Goal: Task Accomplishment & Management: Use online tool/utility

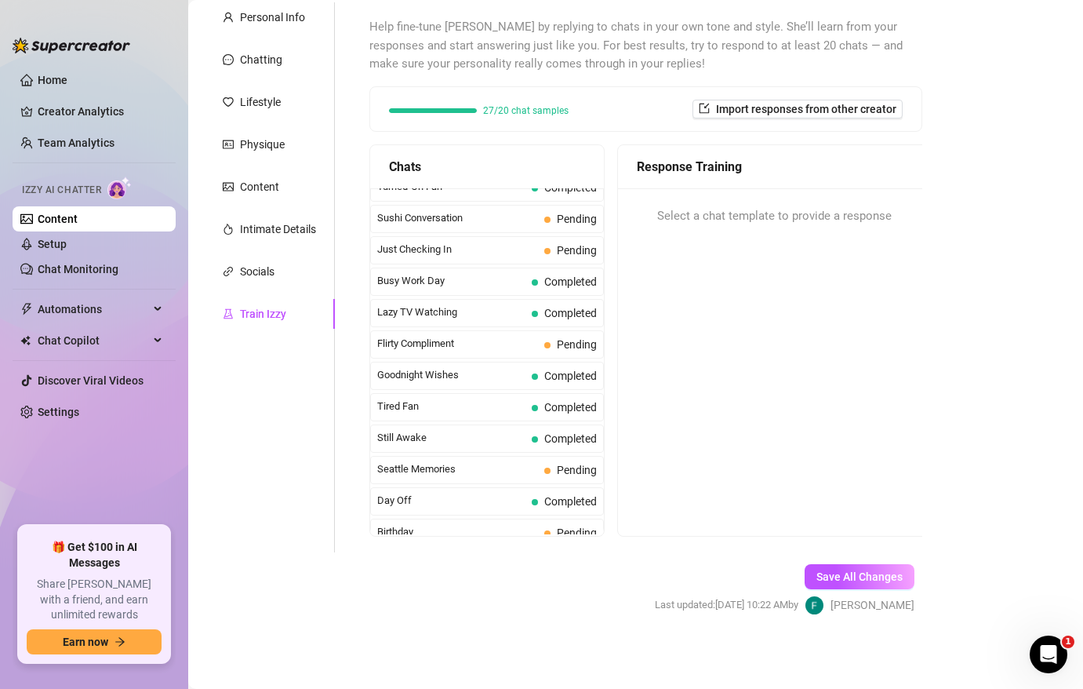
scroll to position [1408, 0]
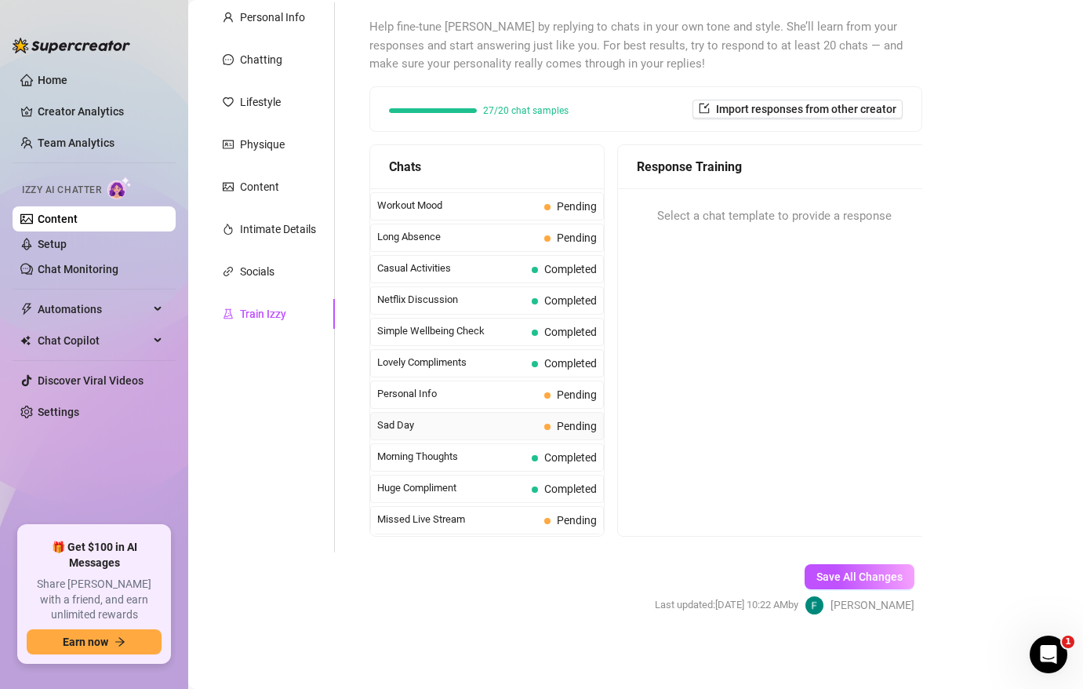
click at [490, 435] on div "Sad Day Pending" at bounding box center [487, 426] width 234 height 28
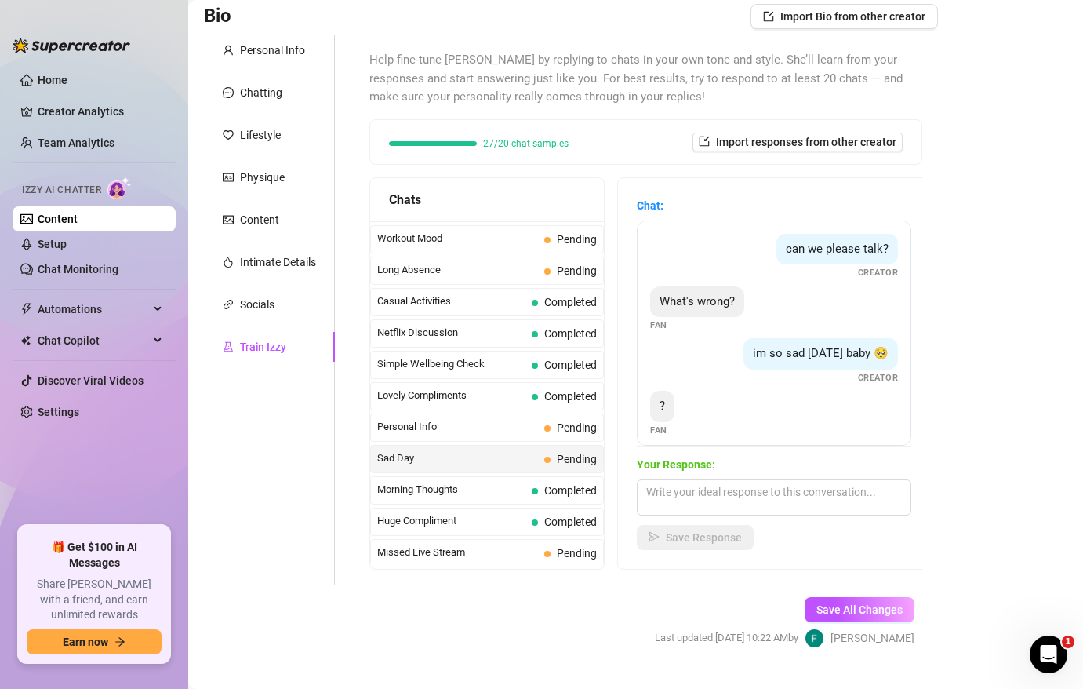
scroll to position [89, 0]
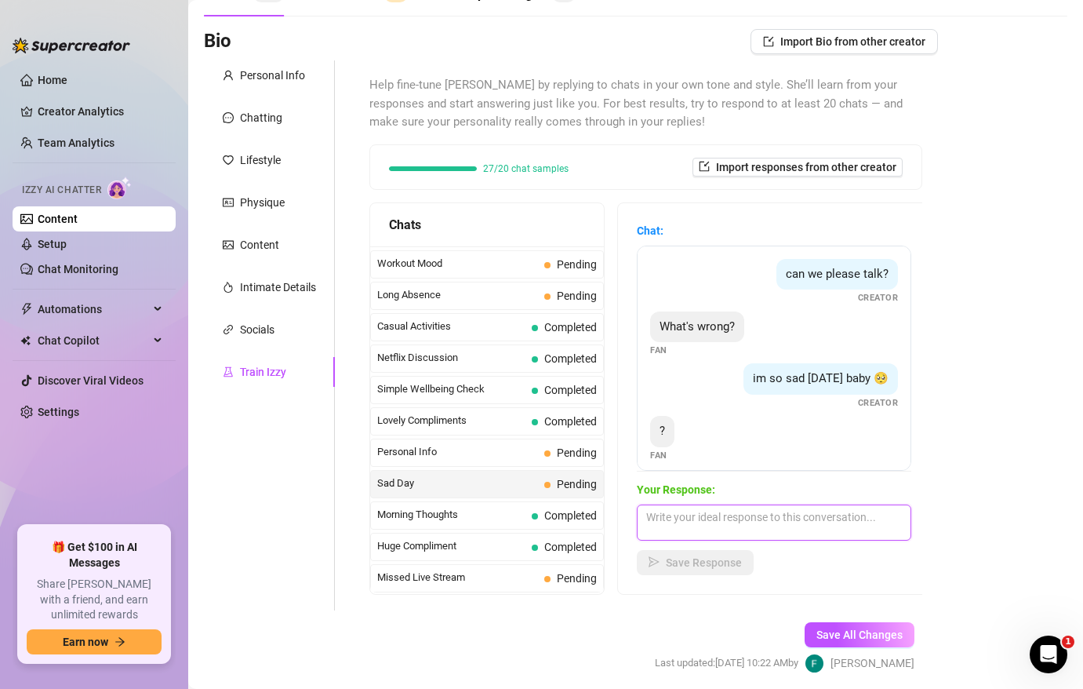
click at [722, 518] on textarea at bounding box center [774, 522] width 275 height 36
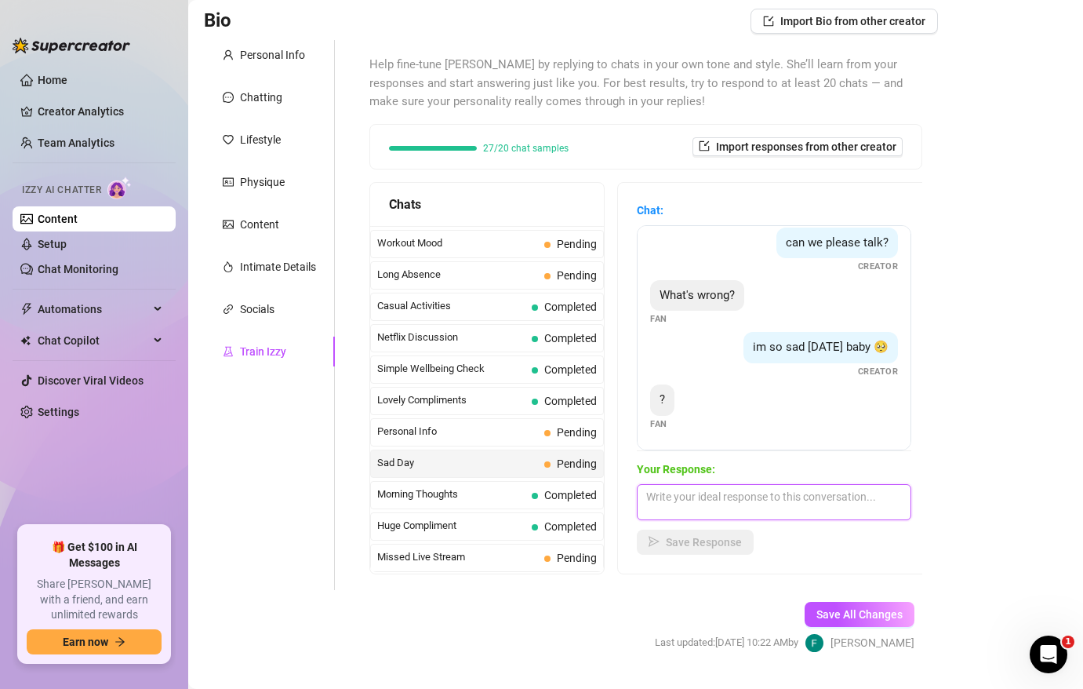
scroll to position [114, 0]
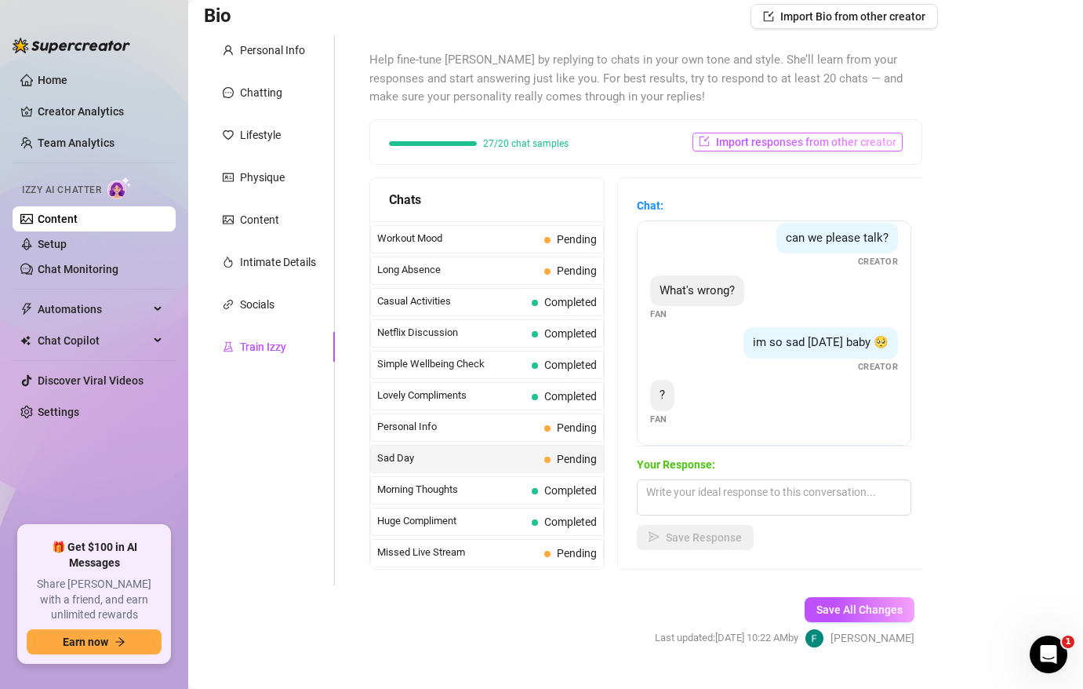
click at [812, 136] on span "Import responses from other creator" at bounding box center [806, 142] width 180 height 13
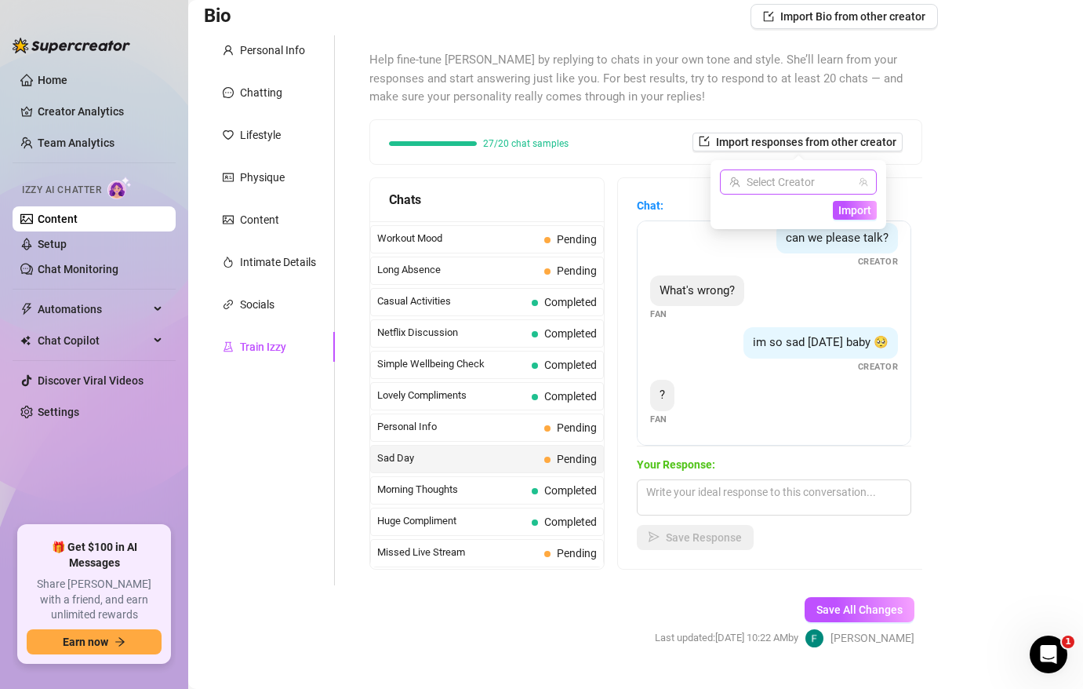
click at [798, 182] on input "search" at bounding box center [791, 182] width 124 height 24
click at [791, 214] on span "( oryx91 )" at bounding box center [806, 213] width 42 height 17
click at [892, 174] on div "Help fine-tune [PERSON_NAME] by replying to chats in your own tone and style. S…" at bounding box center [645, 310] width 553 height 518
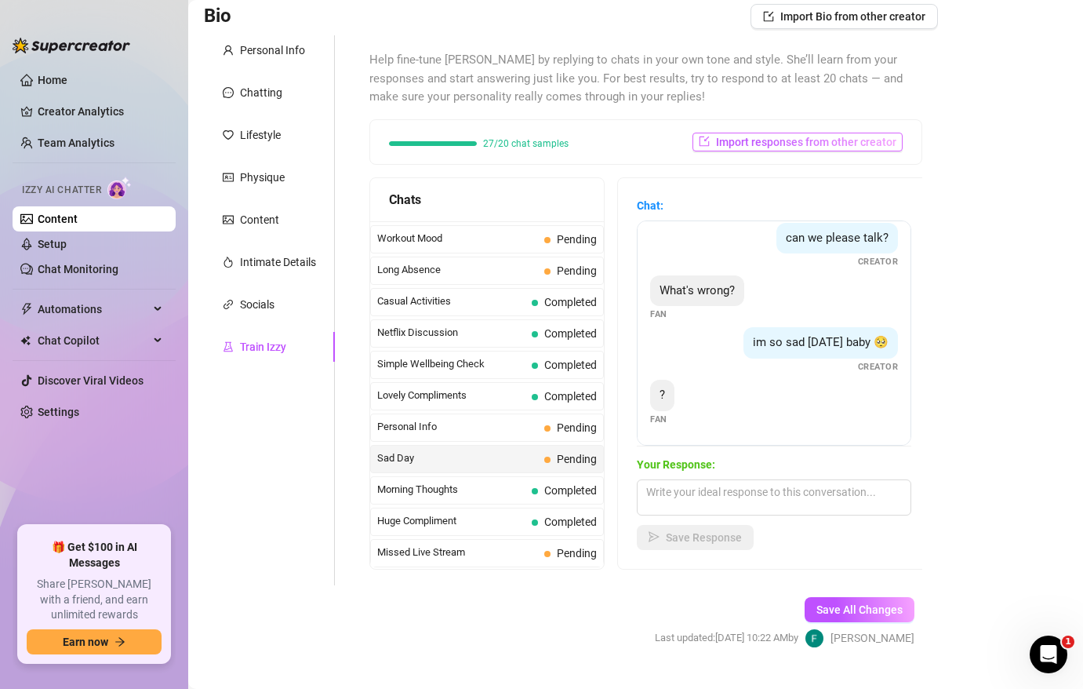
click at [858, 139] on span "Import responses from other creator" at bounding box center [806, 142] width 180 height 13
click at [860, 213] on span "Import" at bounding box center [854, 210] width 33 height 13
click at [851, 210] on span "Import" at bounding box center [854, 210] width 33 height 13
click at [947, 184] on div "Bio Import Bio from other creator Personal Info Chatting Lifestyle Physique Con…" at bounding box center [636, 339] width 864 height 671
click at [460, 429] on span "Personal Info" at bounding box center [457, 427] width 161 height 16
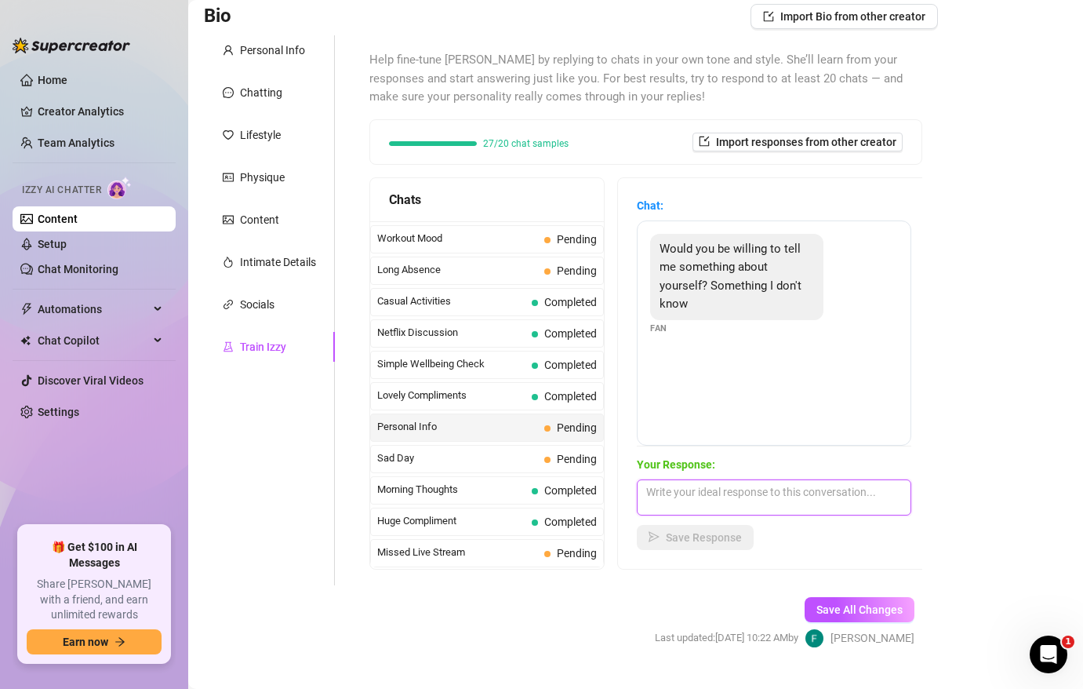
click at [673, 504] on textarea at bounding box center [774, 497] width 275 height 36
click at [766, 483] on textarea at bounding box center [774, 497] width 275 height 36
click at [641, 493] on textarea "I'm a capricorn! ;)" at bounding box center [774, 497] width 275 height 36
type textarea "Lets see.. I'm a capricorn! ;)"
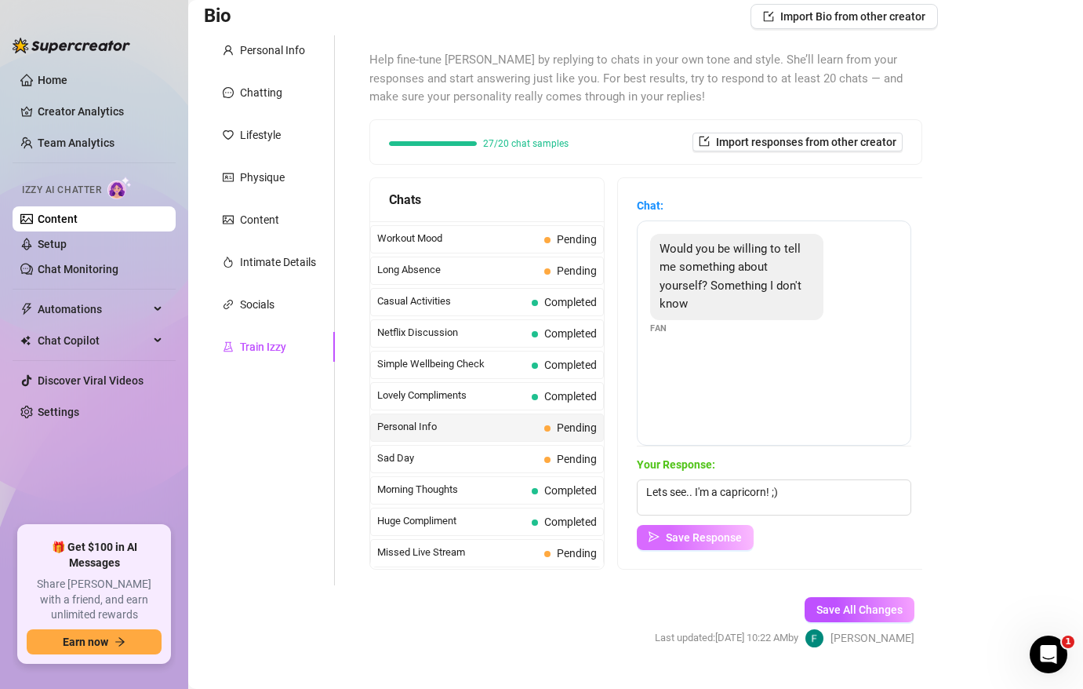
click at [696, 543] on button "Save Response" at bounding box center [695, 537] width 117 height 25
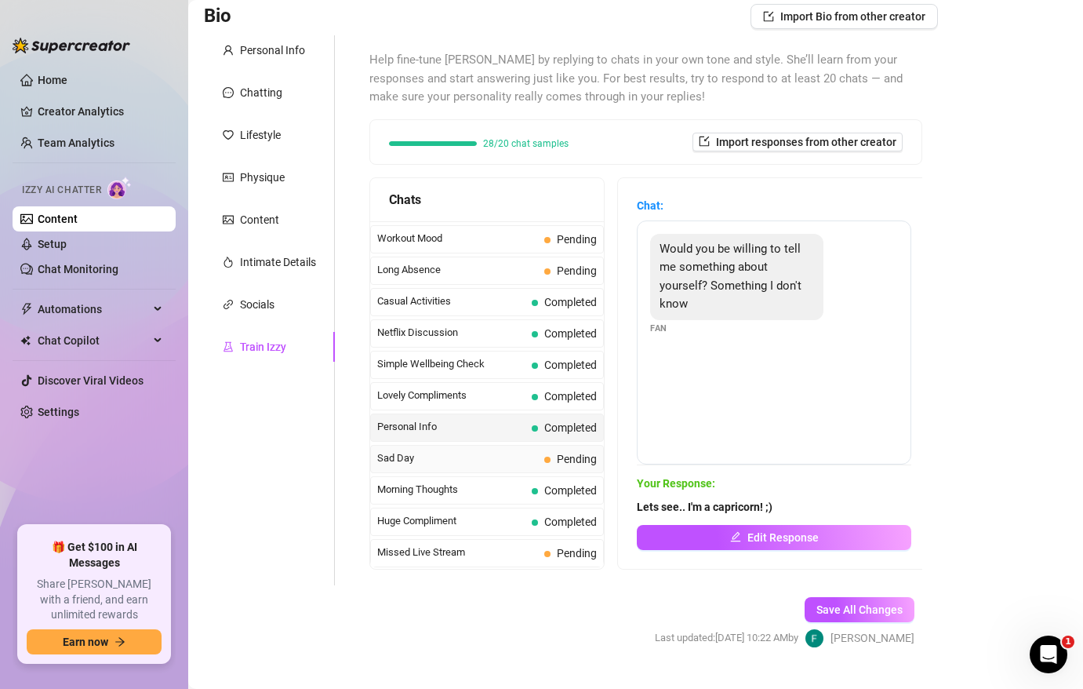
click at [489, 459] on span "Sad Day" at bounding box center [457, 458] width 161 height 16
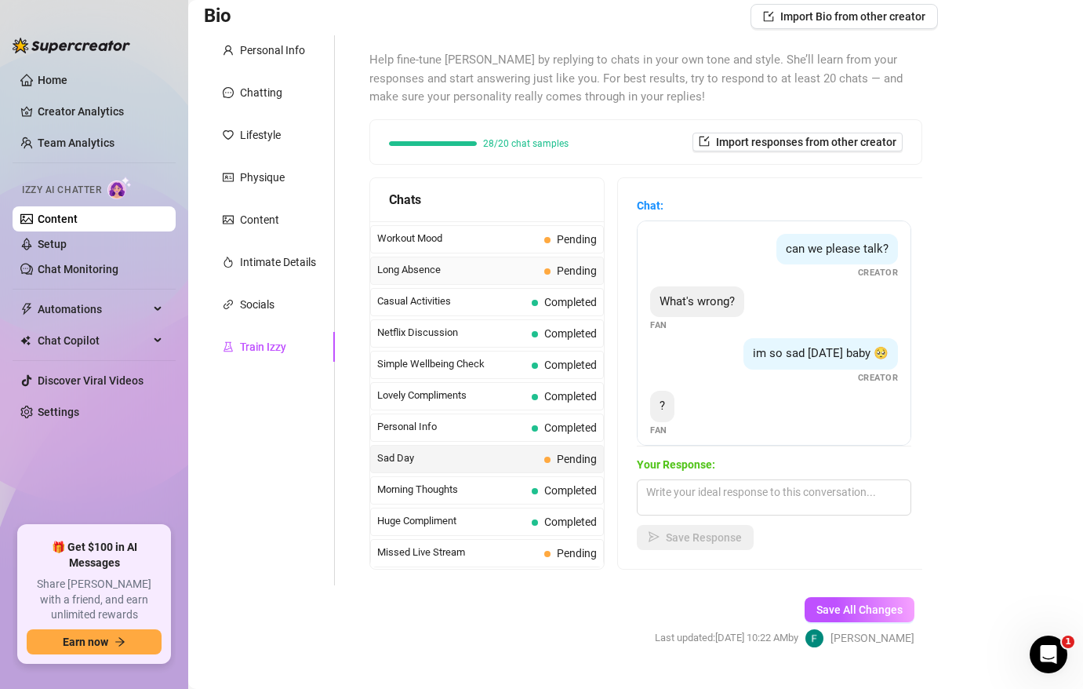
click at [482, 265] on span "Long Absence" at bounding box center [457, 270] width 161 height 16
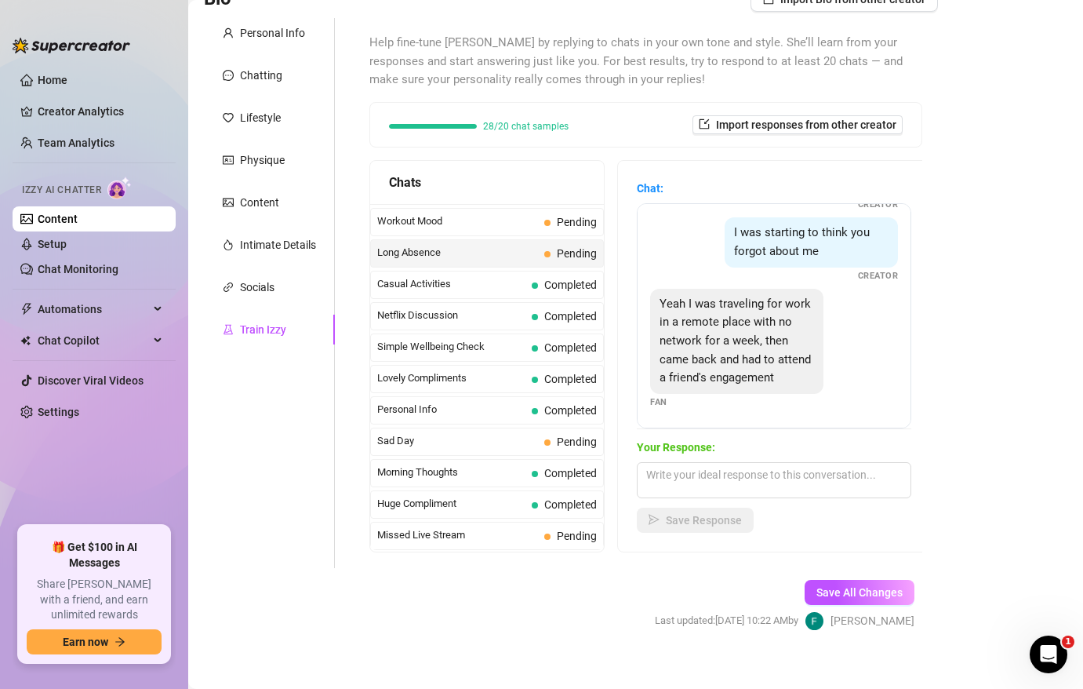
scroll to position [132, 0]
click at [725, 483] on textarea at bounding box center [774, 479] width 275 height 36
type textarea "A"
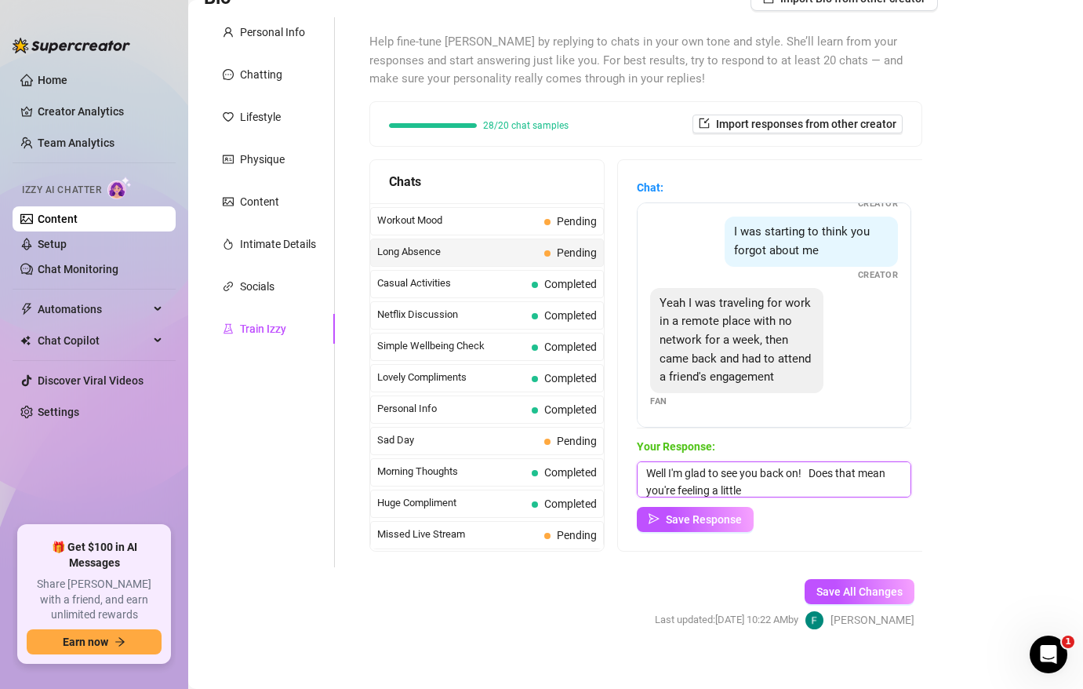
scroll to position [0, 0]
drag, startPoint x: 774, startPoint y: 489, endPoint x: 817, endPoint y: 467, distance: 48.4
click at [817, 467] on textarea "Well I'm glad to see you back on! Does that mean you're feeling a little" at bounding box center [774, 479] width 275 height 36
click at [813, 475] on textarea "Well I'm glad to see you back on! Feeling a little horny then?" at bounding box center [774, 479] width 275 height 36
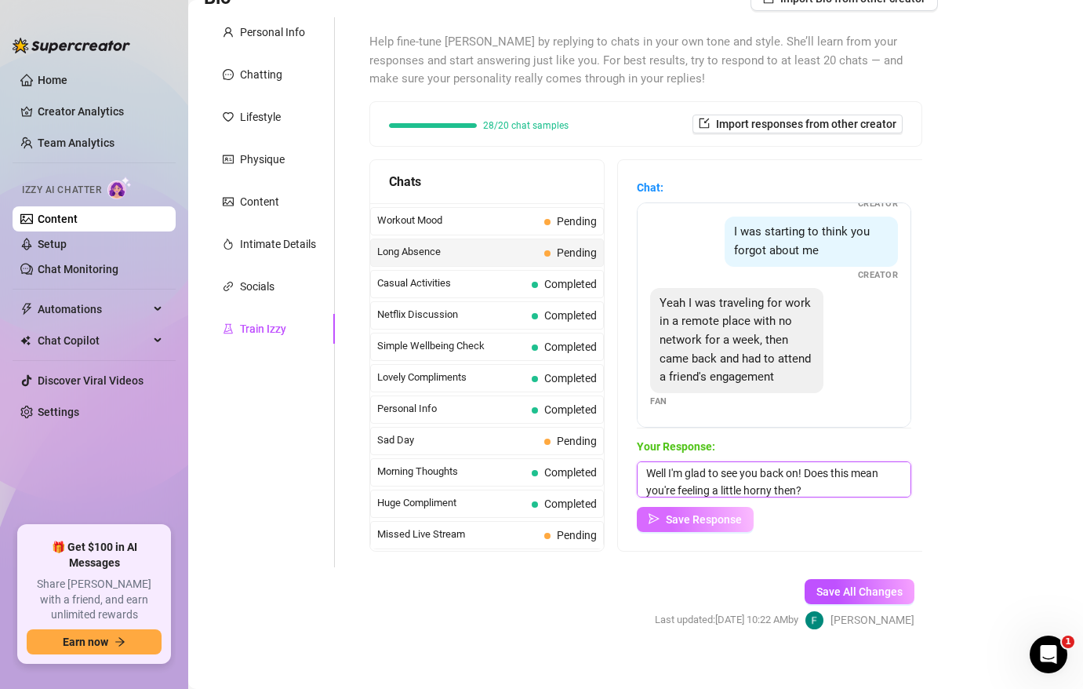
type textarea "Well I'm glad to see you back on! Does this mean you're feeling a little horny …"
click at [714, 527] on button "Save Response" at bounding box center [695, 519] width 117 height 25
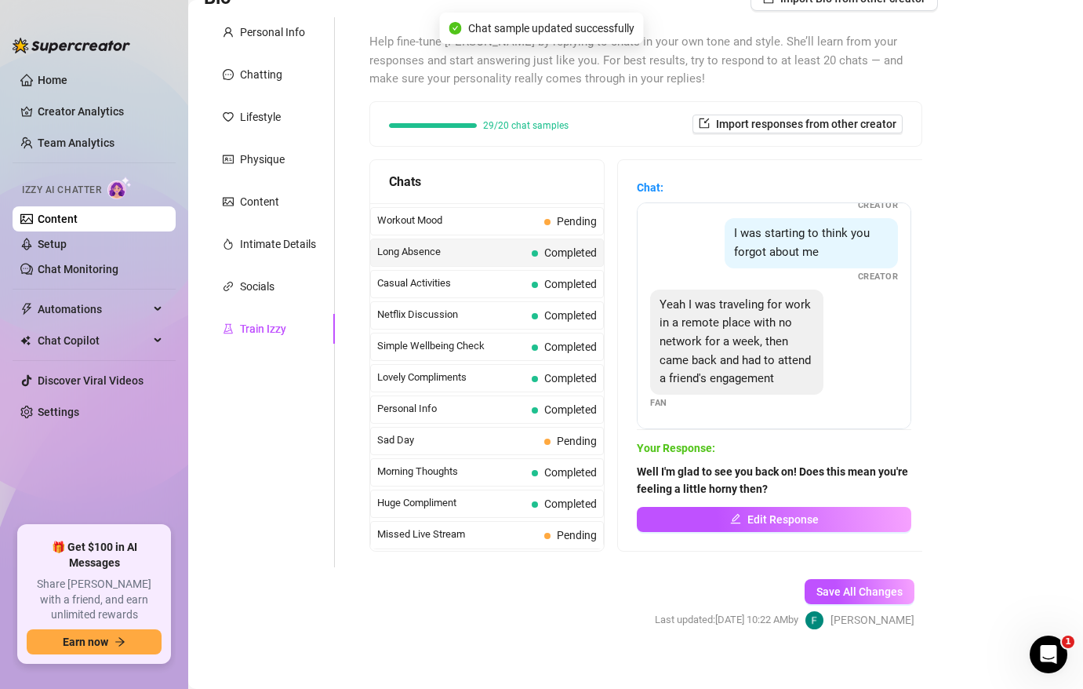
scroll to position [139, 0]
click at [489, 439] on span "Sad Day" at bounding box center [457, 440] width 161 height 16
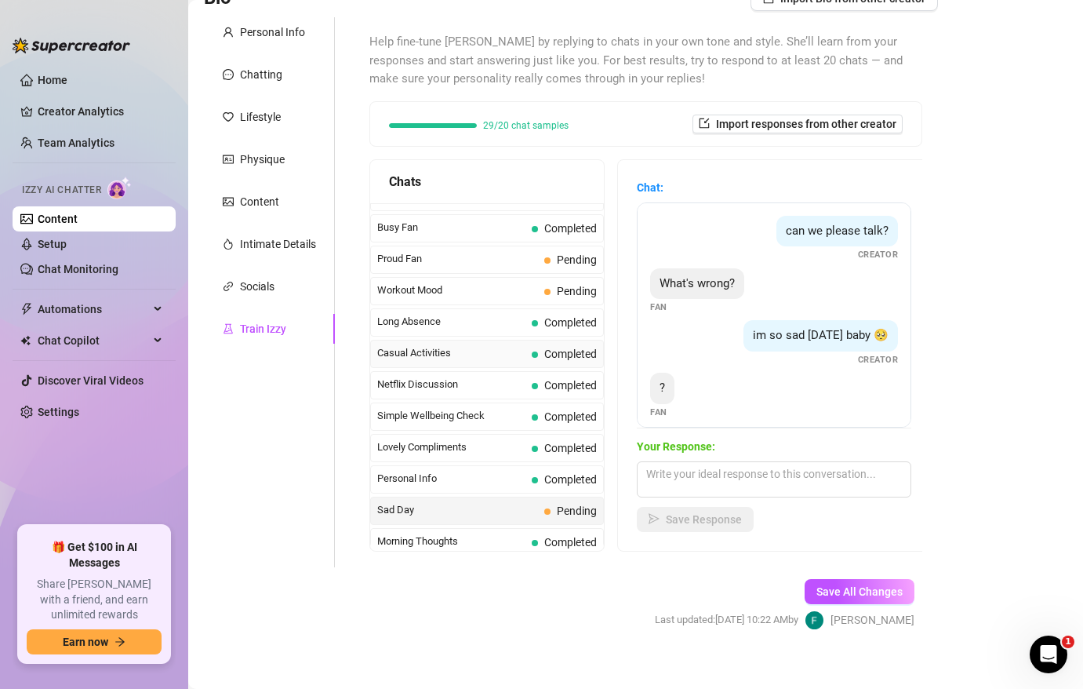
scroll to position [1326, 0]
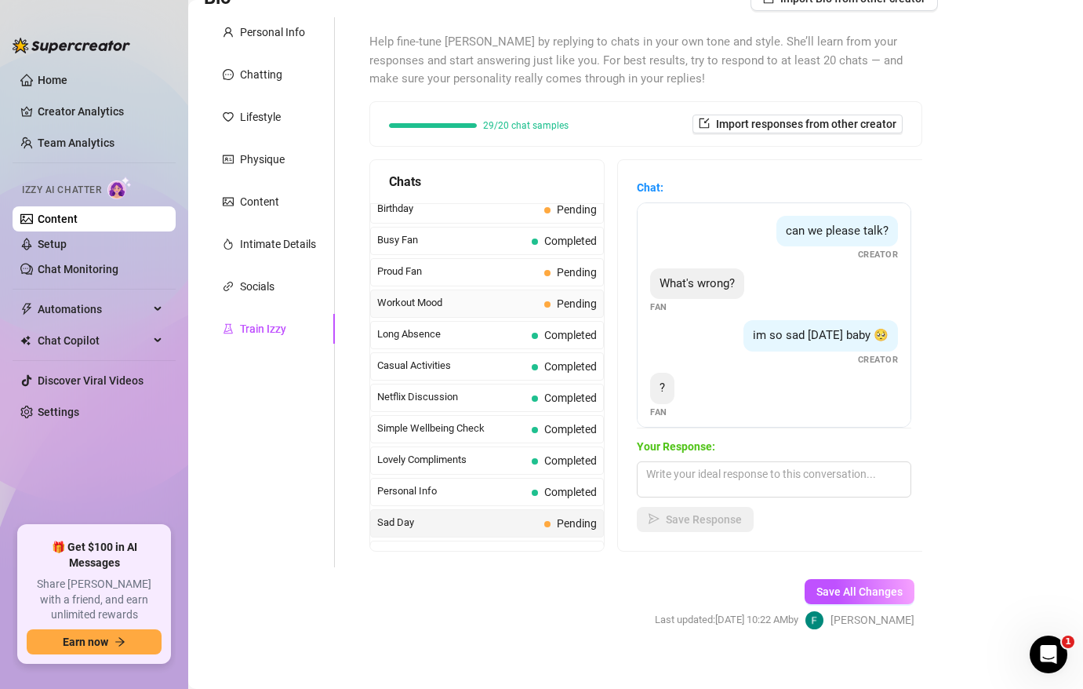
click at [485, 300] on span "Workout Mood" at bounding box center [457, 303] width 161 height 16
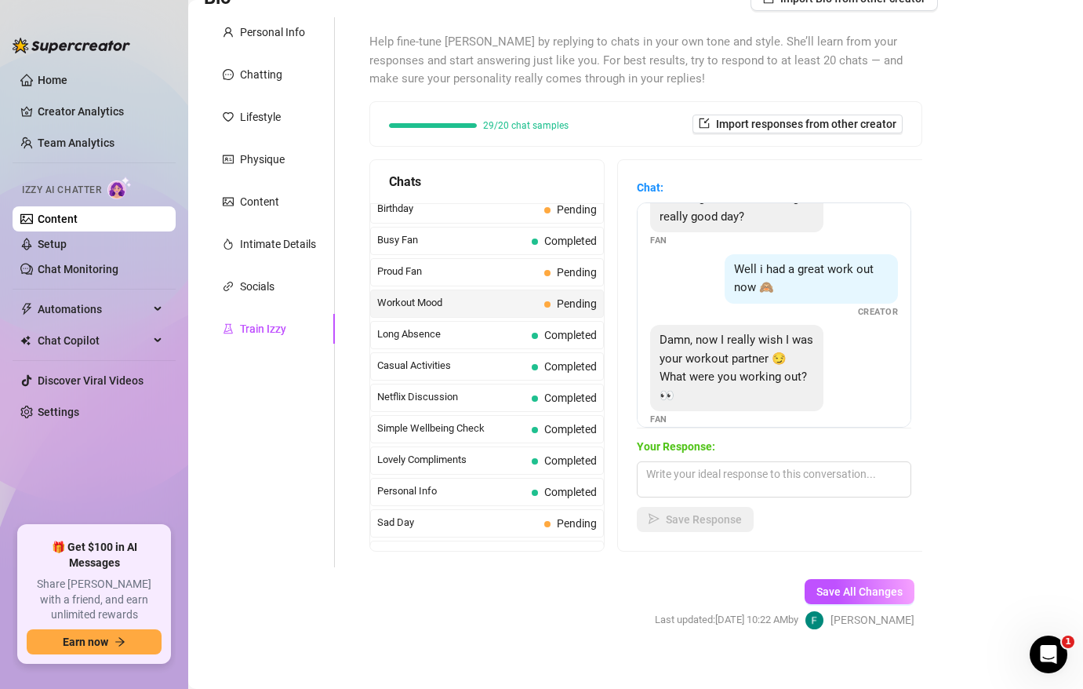
scroll to position [51, 0]
click at [714, 482] on textarea at bounding box center [774, 479] width 275 height 36
click at [748, 468] on textarea "My legs and ass..." at bounding box center [774, 479] width 275 height 36
type textarea "My legs and ass... [GEOGRAPHIC_DATA]"
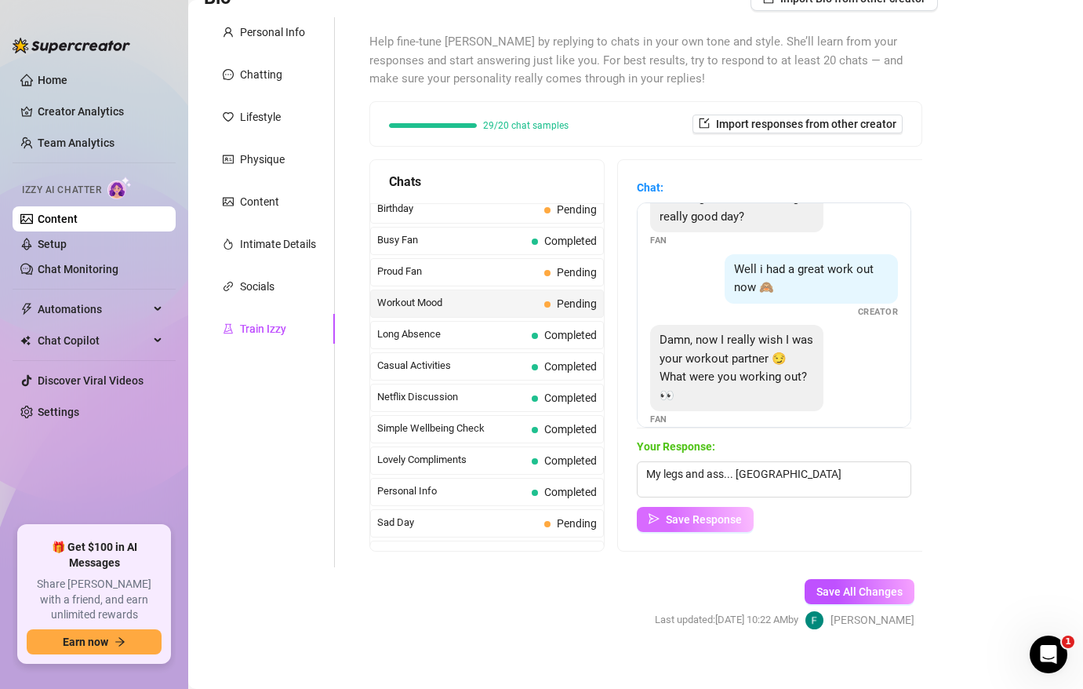
click at [708, 521] on span "Save Response" at bounding box center [704, 519] width 76 height 13
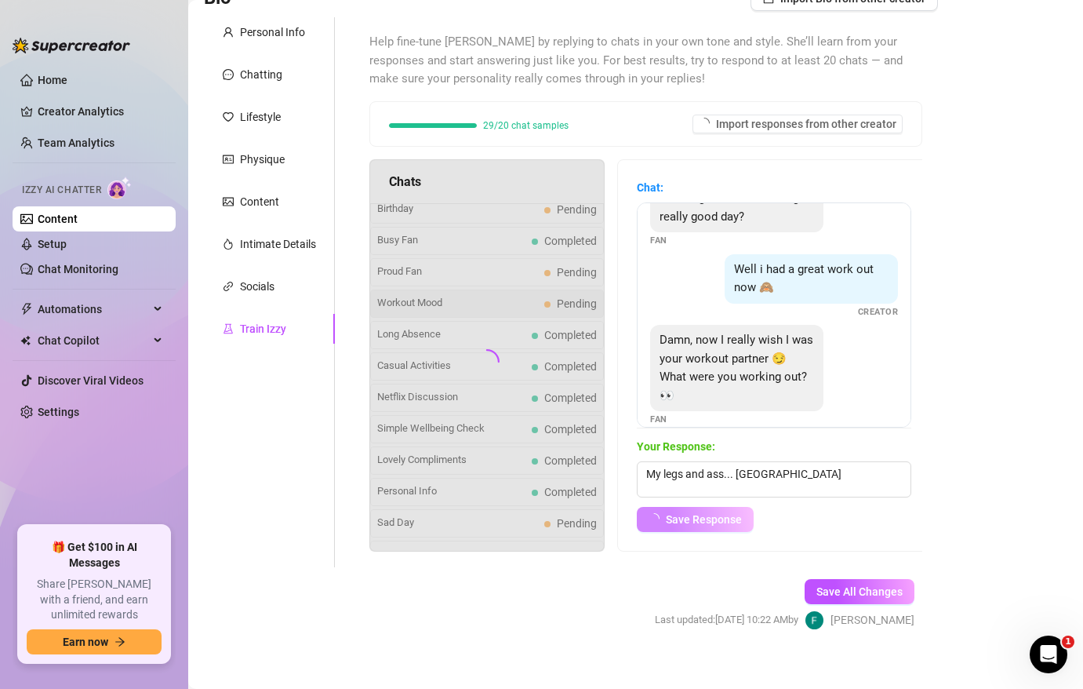
scroll to position [32, 0]
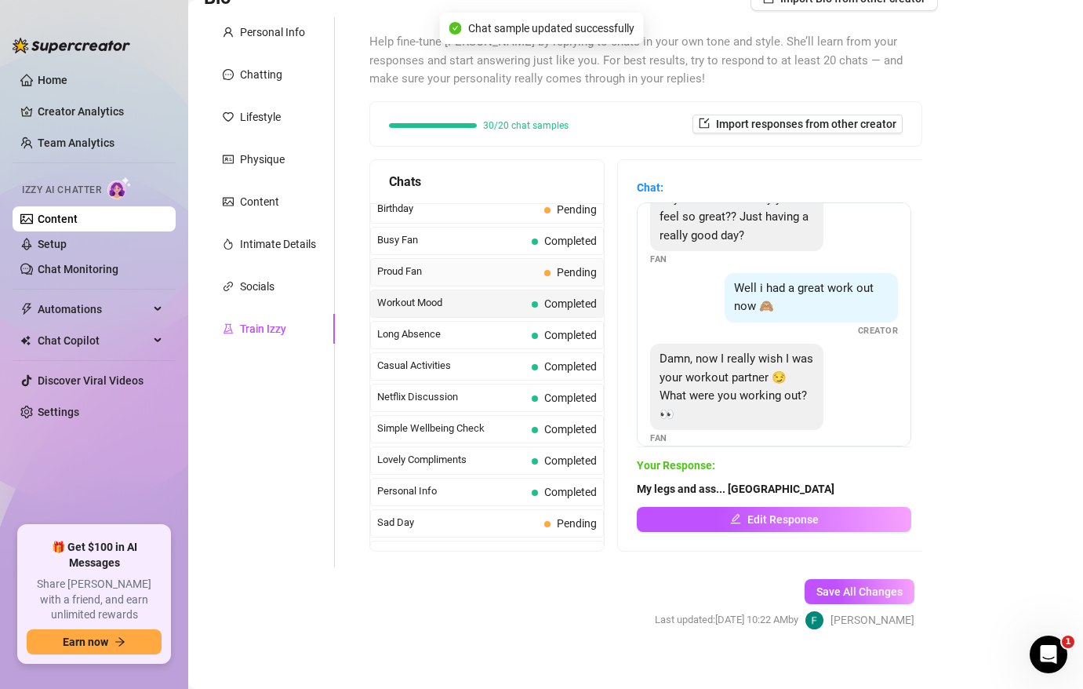
click at [472, 272] on span "Proud Fan" at bounding box center [457, 272] width 161 height 16
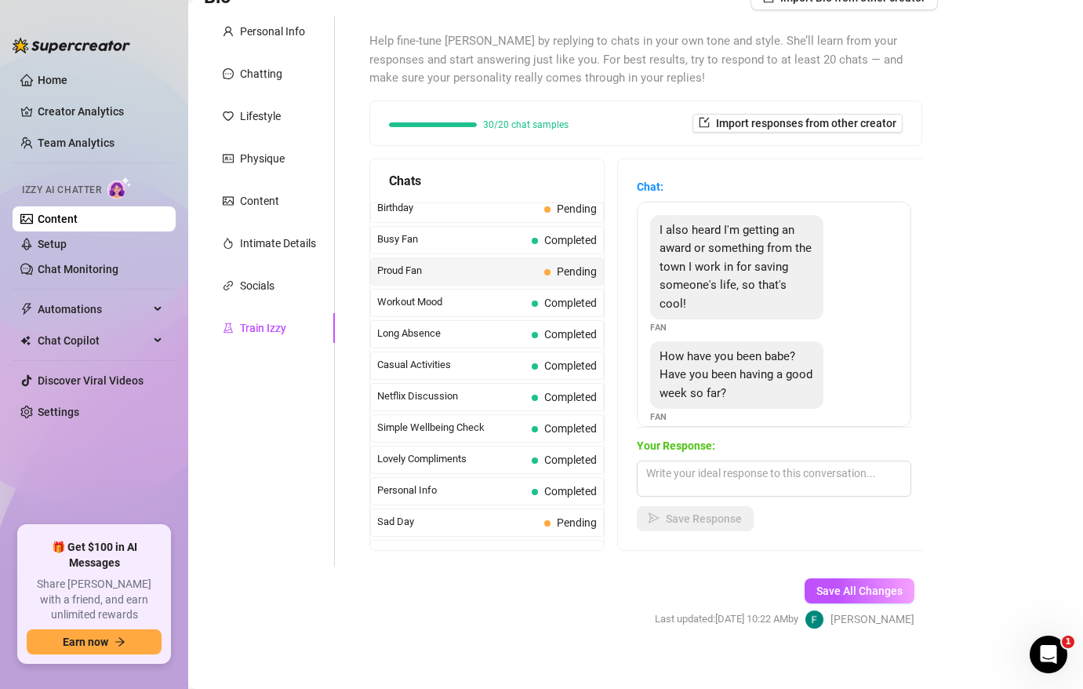
scroll to position [147, 0]
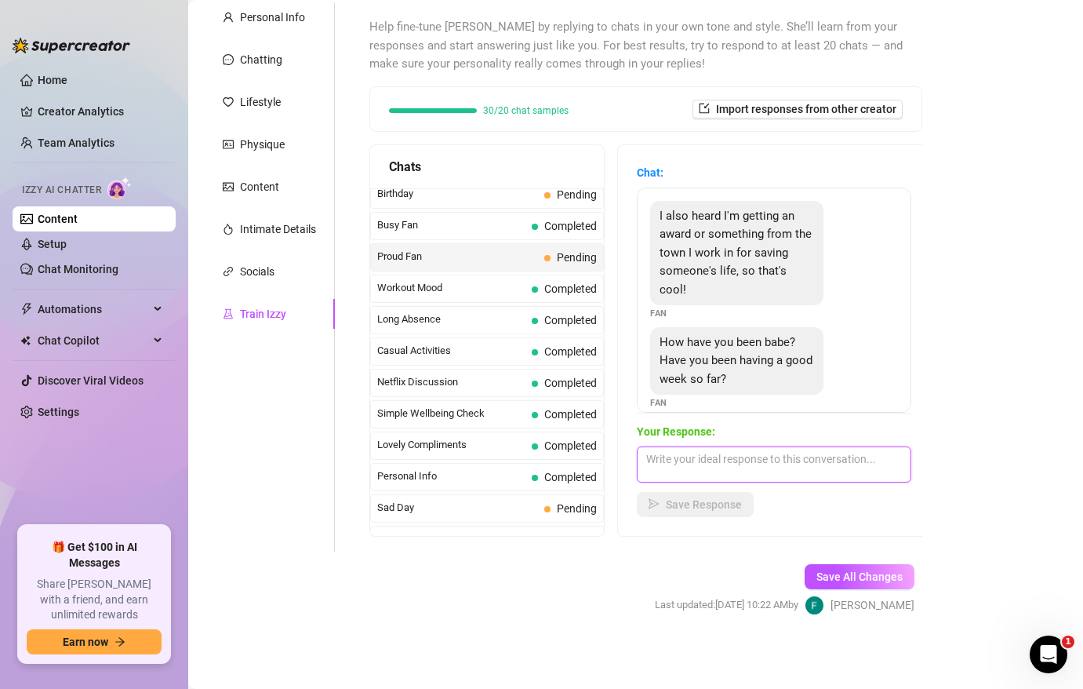
click at [676, 465] on textarea at bounding box center [774, 464] width 275 height 36
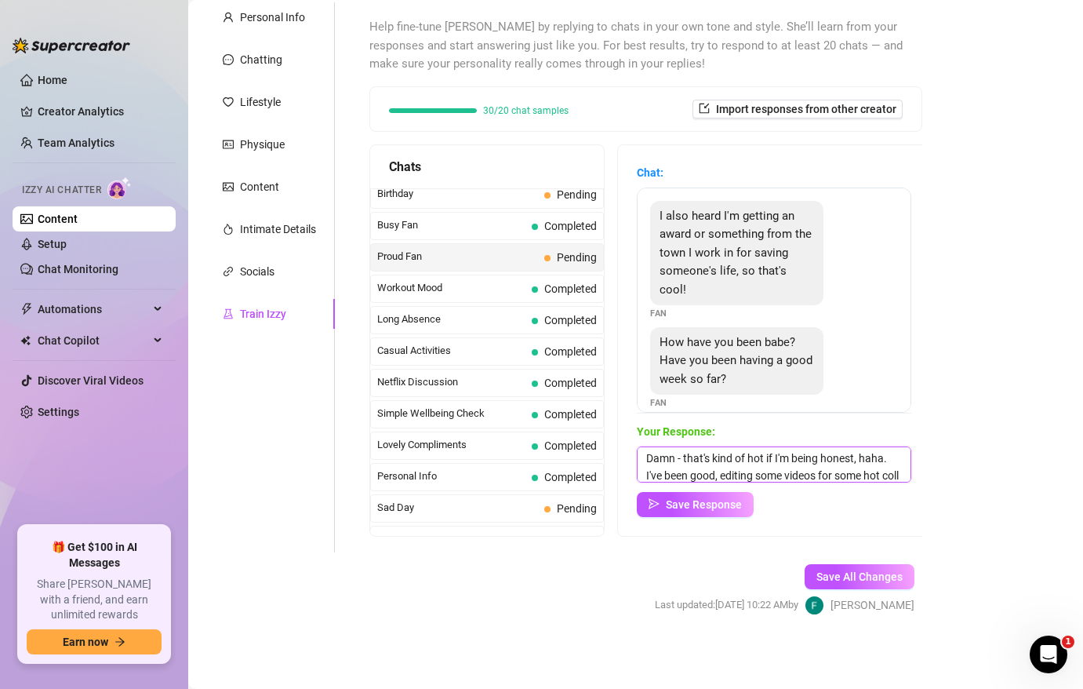
scroll to position [18, 0]
click at [680, 476] on textarea "Damn - that's kind of hot if I'm being honest, haha. I've been good, editing so…" at bounding box center [774, 464] width 275 height 36
click at [762, 479] on textarea "Damn - that's kind of hot if I'm being honest, haha. I've been good, editing so…" at bounding box center [774, 464] width 275 height 36
click at [700, 476] on textarea "Damn - that's kind of hot if I'm being honest, haha. I've been good, editing so…" at bounding box center [774, 464] width 275 height 36
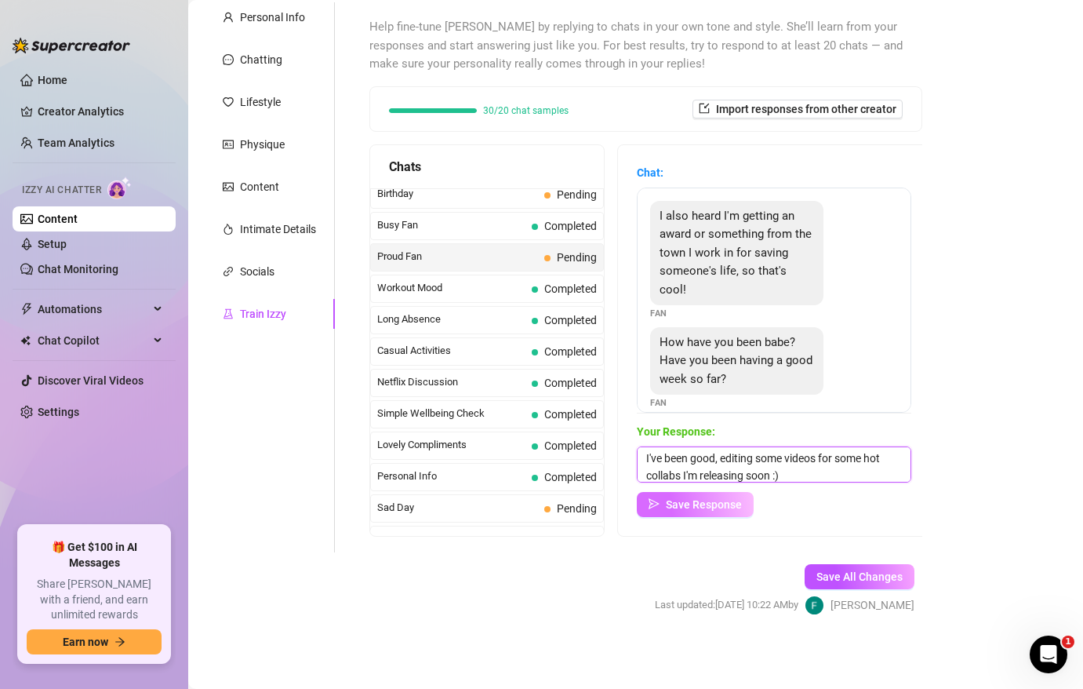
type textarea "Damn - that's kind of hot if I'm being honest, haha. I've been good, editing so…"
click at [719, 507] on span "Save Response" at bounding box center [704, 504] width 76 height 13
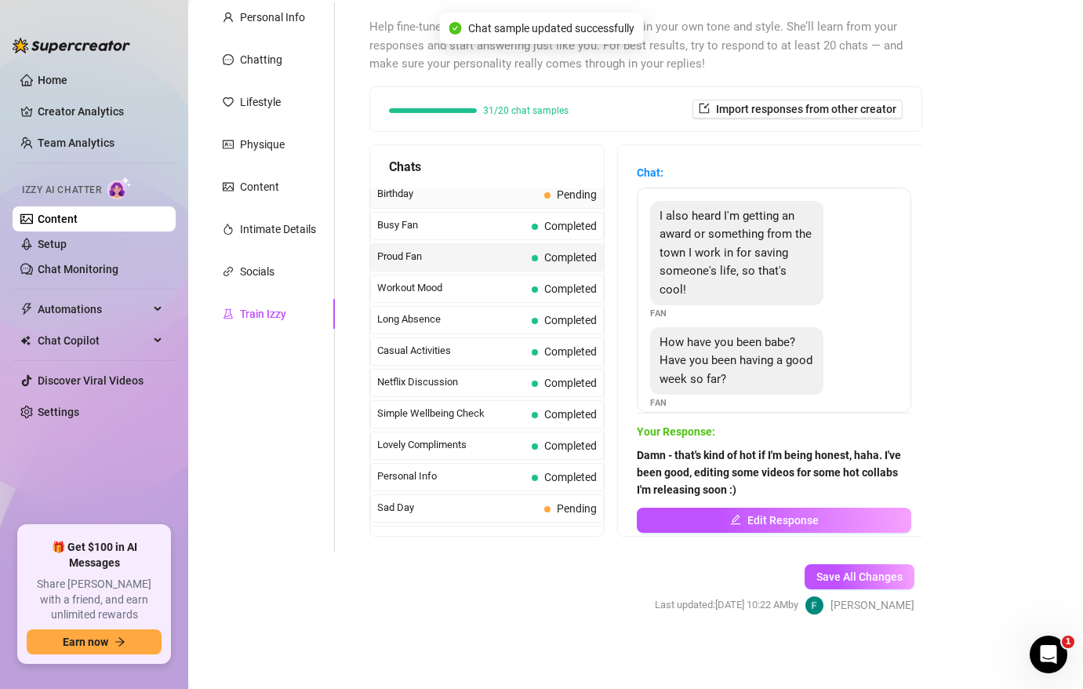
click at [456, 187] on span "Birthday" at bounding box center [457, 194] width 161 height 16
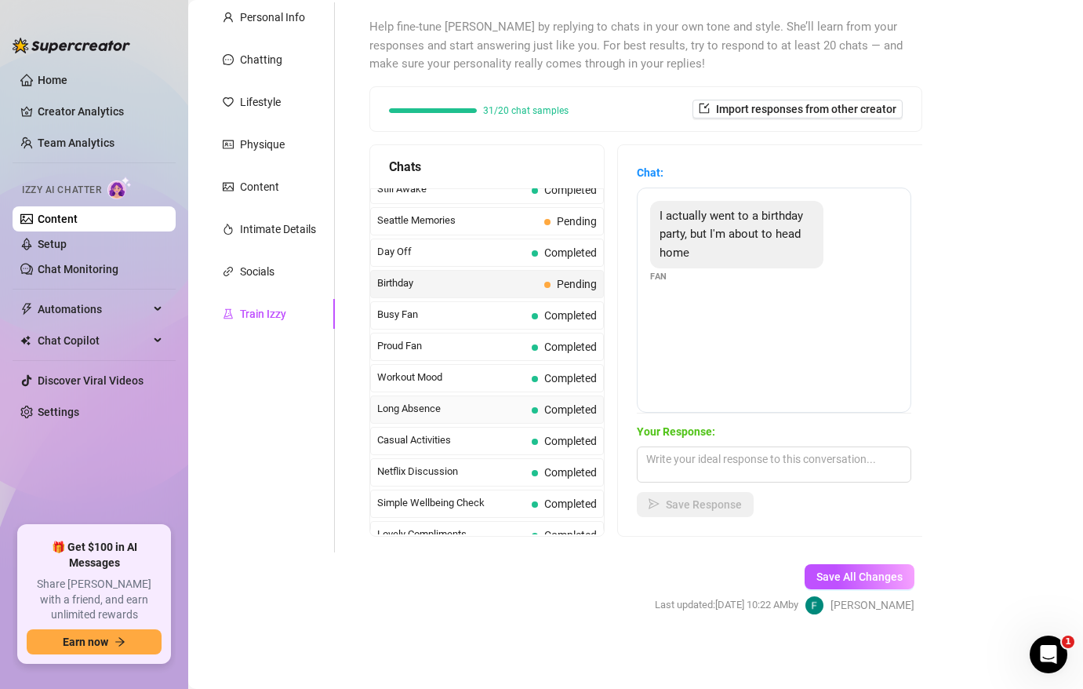
scroll to position [1228, 0]
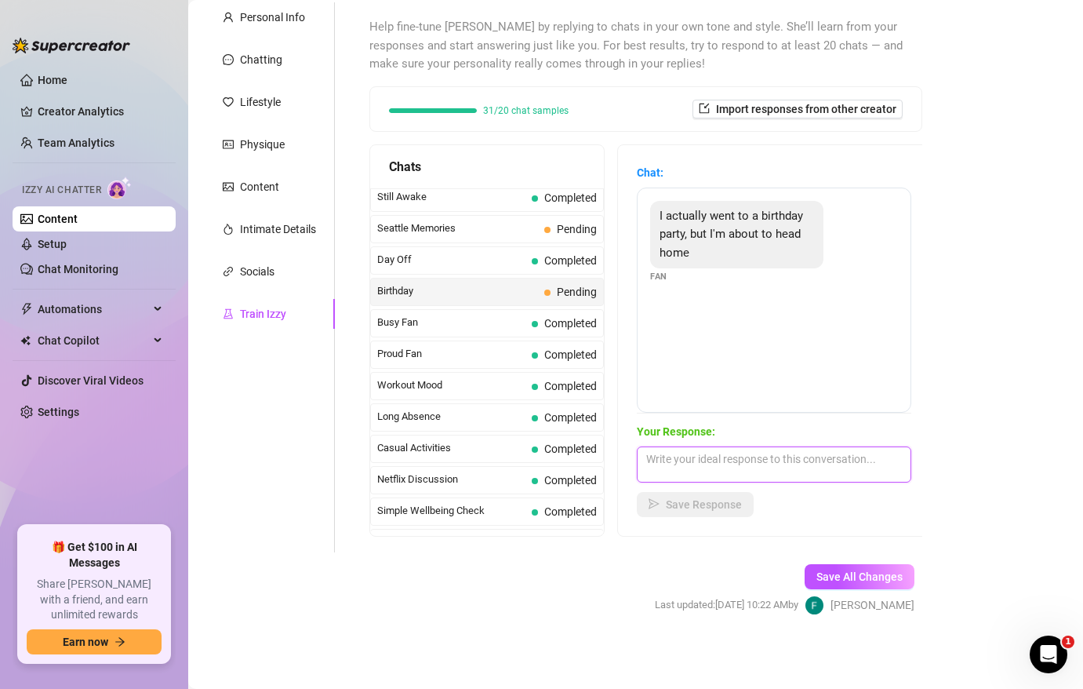
click at [682, 479] on textarea at bounding box center [774, 464] width 275 height 36
click at [674, 454] on textarea "Nice - how was it?" at bounding box center [774, 464] width 275 height 36
click at [746, 465] on textarea "Nice! how was it?" at bounding box center [774, 464] width 275 height 36
click at [743, 460] on textarea "Nice! how was it? :) Any plans once your home ;)" at bounding box center [774, 464] width 275 height 36
type textarea "Nice! how was it? Any plans once your home ;)"
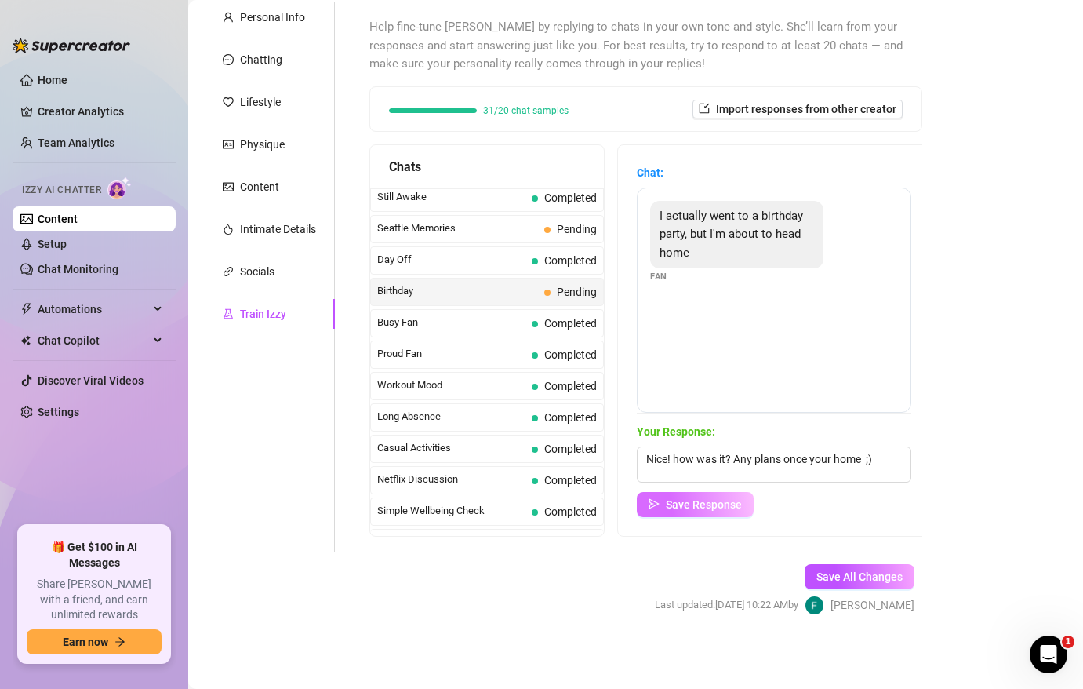
click at [693, 507] on span "Save Response" at bounding box center [704, 504] width 76 height 13
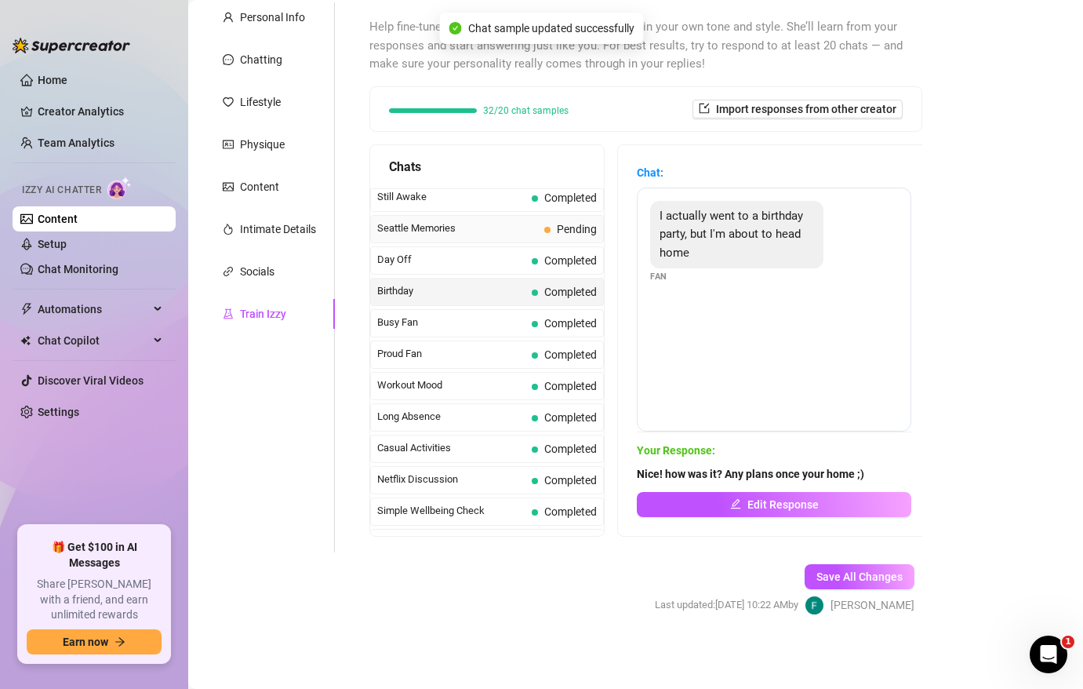
click at [483, 227] on span "Seattle Memories" at bounding box center [457, 228] width 161 height 16
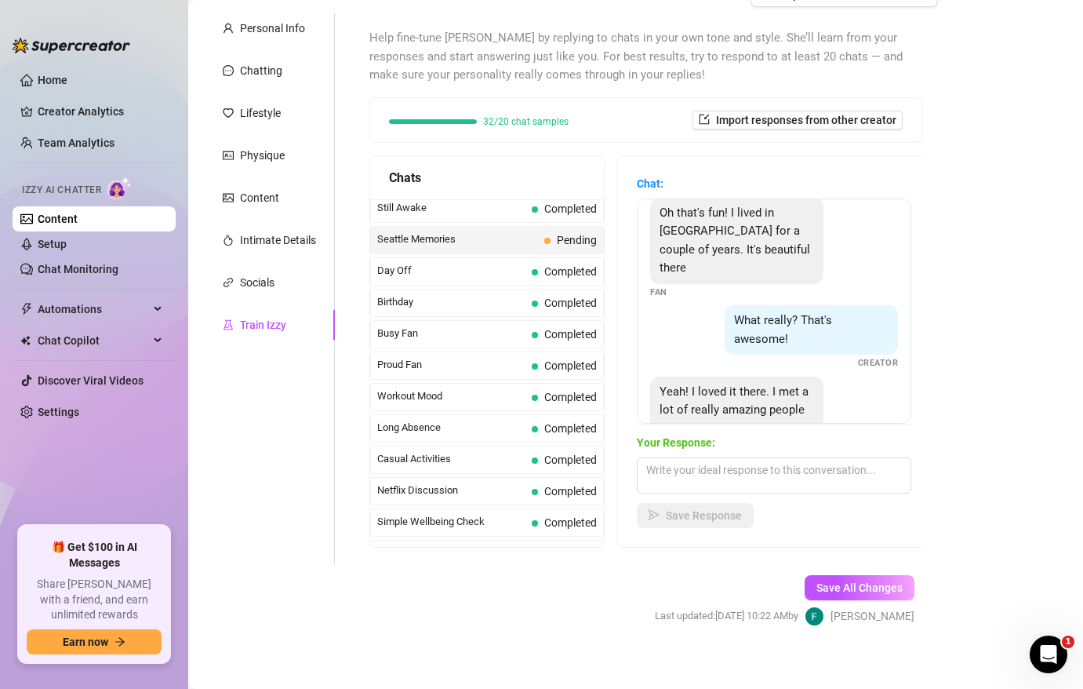
scroll to position [137, 0]
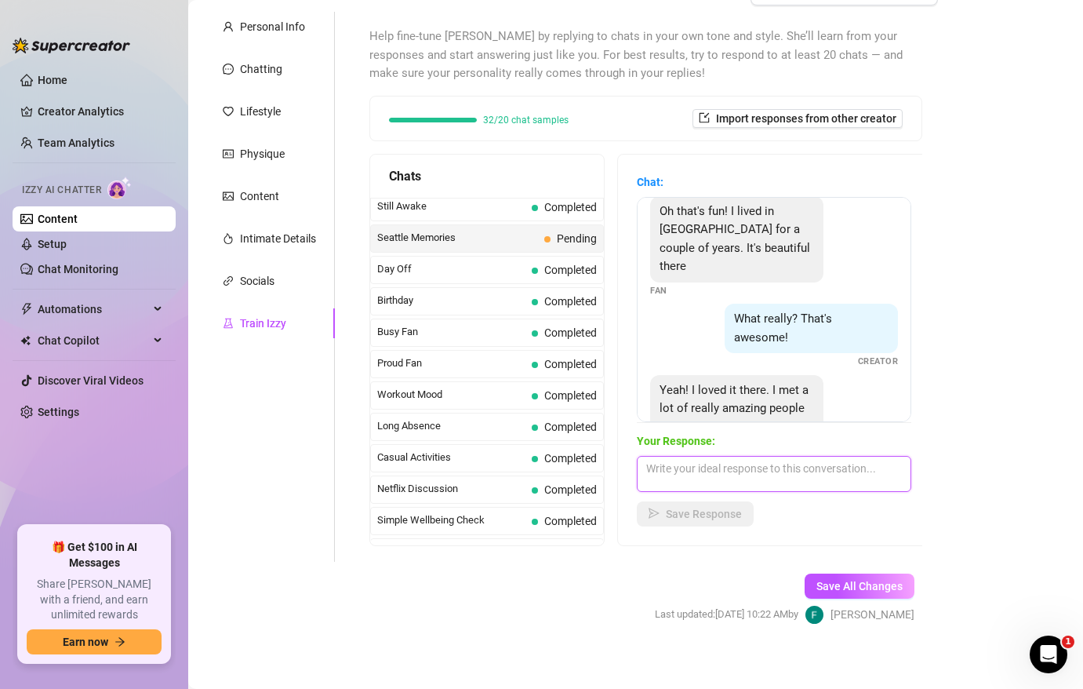
click at [718, 471] on textarea at bounding box center [774, 474] width 275 height 36
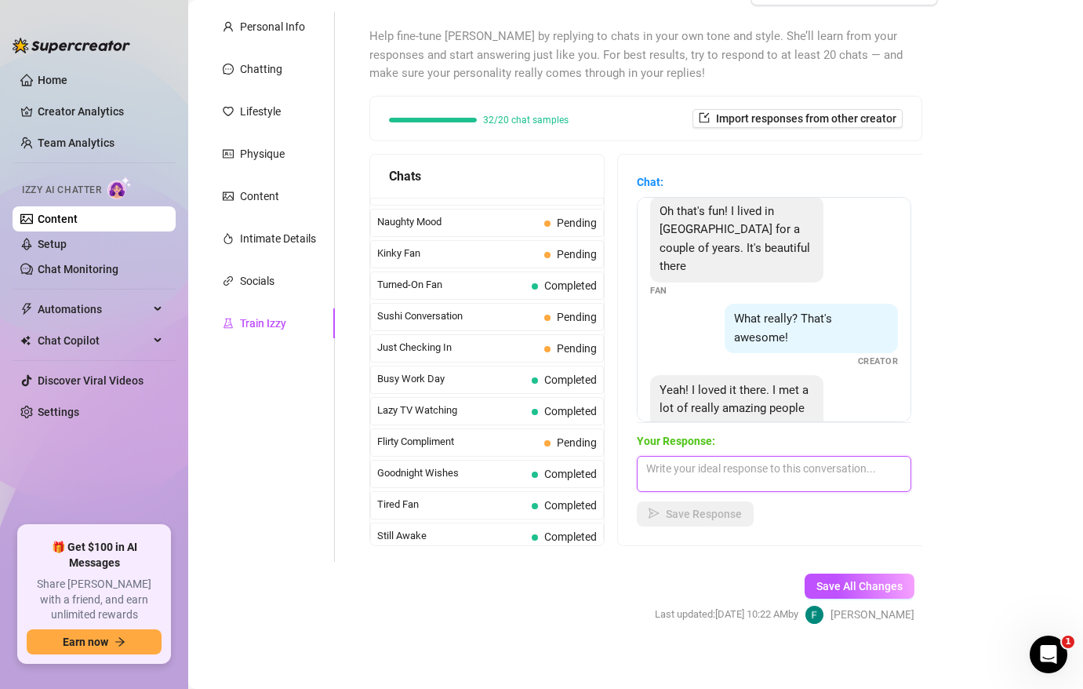
scroll to position [909, 0]
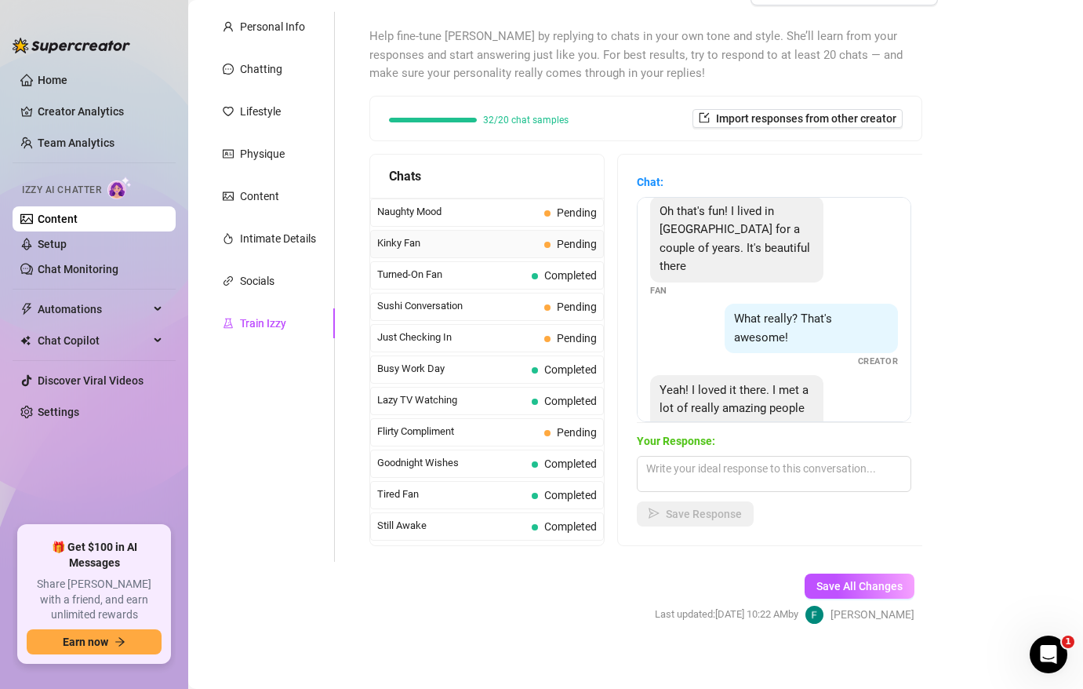
click at [484, 235] on span "Kinky Fan" at bounding box center [457, 243] width 161 height 16
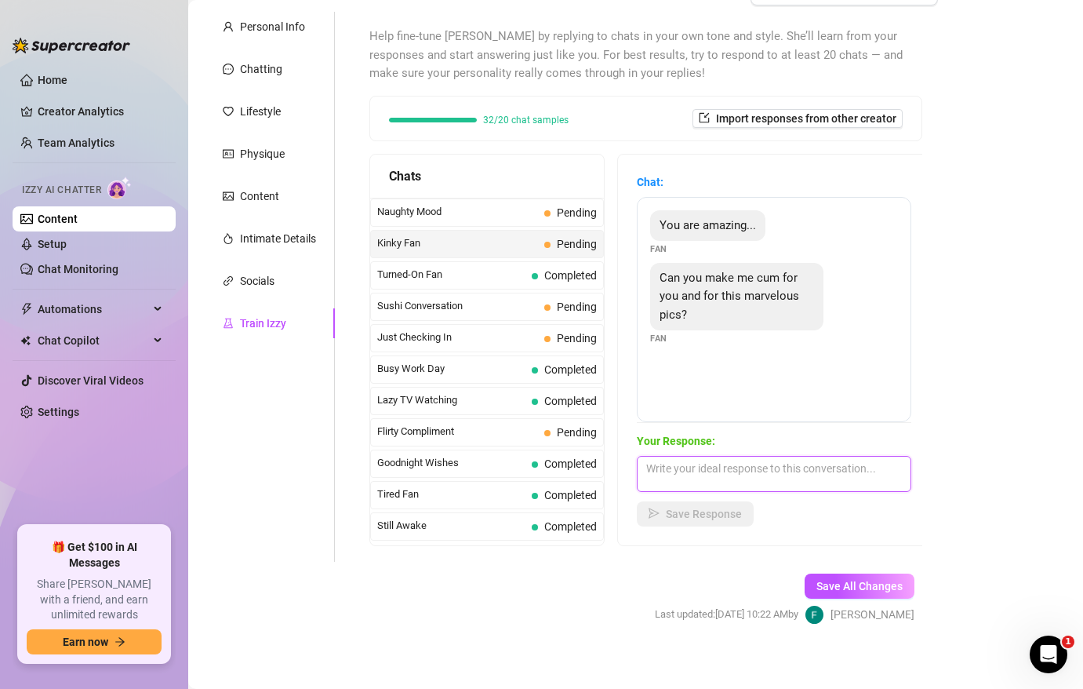
click at [747, 483] on textarea at bounding box center [774, 474] width 275 height 36
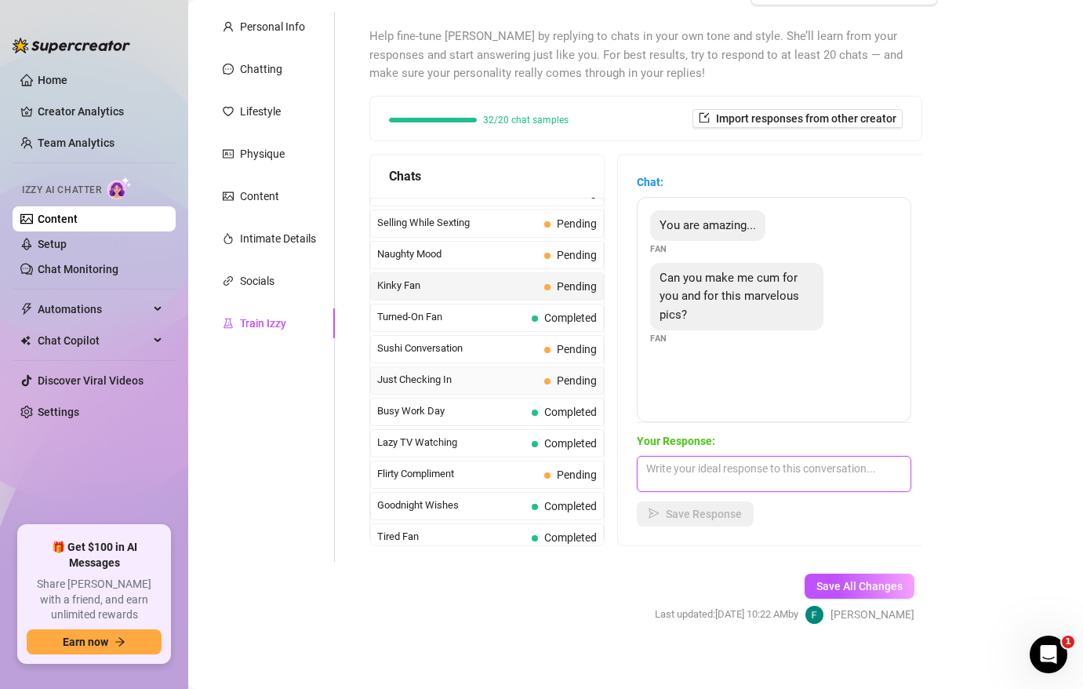
scroll to position [856, 0]
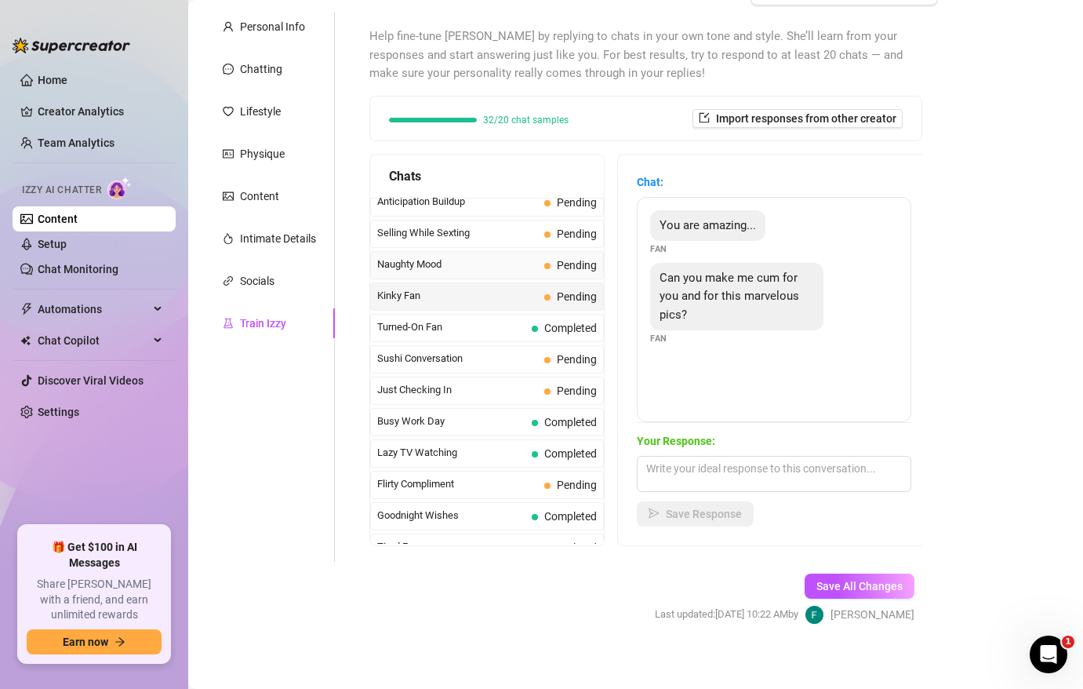
click at [487, 271] on span "Naughty Mood" at bounding box center [457, 264] width 161 height 16
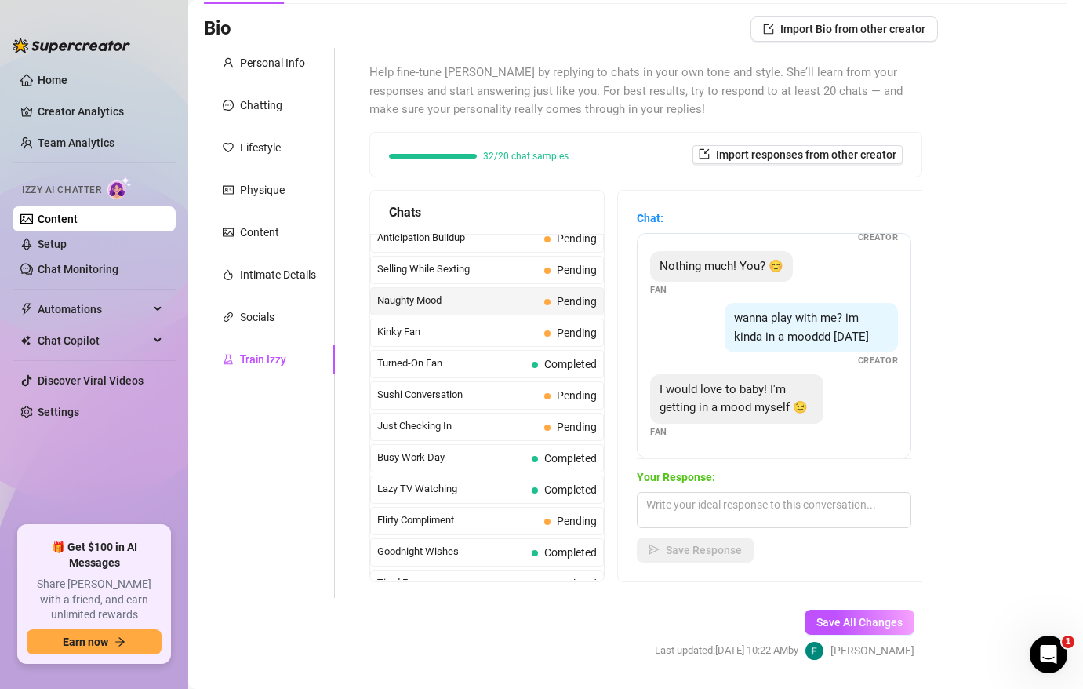
scroll to position [105, 0]
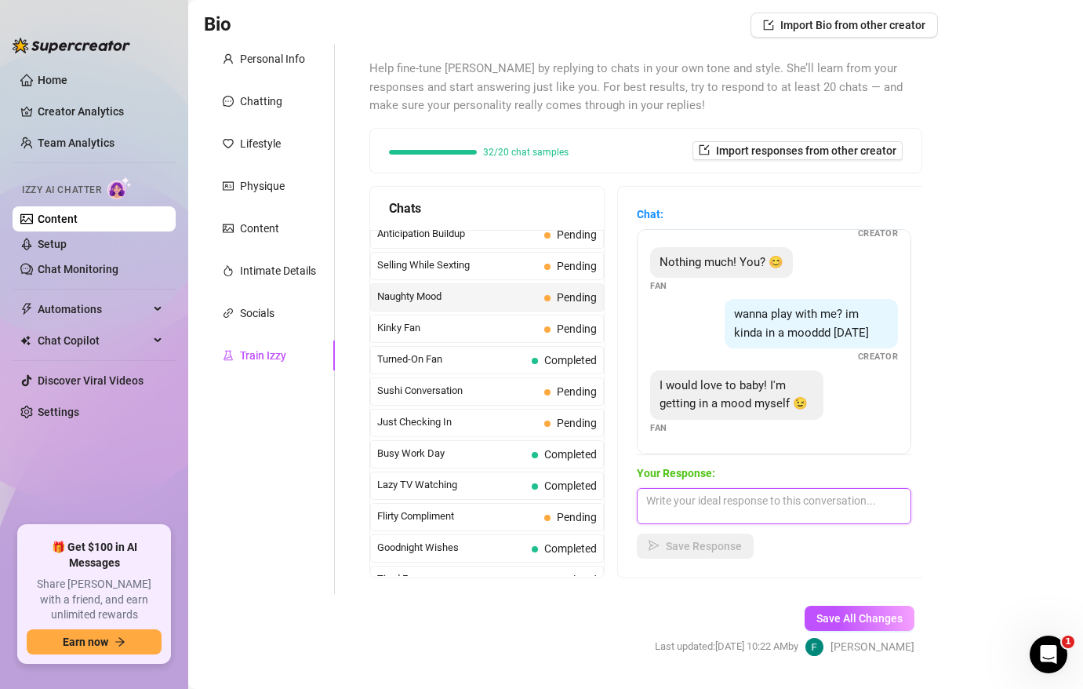
click at [722, 511] on textarea at bounding box center [774, 506] width 275 height 36
click at [740, 500] on textarea "fuck - okay tell me, what are we doing now?" at bounding box center [774, 506] width 275 height 36
click at [726, 500] on textarea "fuck - okay tell me. what are we doing now?" at bounding box center [774, 506] width 275 height 36
drag, startPoint x: 894, startPoint y: 504, endPoint x: 769, endPoint y: 503, distance: 125.5
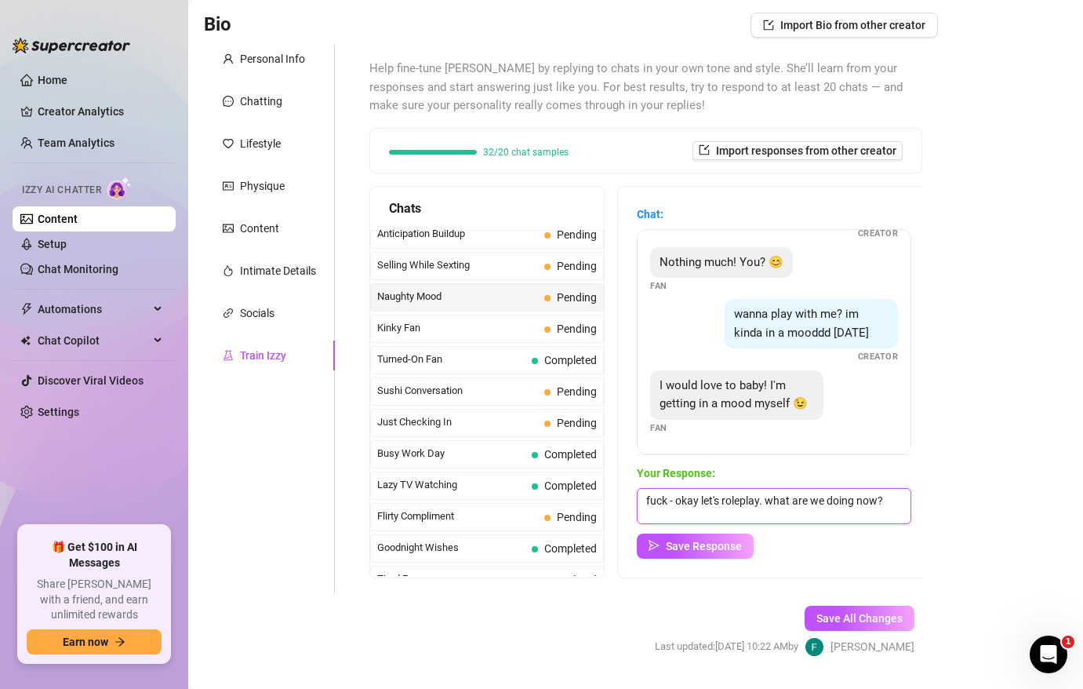
click at [769, 503] on textarea "fuck - okay let's roleplay. what are we doing now?" at bounding box center [774, 506] width 275 height 36
click at [771, 493] on textarea "fuck - okay let's roleplay. I'm" at bounding box center [774, 506] width 275 height 36
type textarea "fuck - okay let's roleplay. I'm home alone and it's raining outside. the lights…"
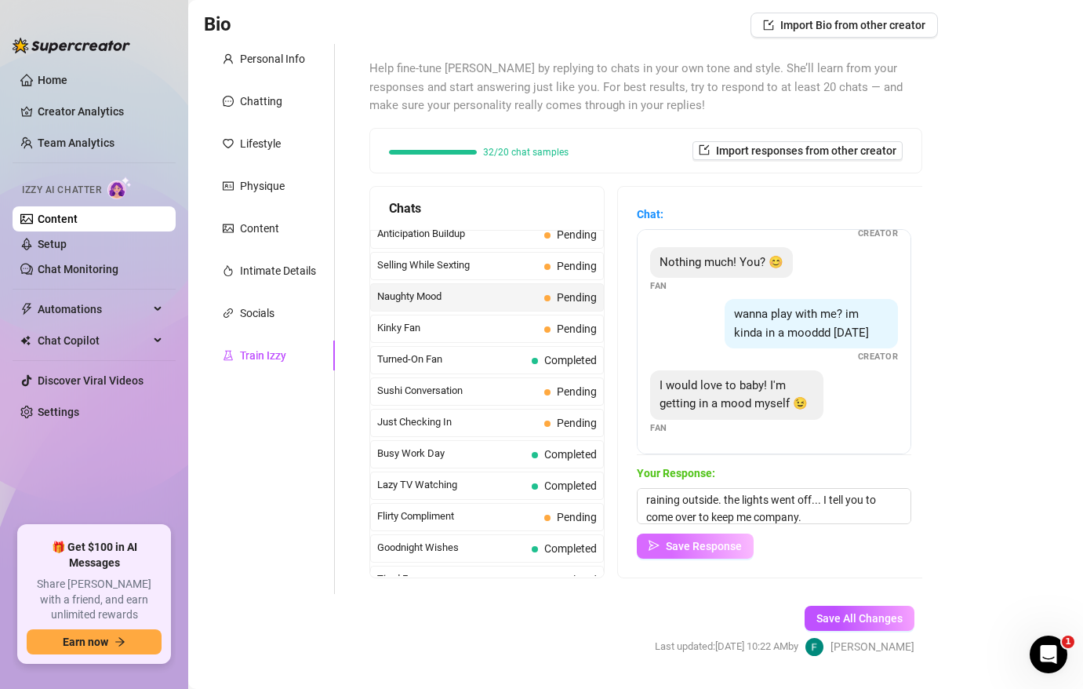
click at [741, 535] on button "Save Response" at bounding box center [695, 545] width 117 height 25
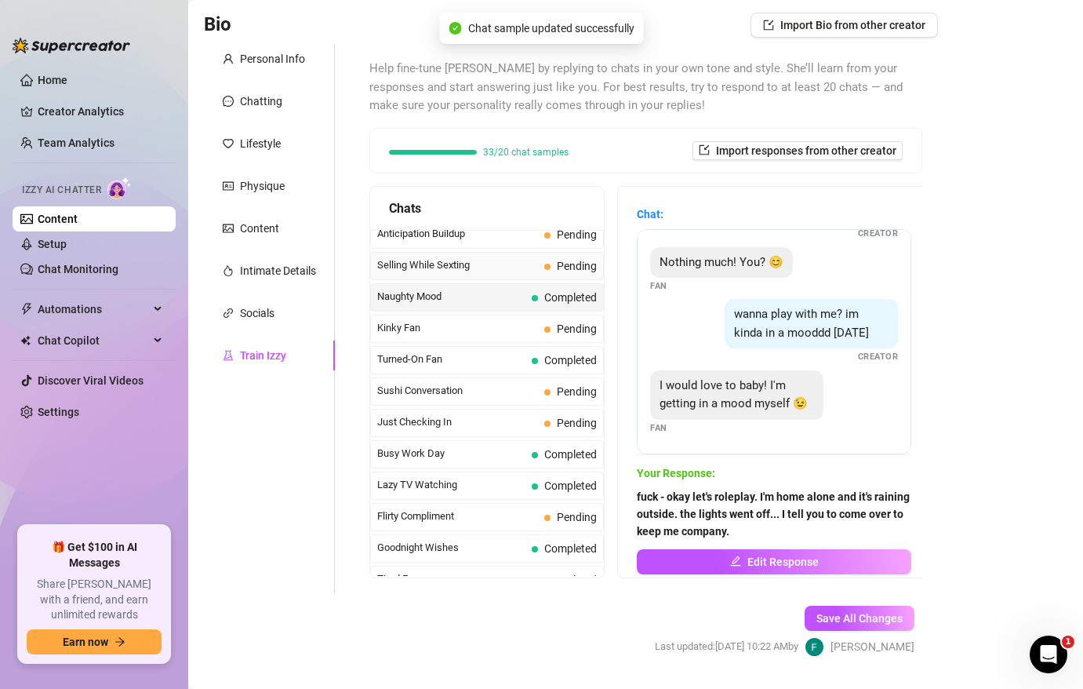
click at [471, 267] on span "Selling While Sexting" at bounding box center [457, 265] width 161 height 16
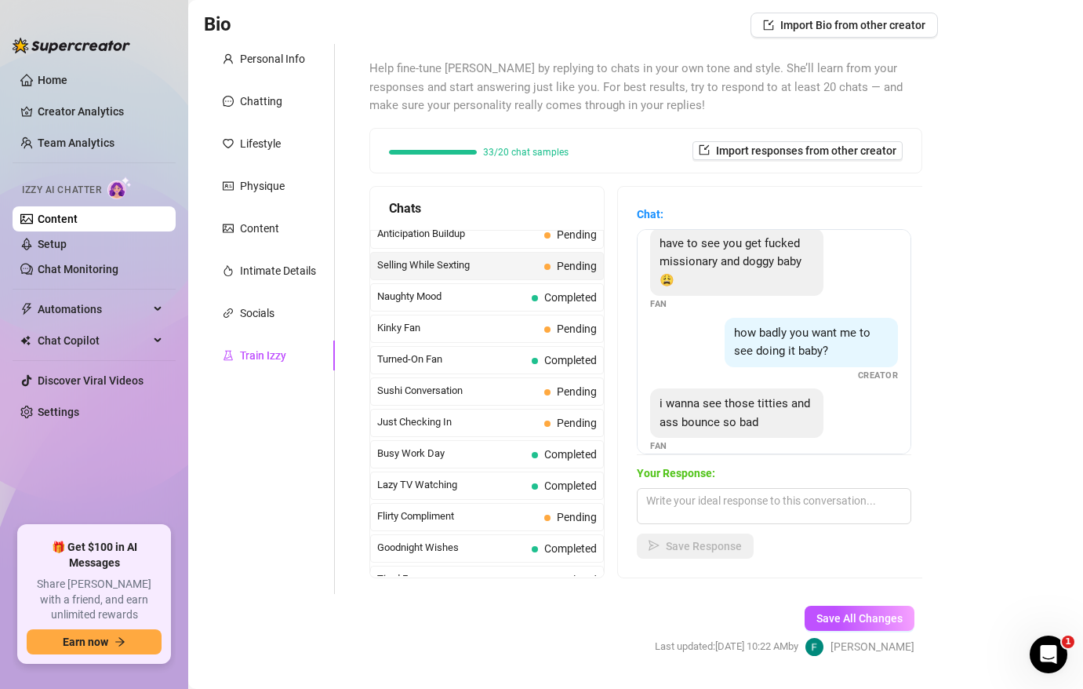
scroll to position [139, 0]
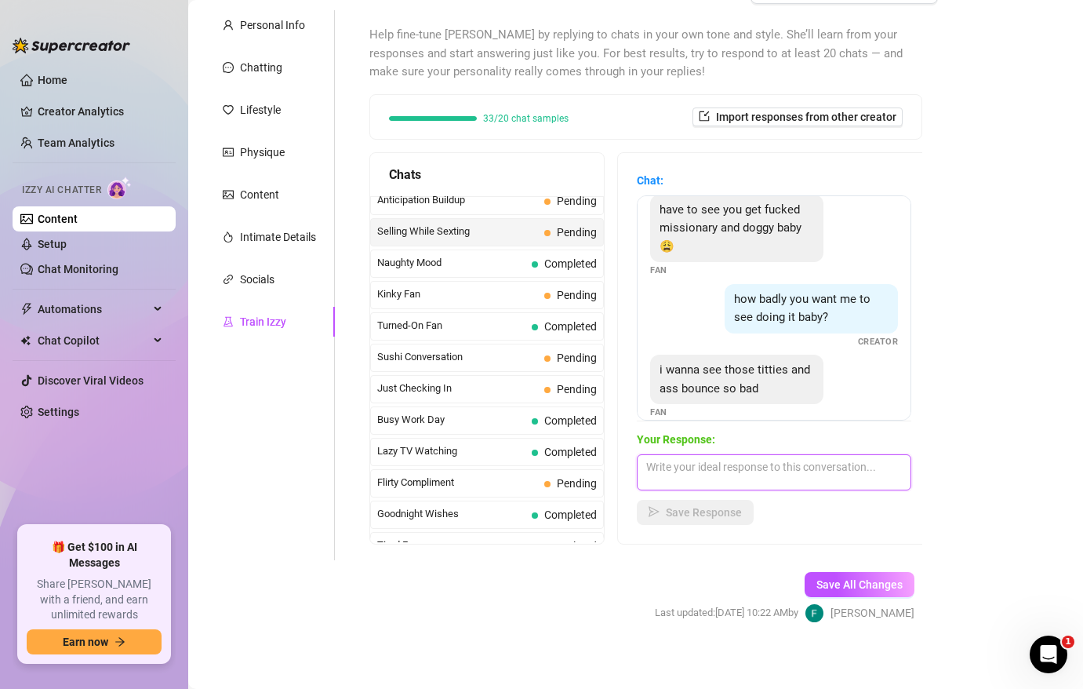
click at [730, 488] on textarea at bounding box center [774, 472] width 275 height 36
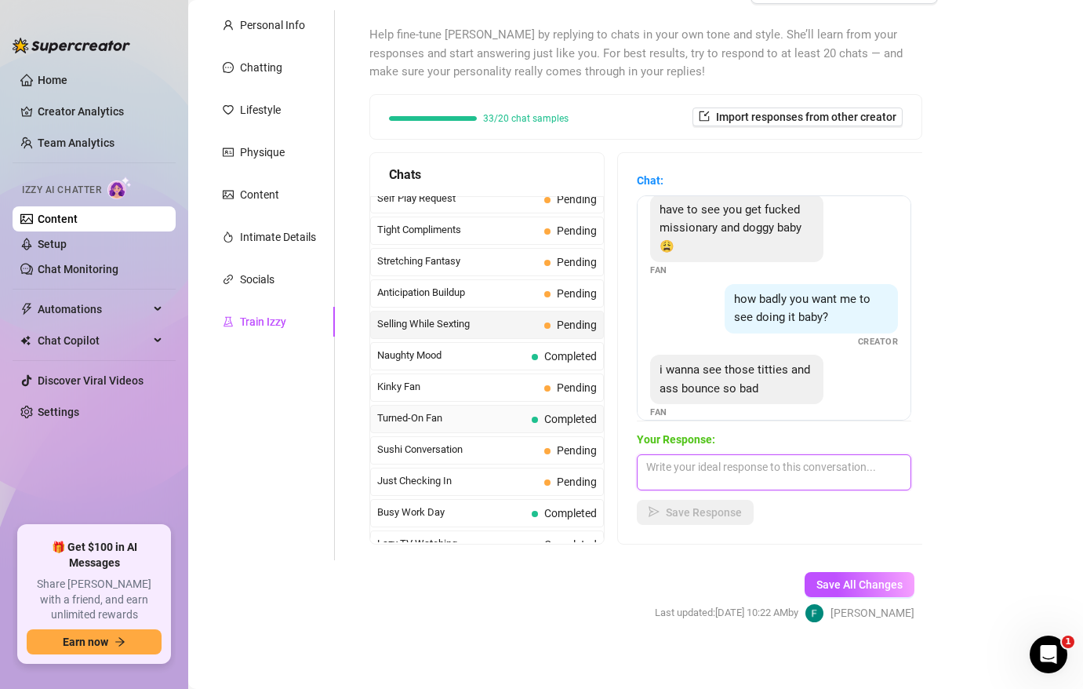
scroll to position [752, 0]
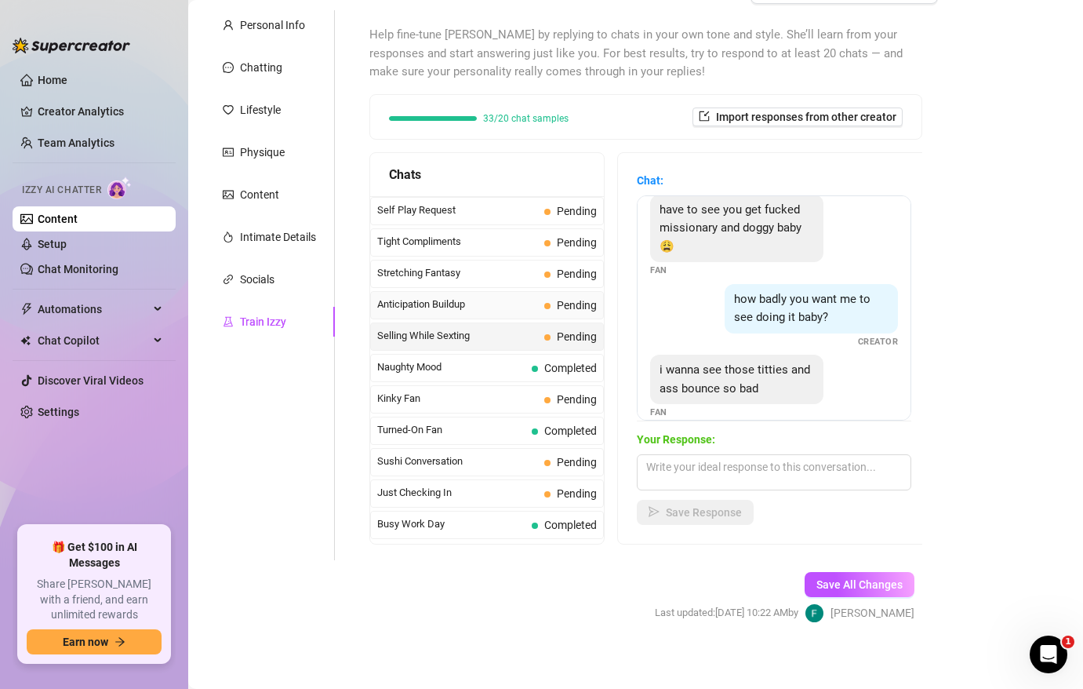
click at [487, 311] on span "Anticipation Buildup" at bounding box center [457, 304] width 161 height 16
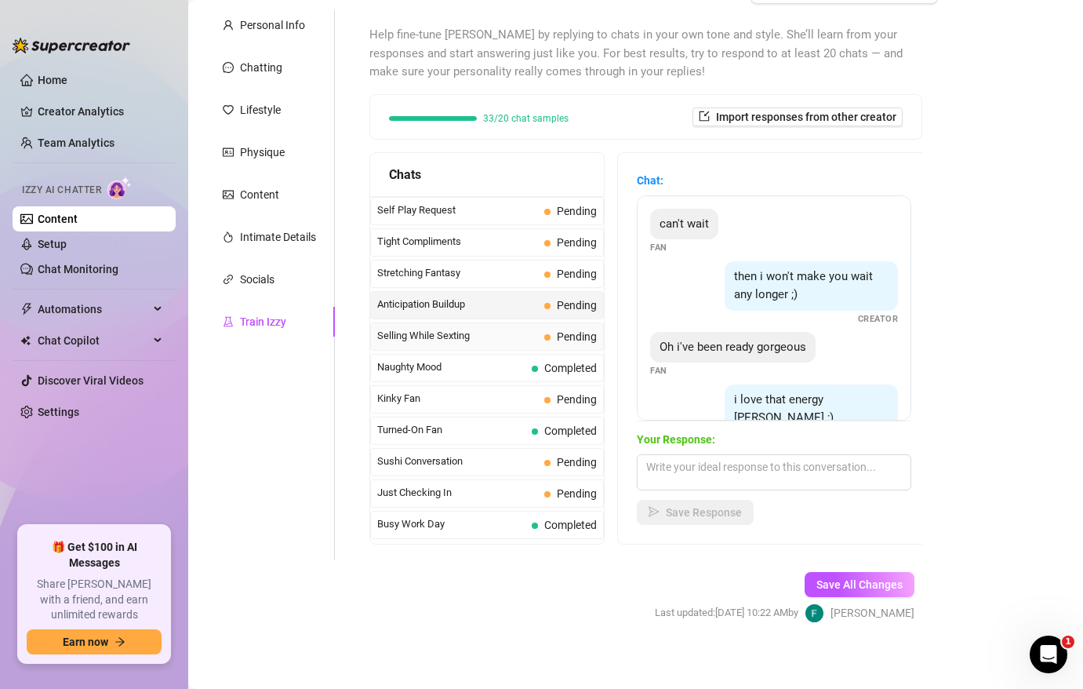
click at [502, 331] on span "Selling While Sexting" at bounding box center [457, 336] width 161 height 16
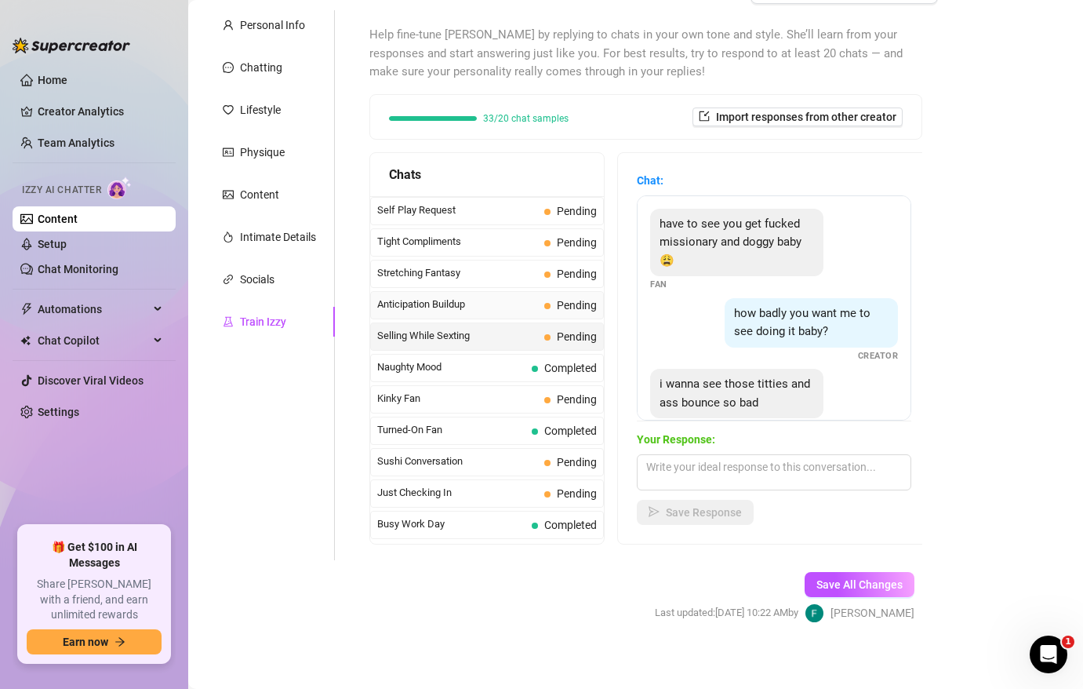
click at [504, 310] on span "Anticipation Buildup" at bounding box center [457, 304] width 161 height 16
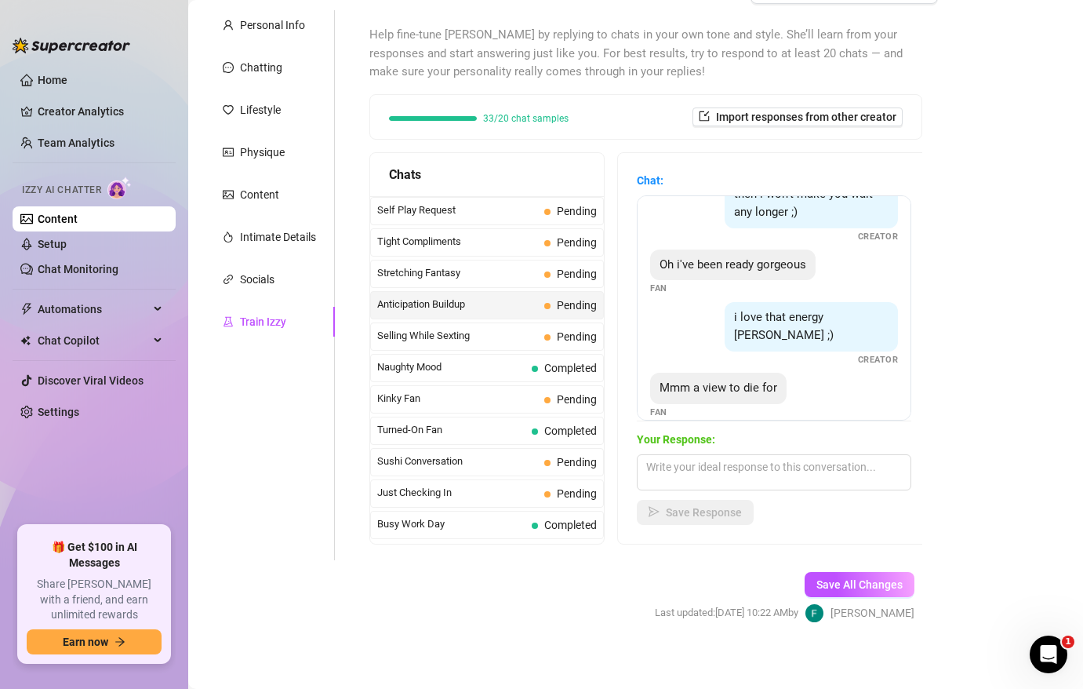
scroll to position [147, 0]
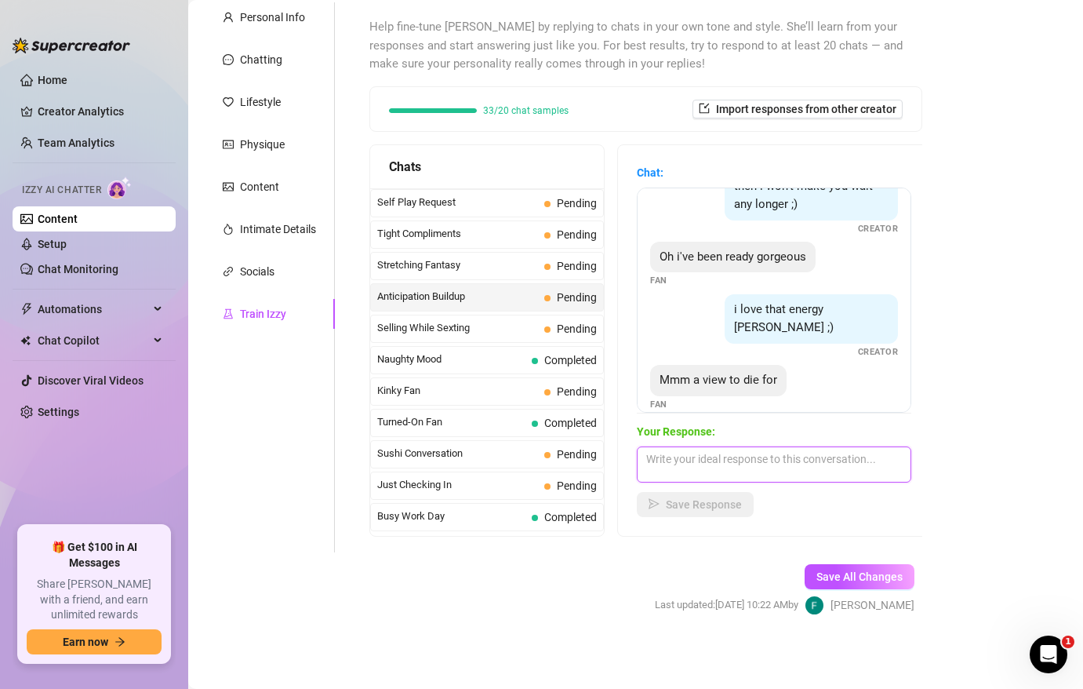
click at [699, 457] on textarea at bounding box center [774, 464] width 275 height 36
click at [665, 452] on textarea at bounding box center [774, 464] width 275 height 36
type textarea "damn you really know how to get me hard haha"
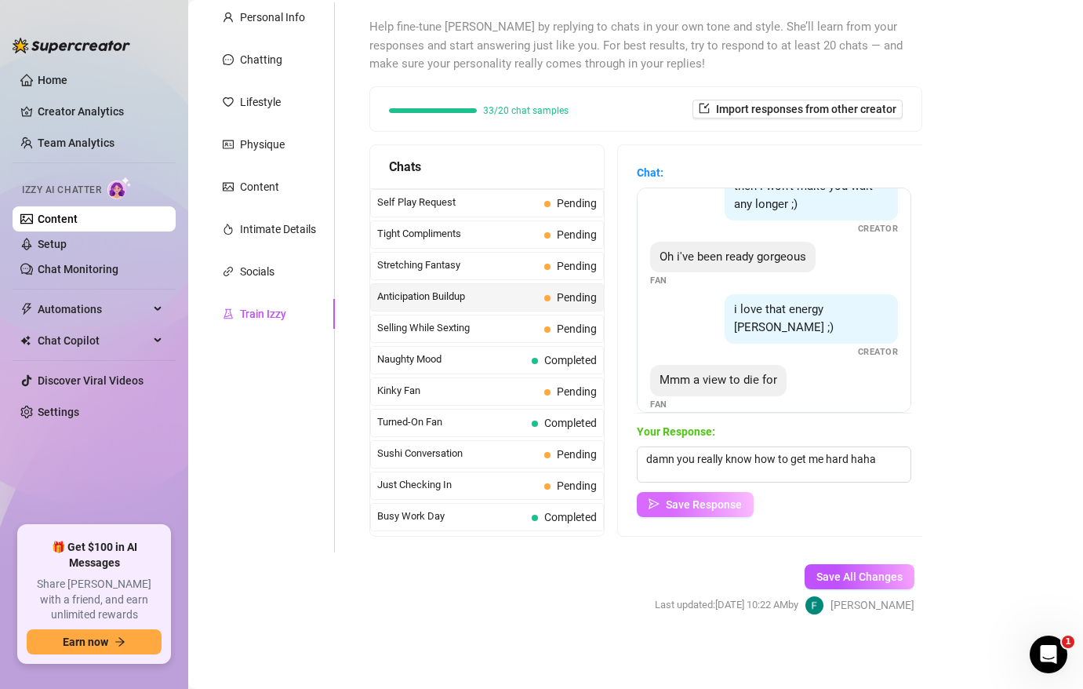
click at [698, 504] on span "Save Response" at bounding box center [704, 504] width 76 height 13
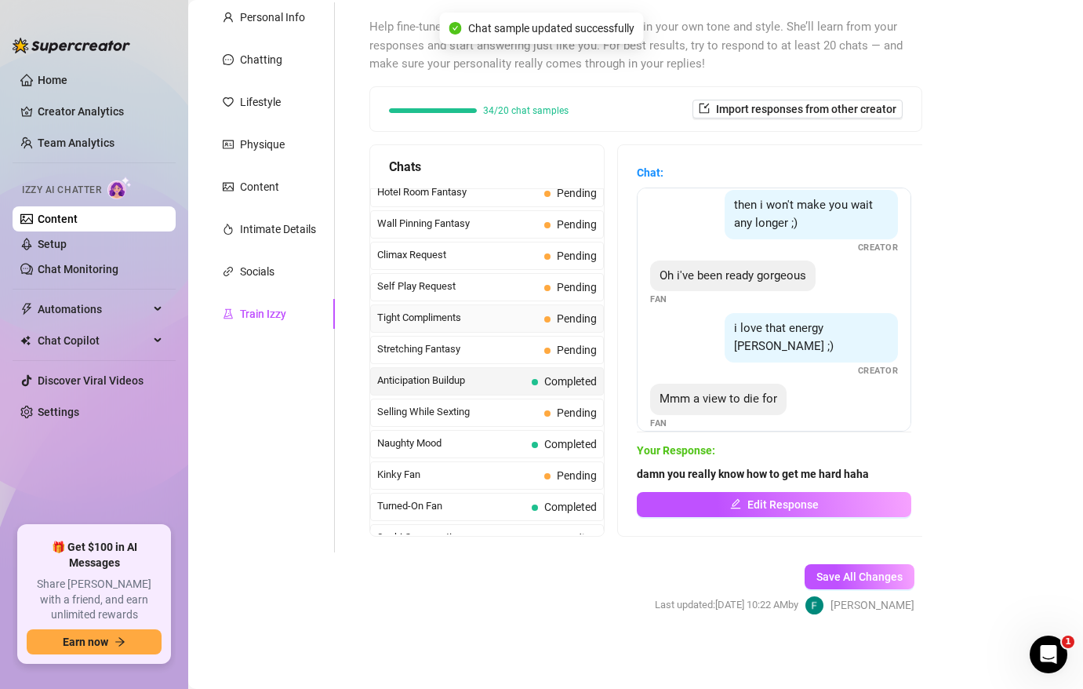
scroll to position [643, 0]
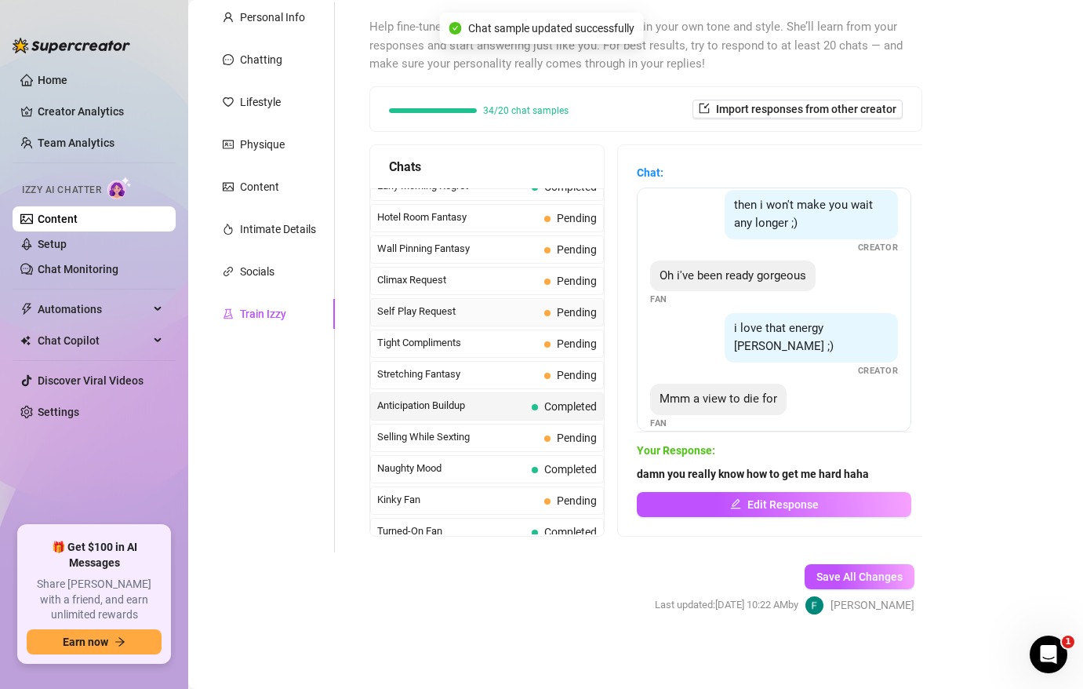
click at [461, 325] on div "Self Play Request Pending" at bounding box center [487, 312] width 234 height 28
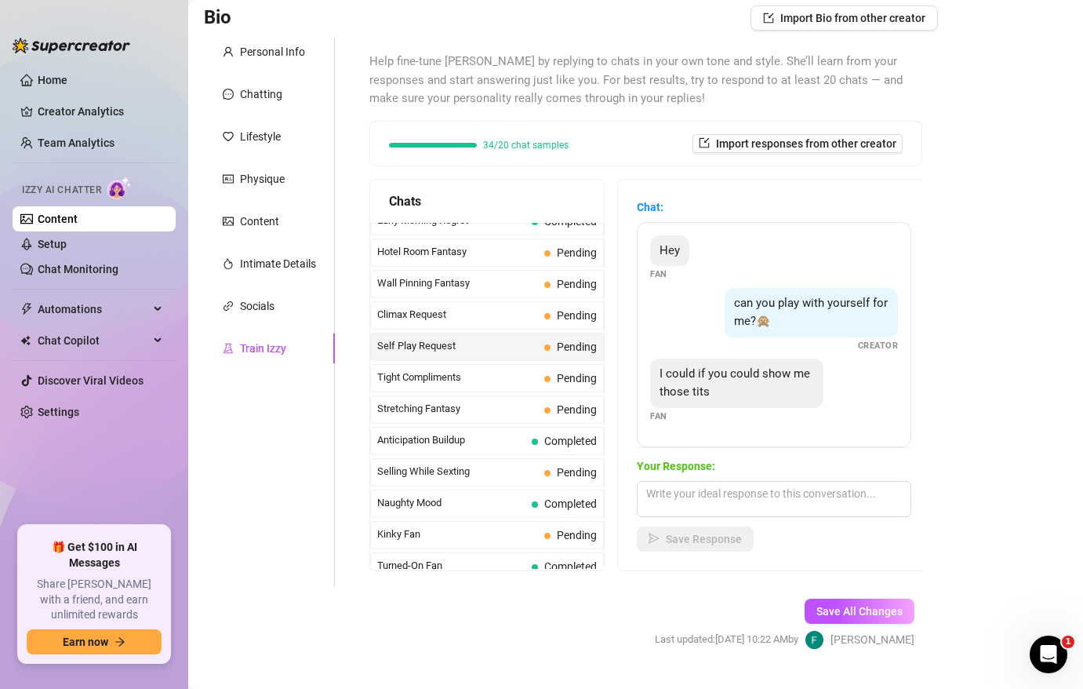
scroll to position [101, 0]
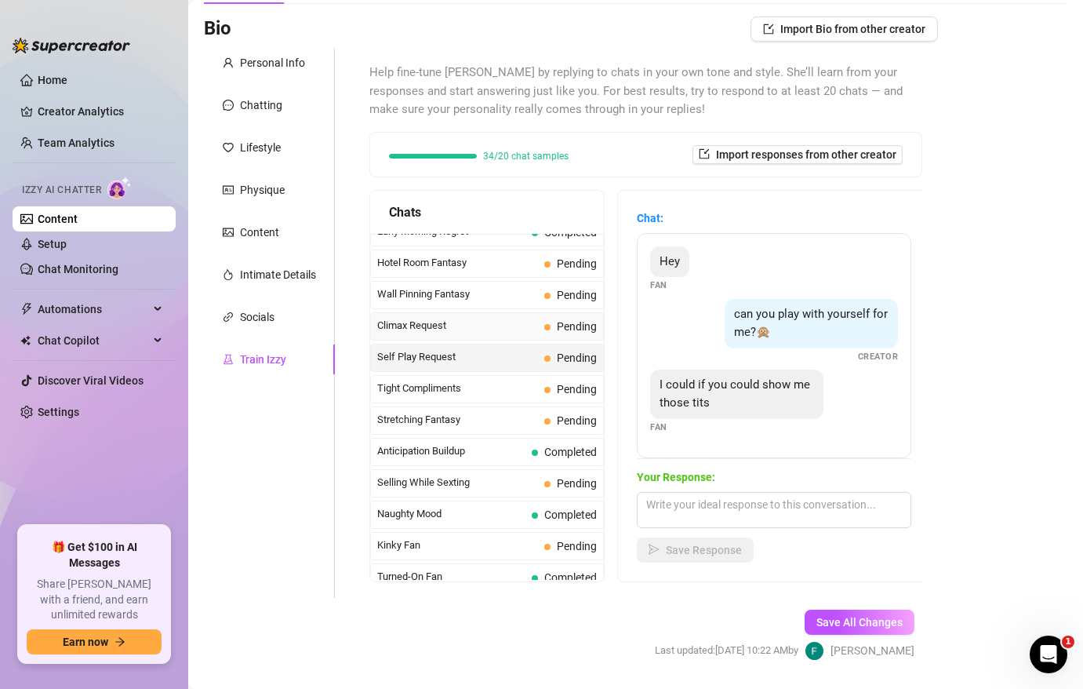
click at [443, 327] on span "Climax Request" at bounding box center [457, 326] width 161 height 16
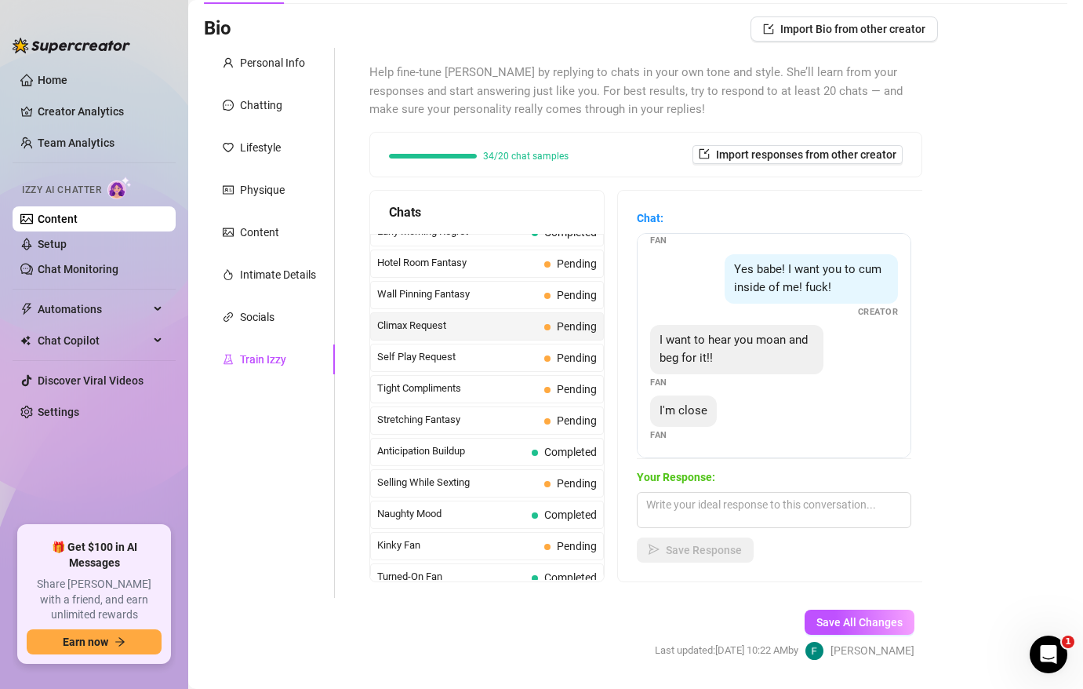
scroll to position [48, 0]
click at [696, 503] on textarea at bounding box center [774, 510] width 275 height 36
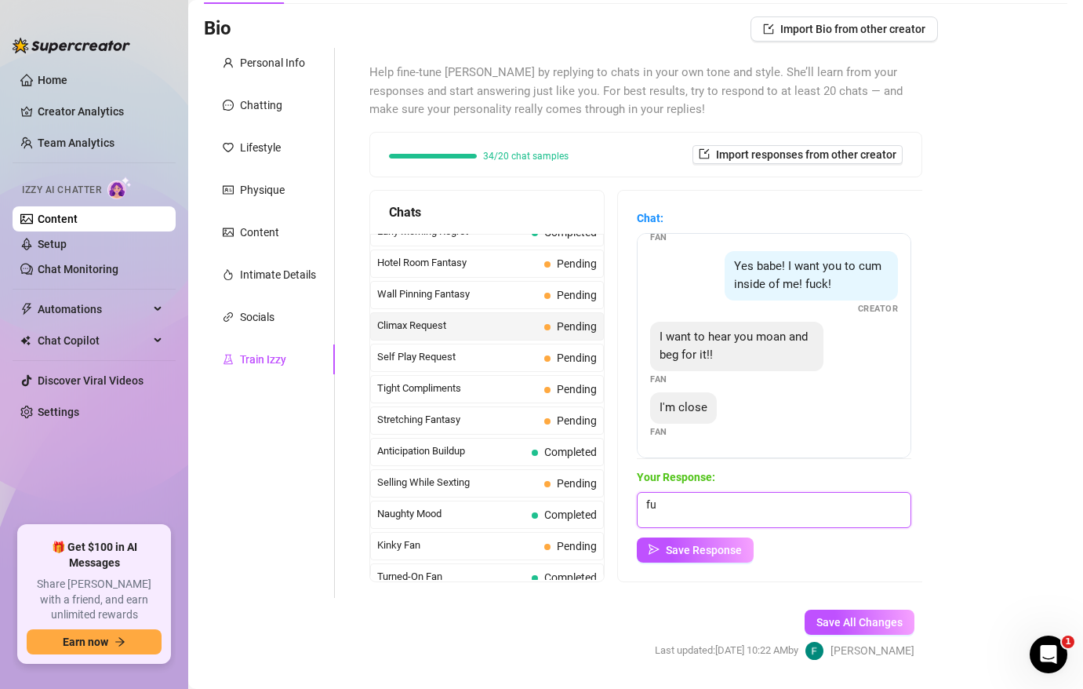
type textarea "f"
type textarea "please breed me king!"
click at [677, 557] on button "Save Response" at bounding box center [695, 549] width 117 height 25
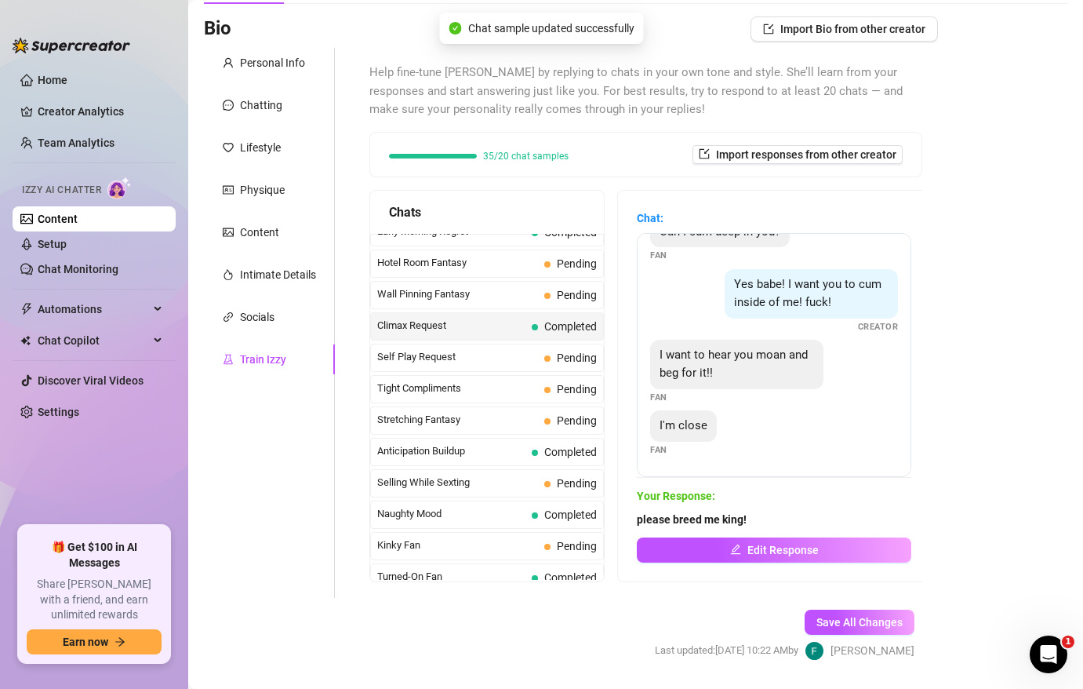
scroll to position [29, 0]
click at [440, 296] on span "Wall Pinning Fantasy" at bounding box center [457, 294] width 161 height 16
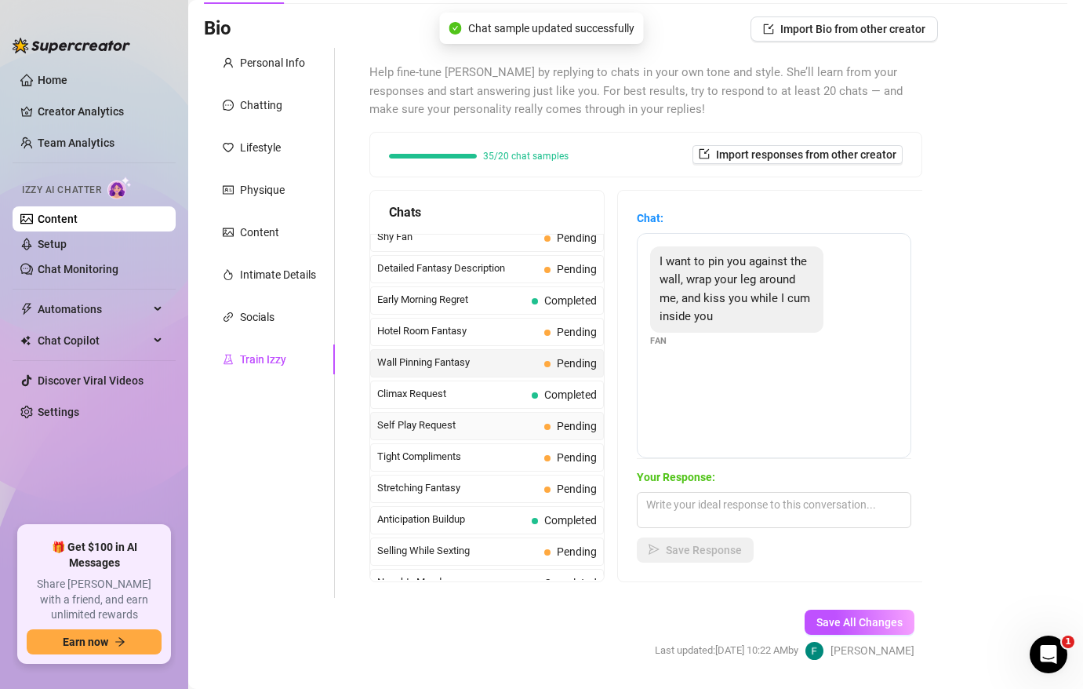
scroll to position [573, 0]
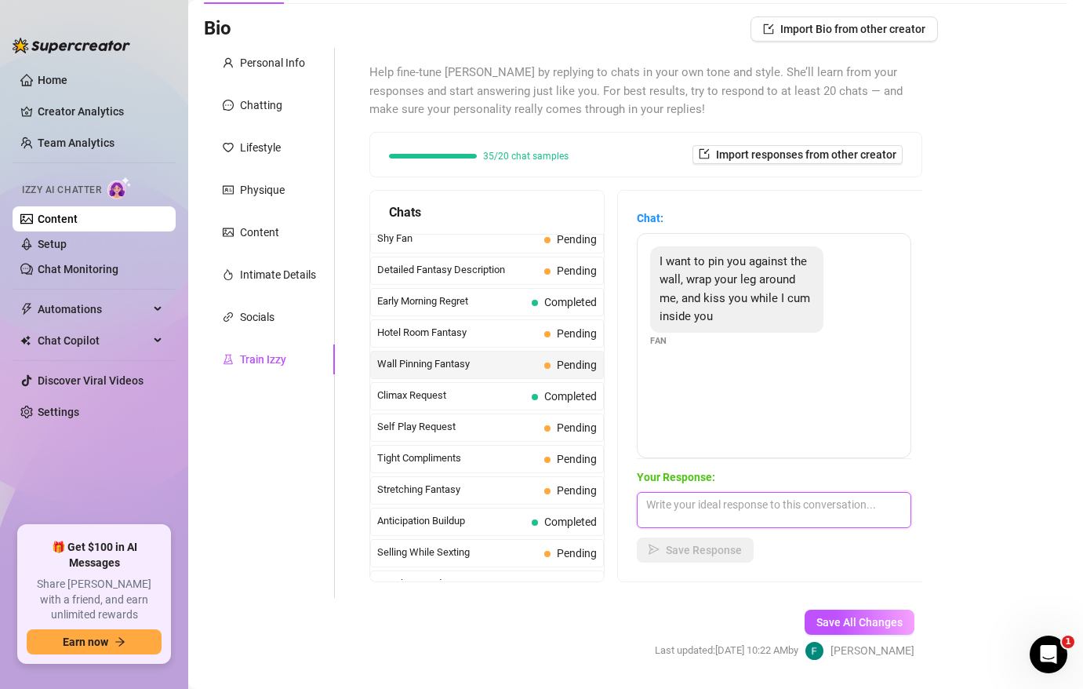
click at [690, 496] on textarea at bounding box center [774, 510] width 275 height 36
type textarea "Fuck - I'd love to be bred like that."
click at [701, 551] on span "Save Response" at bounding box center [704, 550] width 76 height 13
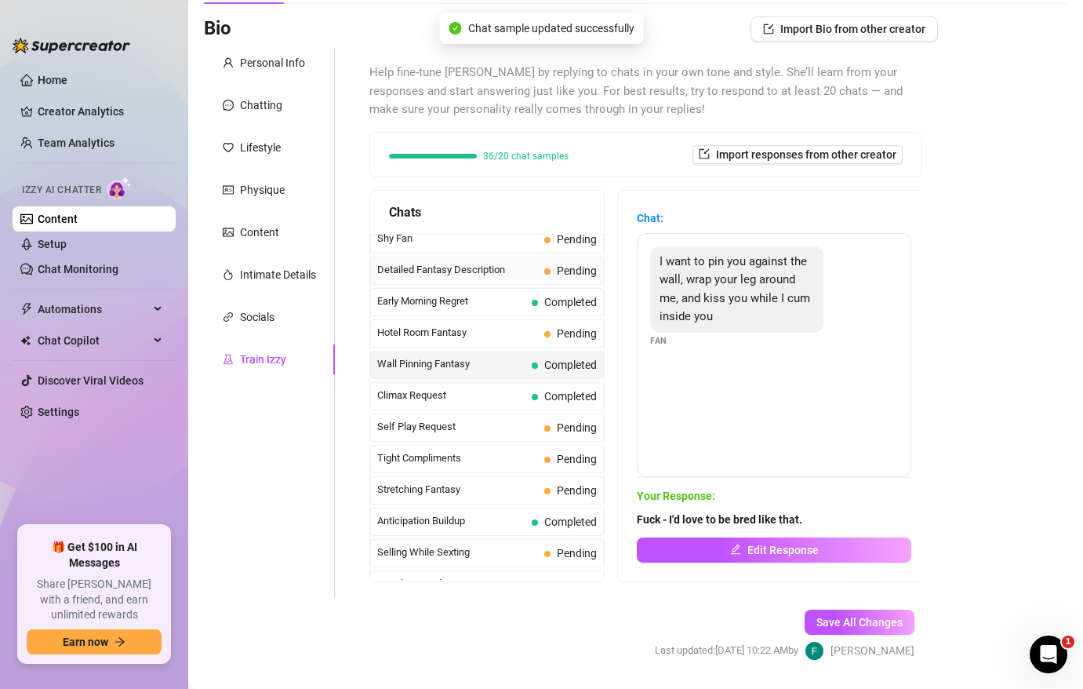
click at [475, 275] on span "Detailed Fantasy Description" at bounding box center [457, 270] width 161 height 16
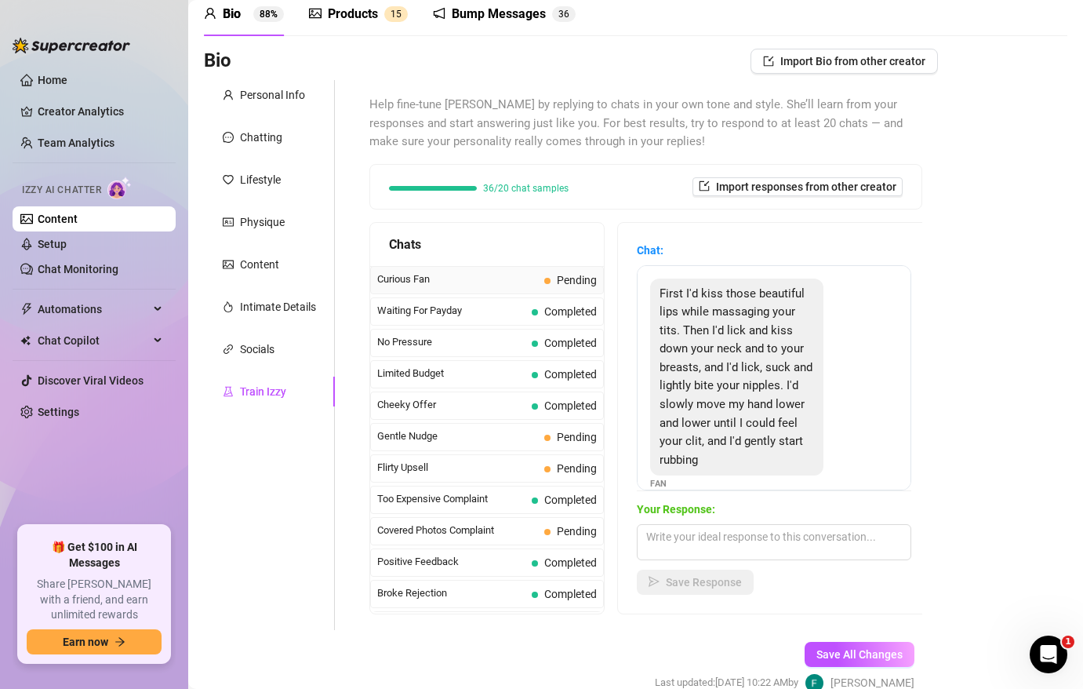
scroll to position [0, 0]
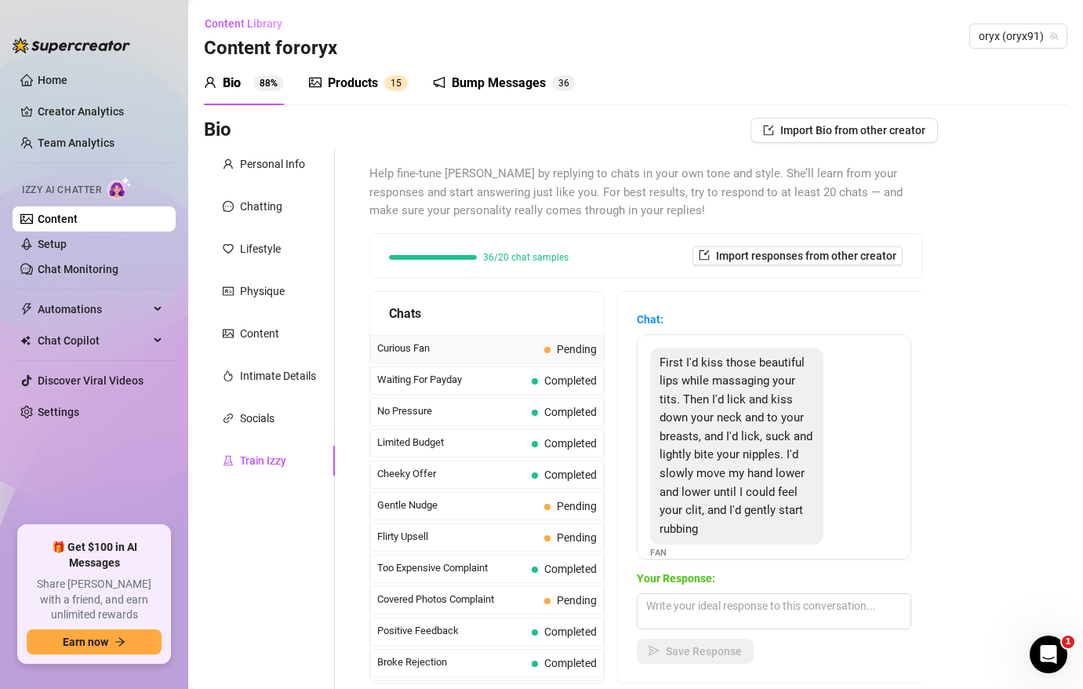
click at [554, 351] on span "Pending" at bounding box center [570, 348] width 53 height 17
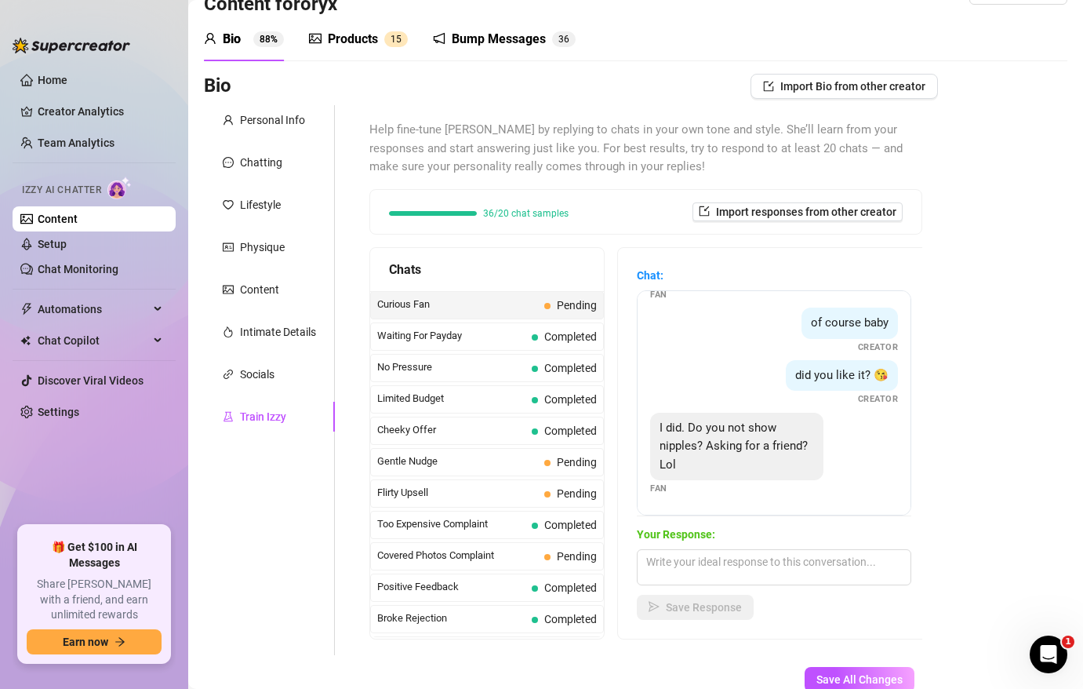
scroll to position [45, 0]
click at [735, 551] on textarea at bounding box center [774, 566] width 275 height 36
click at [474, 339] on span "Waiting For Payday" at bounding box center [451, 335] width 148 height 16
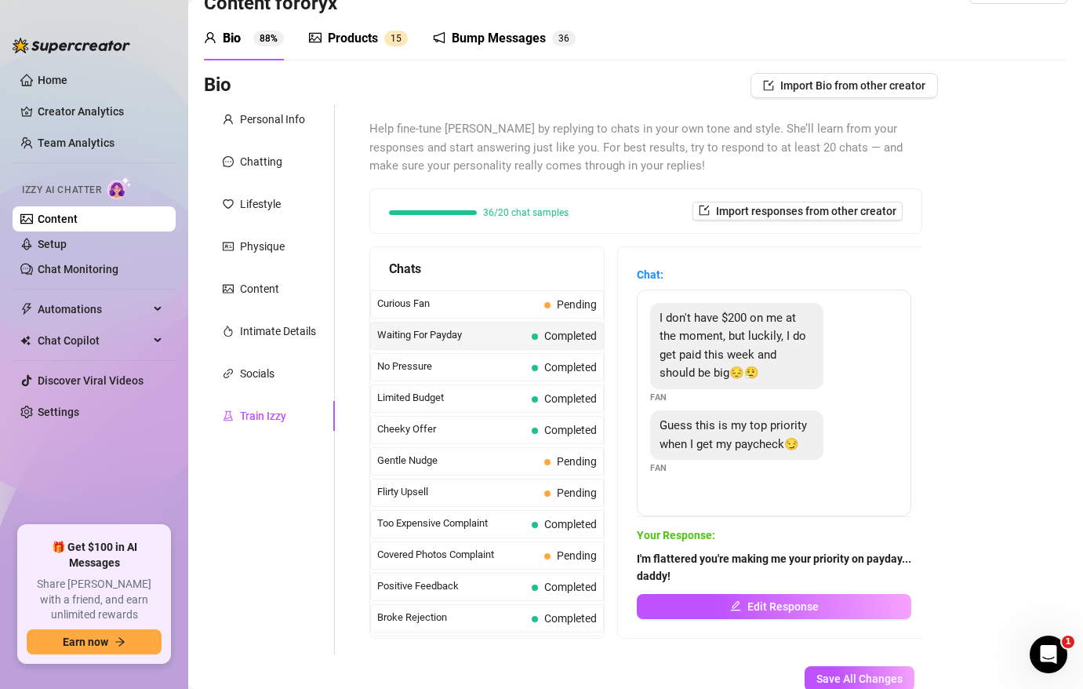
scroll to position [77, 0]
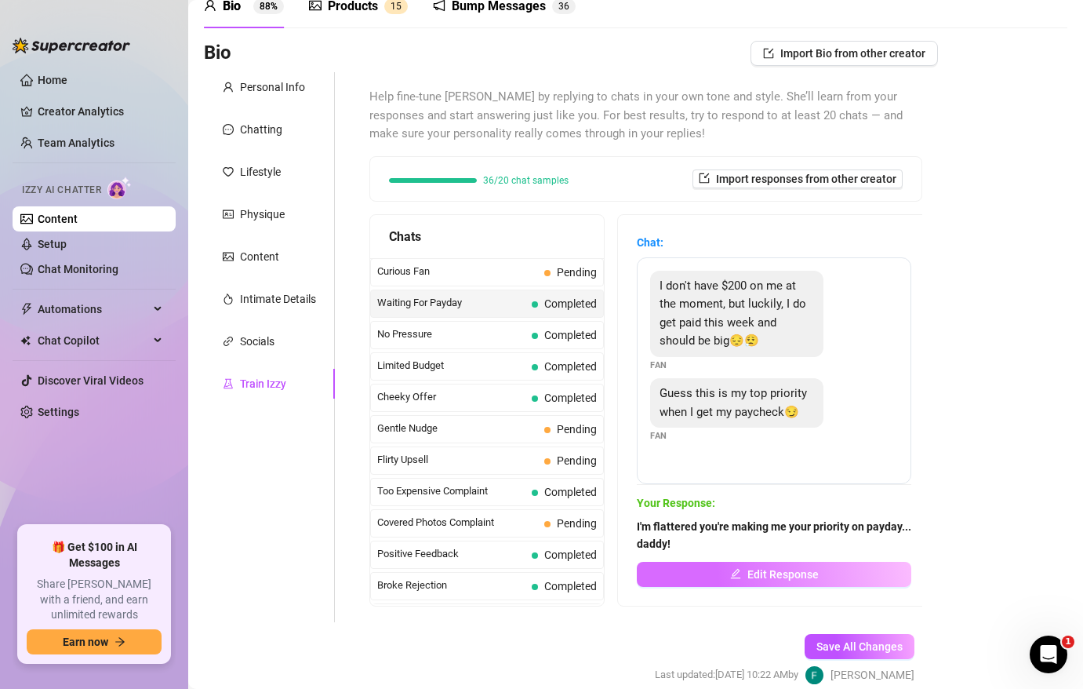
click at [814, 577] on span "Edit Response" at bounding box center [782, 574] width 71 height 13
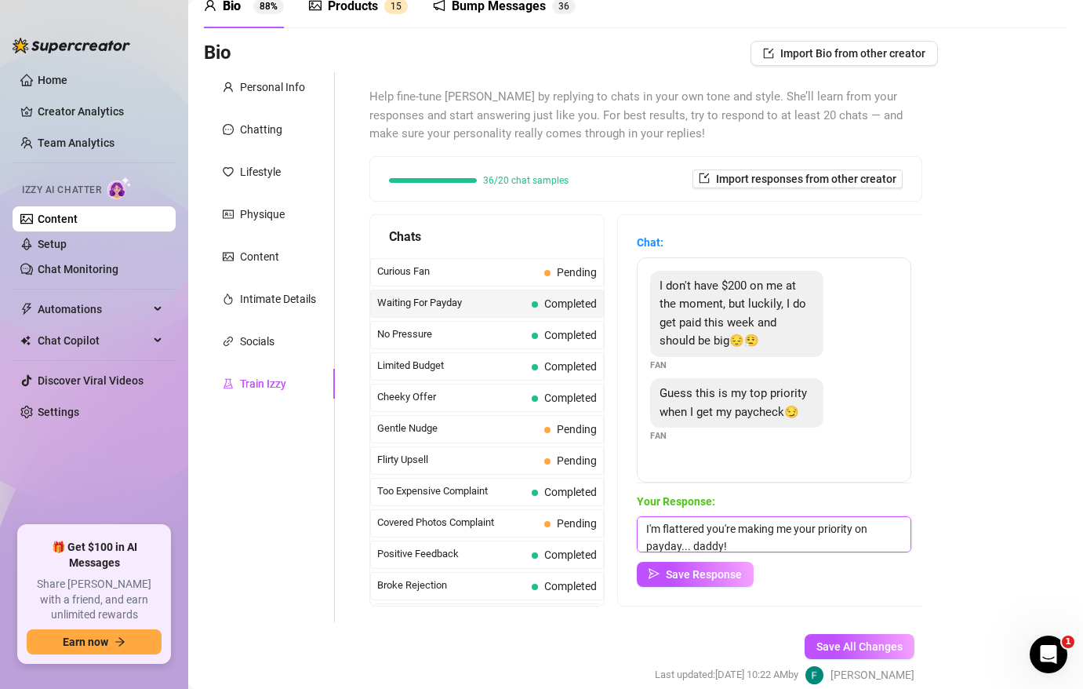
click at [645, 527] on textarea "I'm flattered you're making me your priority on payday... daddy!" at bounding box center [774, 534] width 275 height 36
drag, startPoint x: 810, startPoint y: 530, endPoint x: 758, endPoint y: 529, distance: 52.6
click at [758, 529] on textarea "I'm so grateful I'm flattered you're making me your priority on payday... daddy!" at bounding box center [774, 534] width 275 height 36
drag, startPoint x: 883, startPoint y: 530, endPoint x: 811, endPoint y: 529, distance: 72.2
click at [811, 529] on textarea "I'm so grateful you'd make me making me your priority on payday... daddy!" at bounding box center [774, 534] width 275 height 36
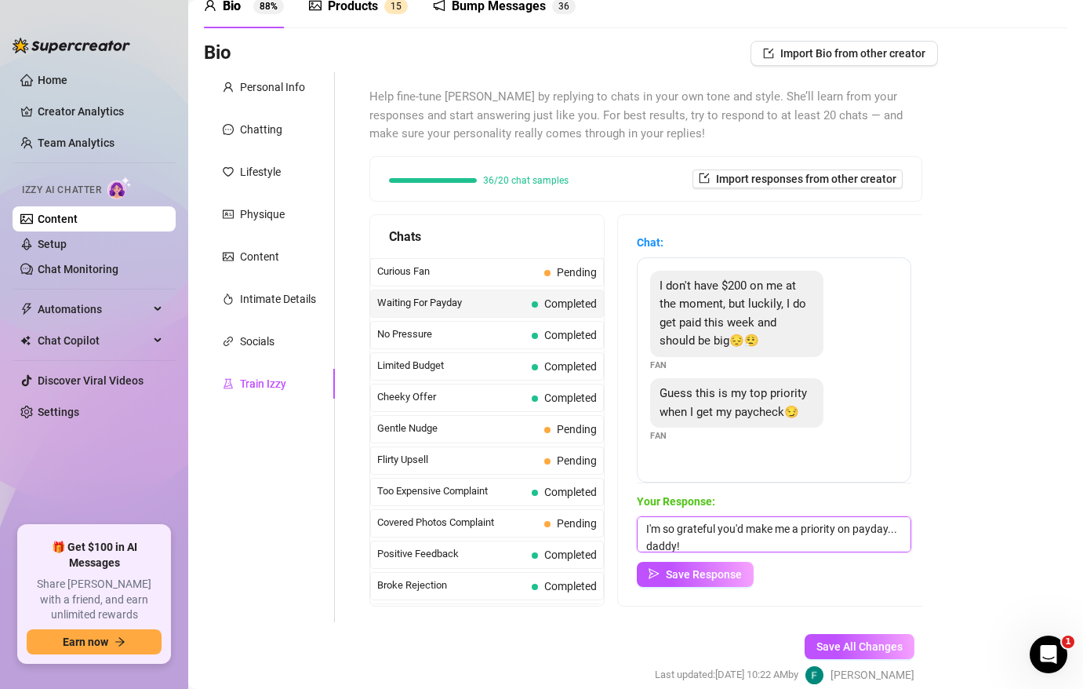
drag, startPoint x: 675, startPoint y: 540, endPoint x: 634, endPoint y: 538, distance: 41.6
click at [634, 538] on div "Chat: I don't have $200 on me at the moment, but luckily, I do get paid this we…" at bounding box center [774, 410] width 312 height 391
click at [654, 544] on textarea "I'm so grateful you'd make me a priority on payday... ^u^" at bounding box center [774, 534] width 275 height 36
click at [646, 531] on textarea "I'm so grateful you'd make me a priority on payday... ^_^" at bounding box center [774, 534] width 275 height 36
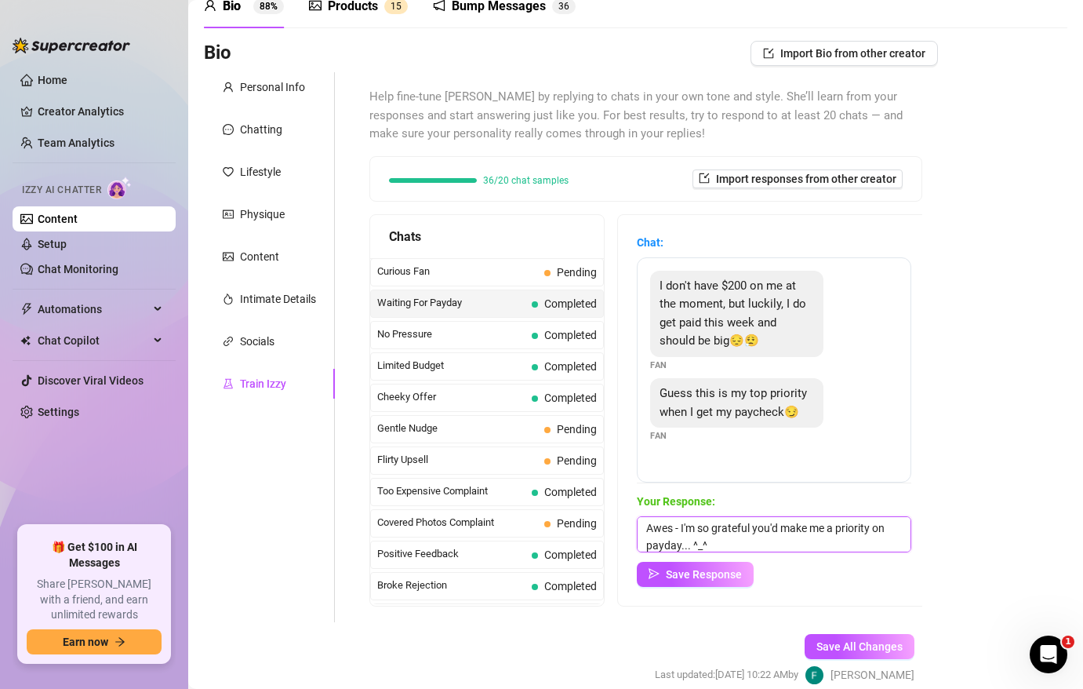
click at [735, 547] on textarea "Awes - I'm so grateful you'd make me a priority on payday... ^_^" at bounding box center [774, 534] width 275 height 36
type textarea "Awes - I'm so grateful you'd make me a priority on payday... ^_^. I love my fan…"
click at [708, 577] on span "Save Response" at bounding box center [704, 574] width 76 height 13
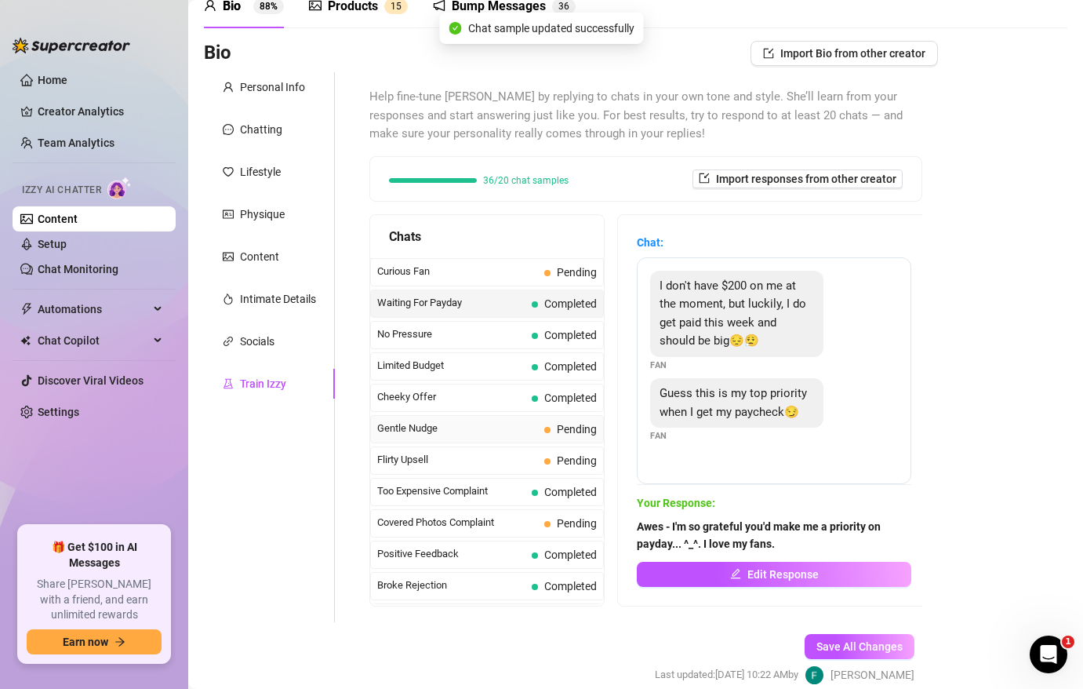
click at [515, 437] on div "Gentle Nudge Pending" at bounding box center [487, 429] width 234 height 28
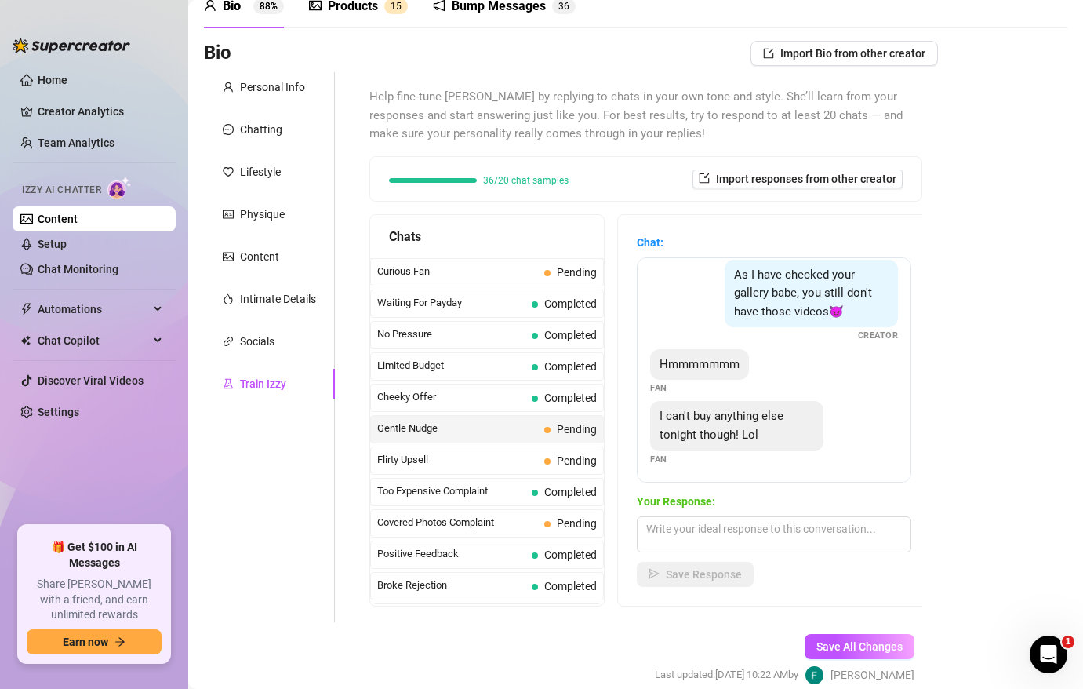
scroll to position [14, 0]
click at [502, 329] on span "No Pressure" at bounding box center [451, 334] width 148 height 16
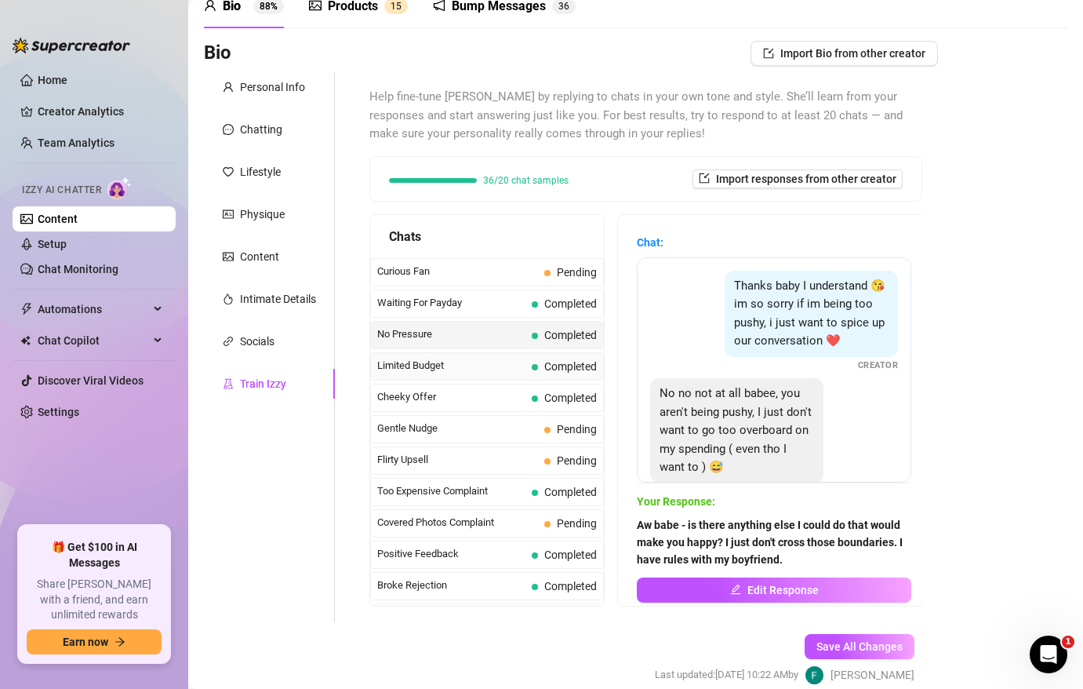
click at [509, 365] on span "Limited Budget" at bounding box center [451, 366] width 148 height 16
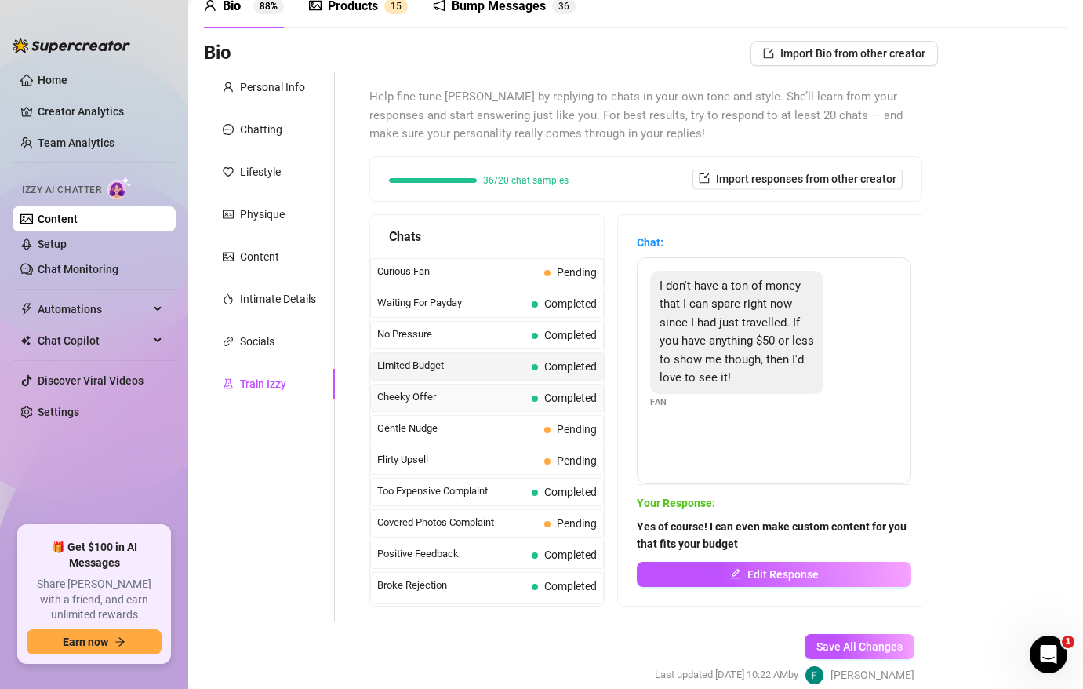
click at [490, 395] on span "Cheeky Offer" at bounding box center [451, 397] width 148 height 16
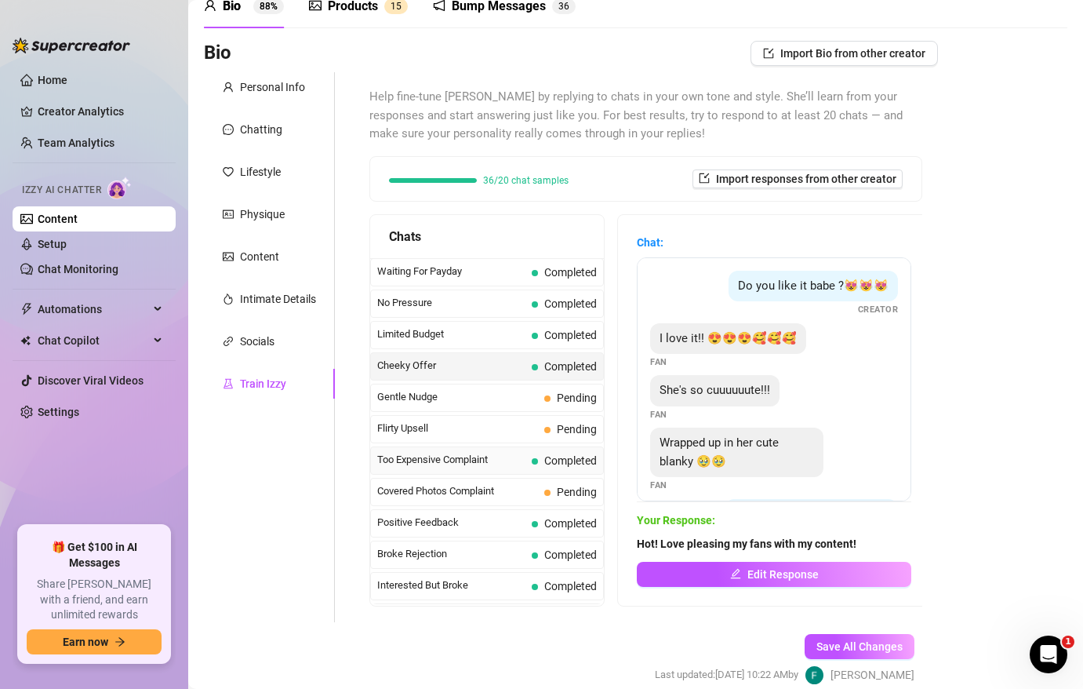
scroll to position [33, 0]
click at [516, 462] on span "Too Expensive Complaint" at bounding box center [451, 458] width 148 height 16
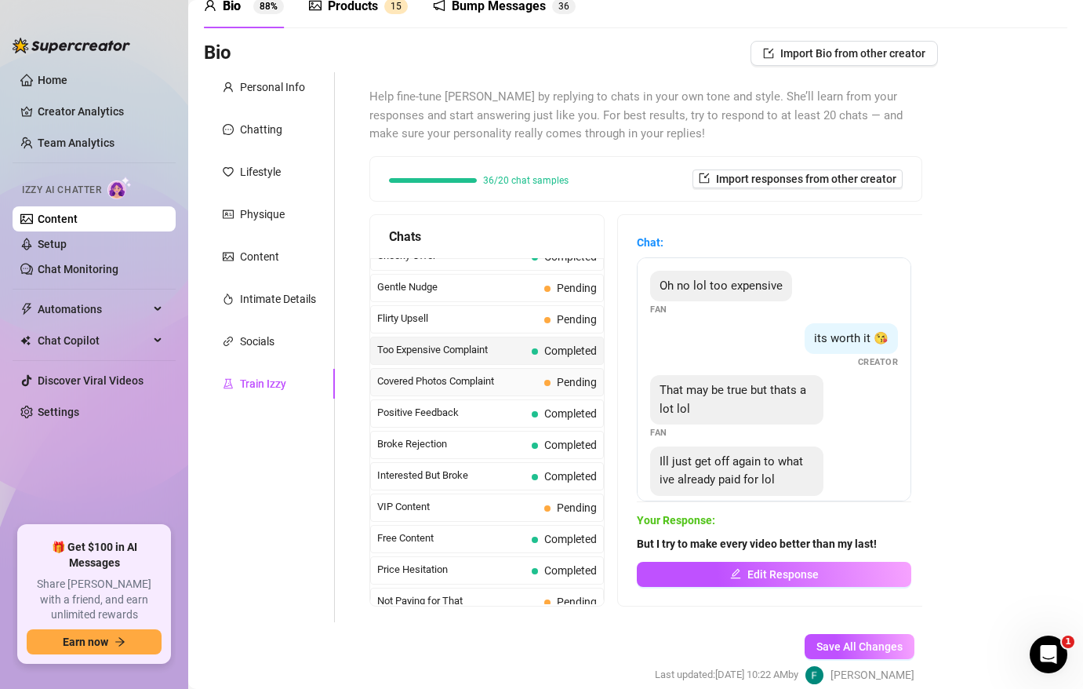
scroll to position [148, 0]
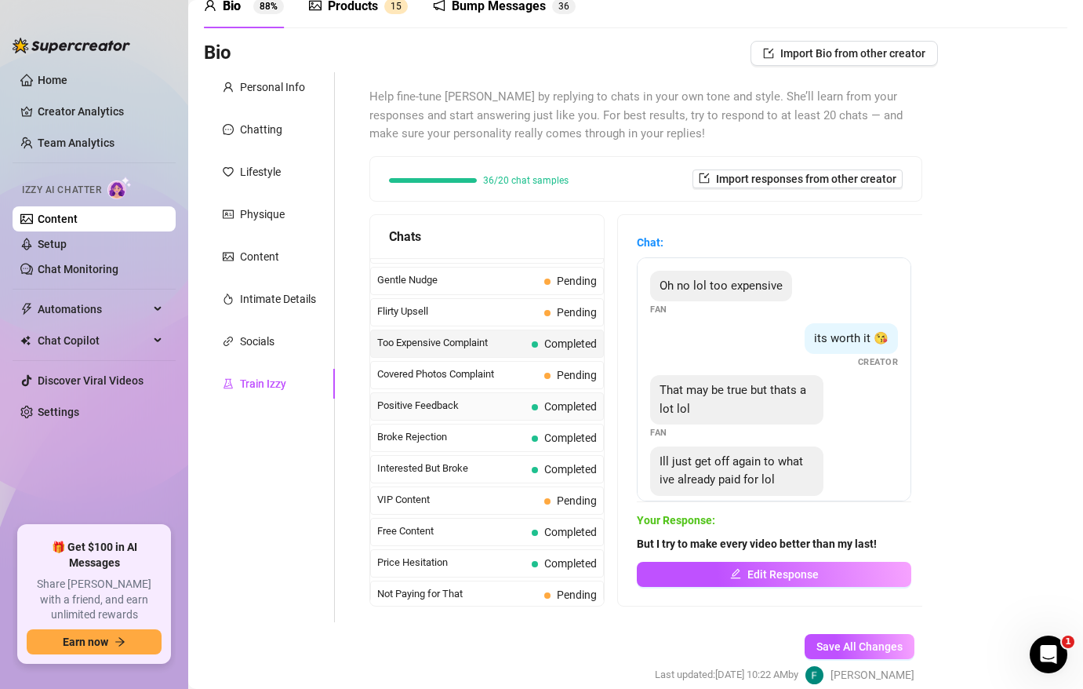
click at [509, 408] on span "Positive Feedback" at bounding box center [451, 406] width 148 height 16
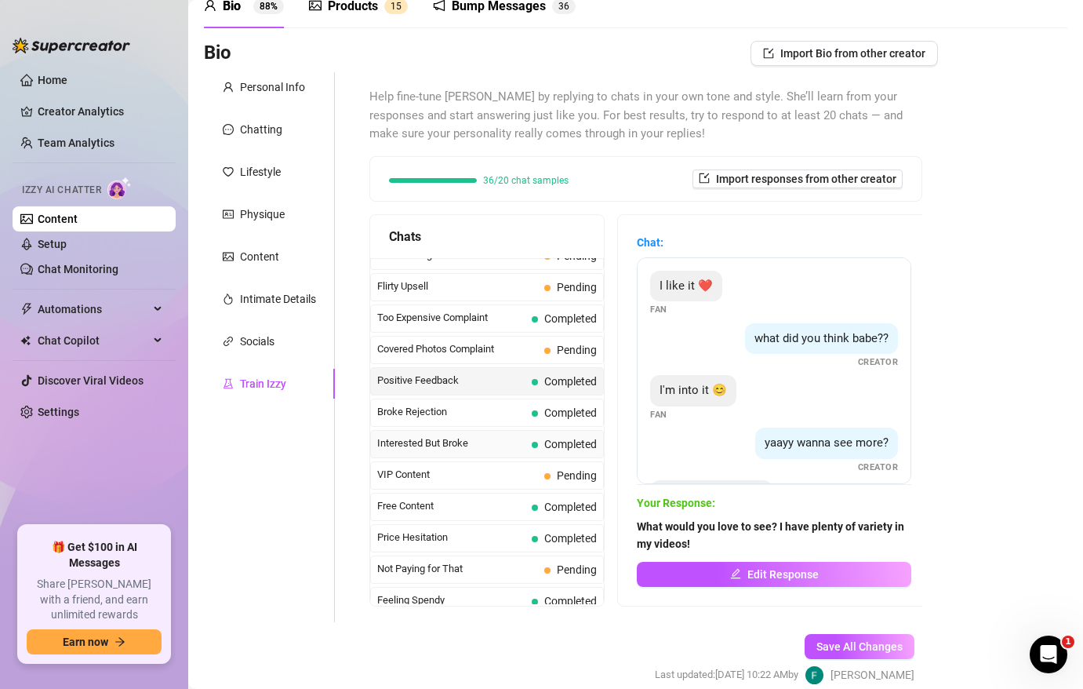
scroll to position [175, 0]
click at [528, 413] on div "Broke Rejection Completed" at bounding box center [487, 411] width 234 height 28
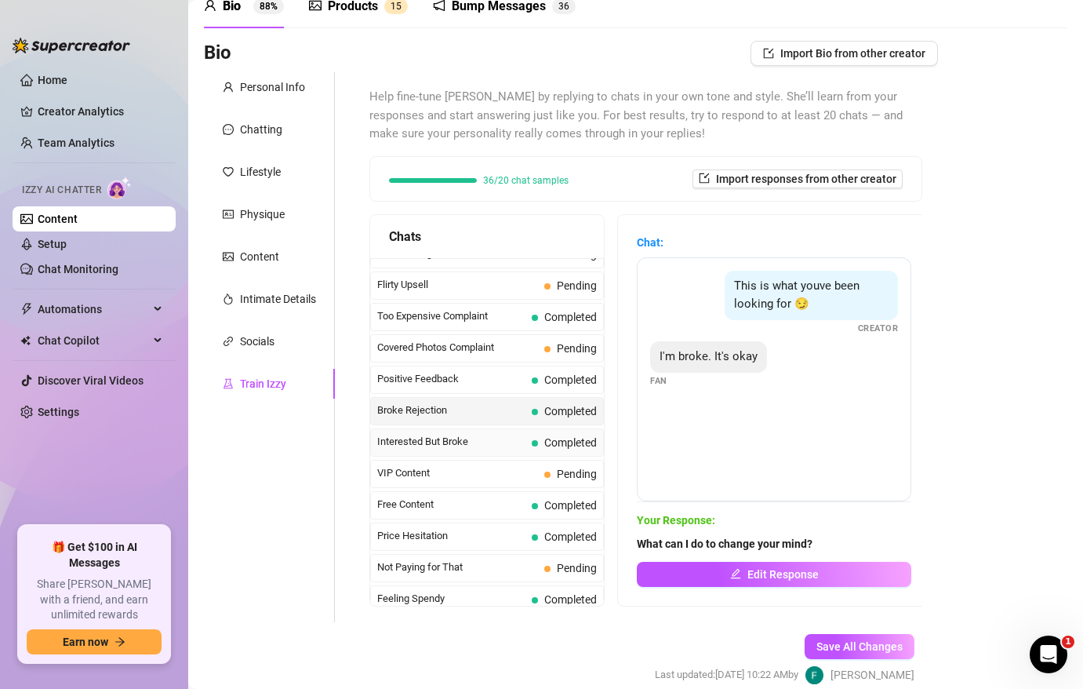
click at [521, 451] on div "Interested But Broke Completed" at bounding box center [487, 442] width 234 height 28
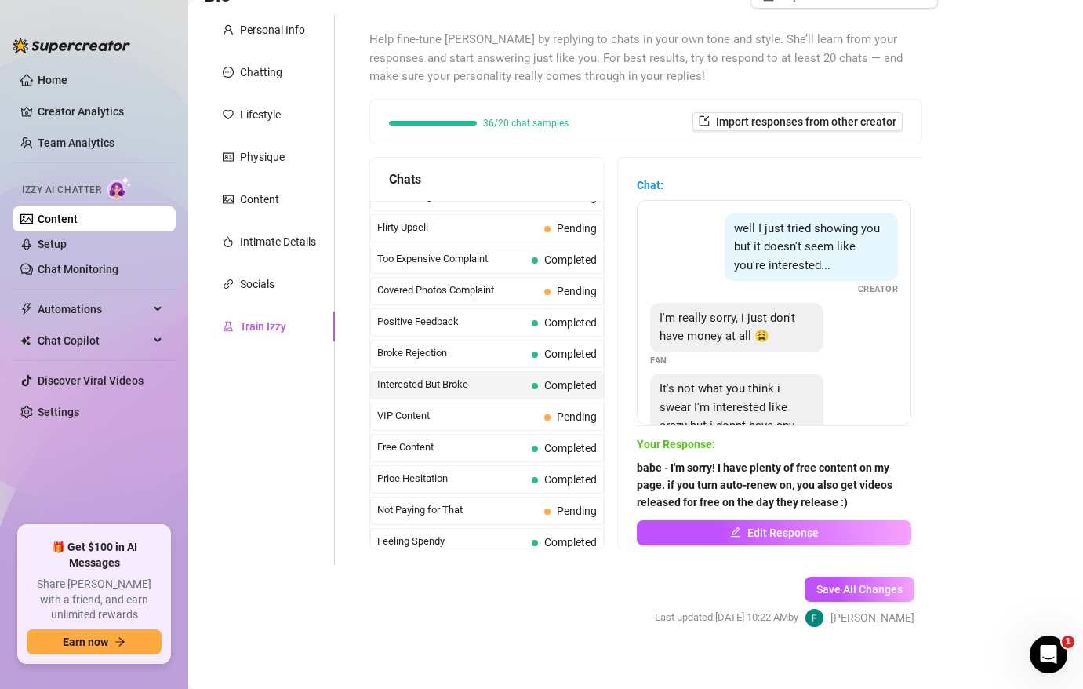
scroll to position [133, 0]
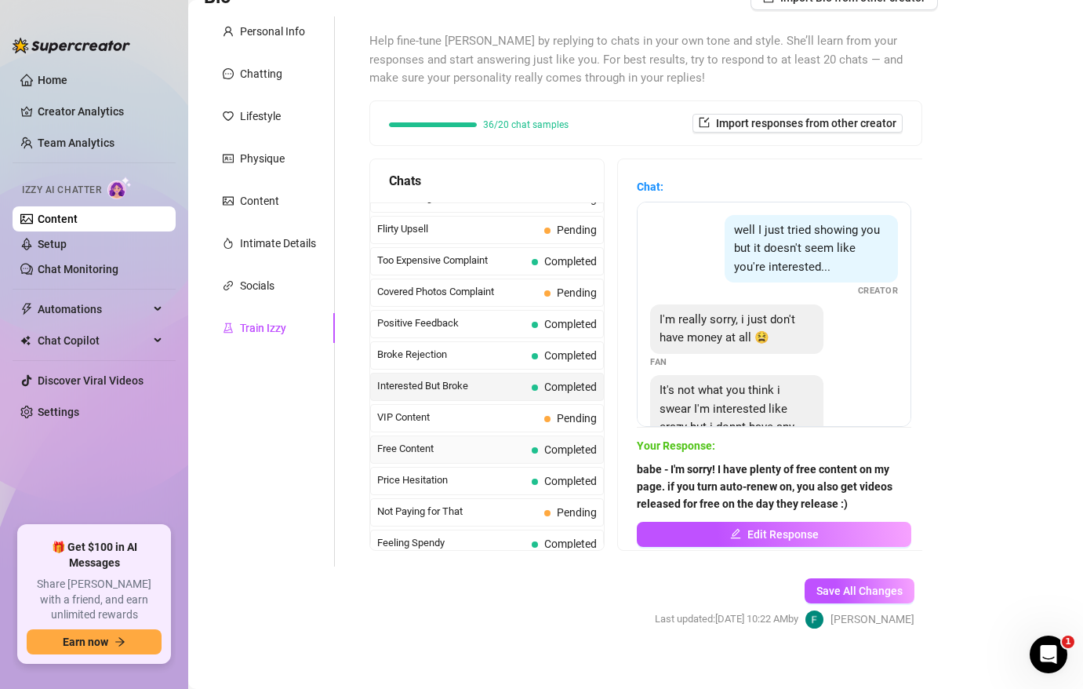
click at [479, 453] on span "Free Content" at bounding box center [451, 449] width 148 height 16
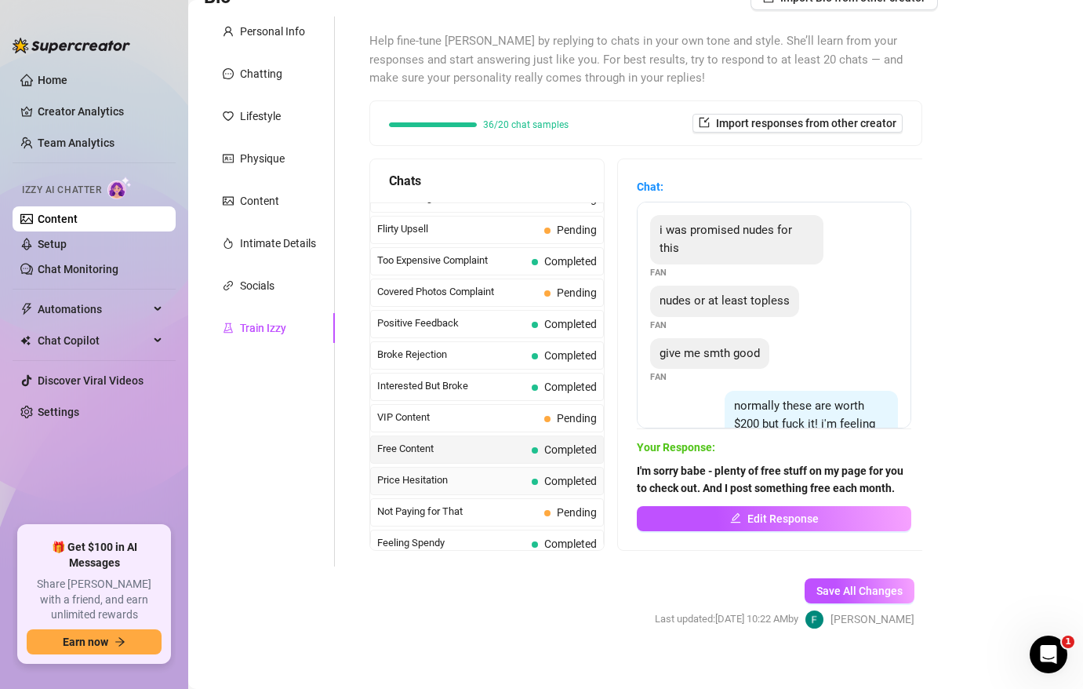
click at [475, 486] on span "Price Hesitation" at bounding box center [451, 480] width 148 height 16
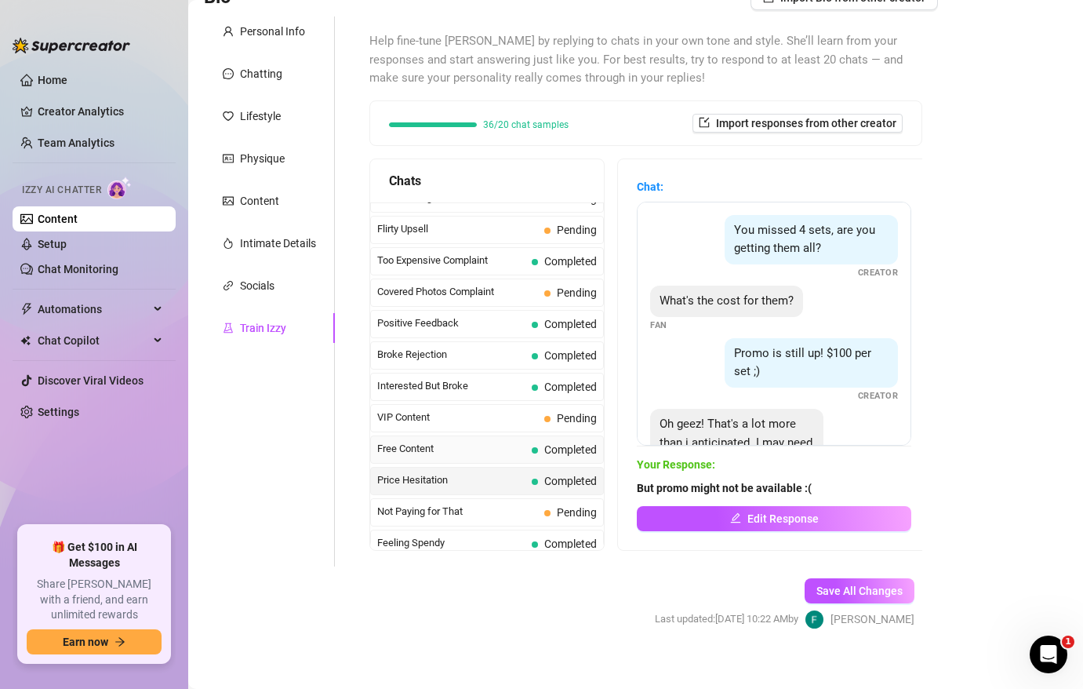
click at [498, 440] on div "Free Content Completed" at bounding box center [487, 449] width 234 height 28
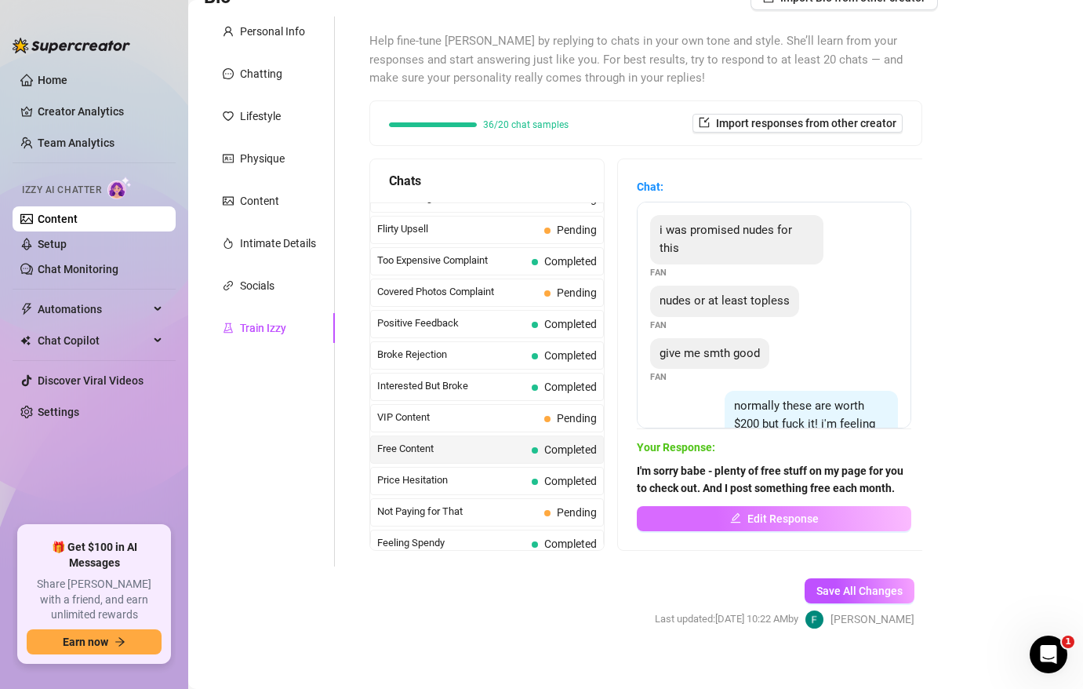
click at [850, 513] on button "Edit Response" at bounding box center [774, 518] width 275 height 25
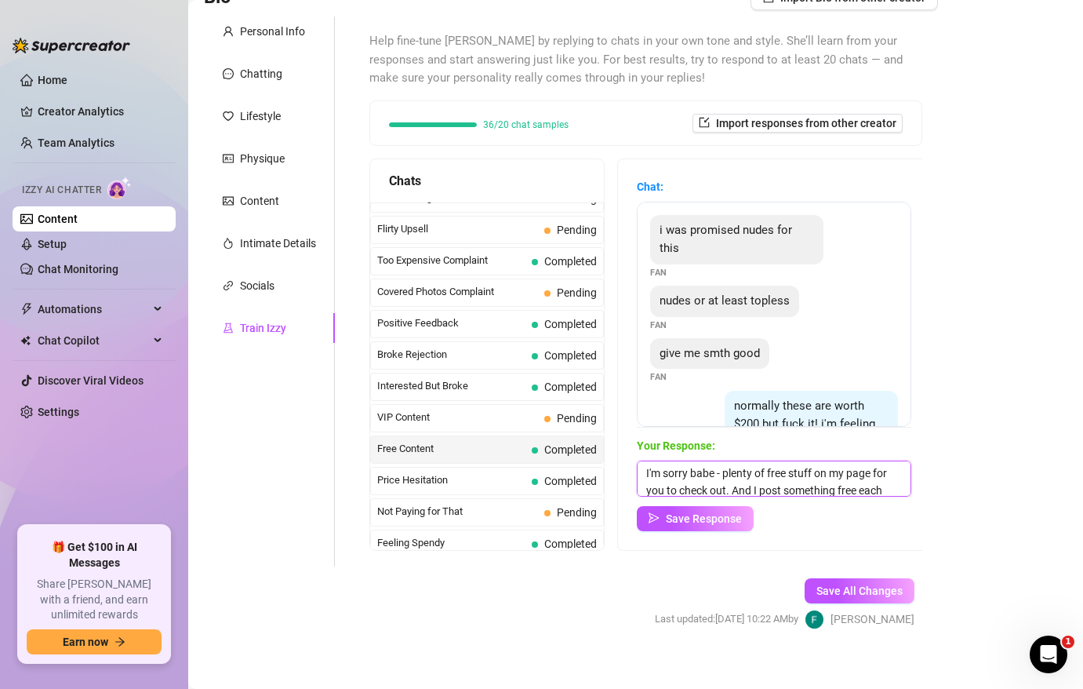
click at [805, 490] on textarea "I'm sorry babe - plenty of free stuff on my page for you to check out. And I po…" at bounding box center [774, 478] width 275 height 36
type textarea "I'm sorry babe - plenty of free stuff on my page for you to check out. And I po…"
click at [714, 523] on span "Save Response" at bounding box center [704, 518] width 76 height 13
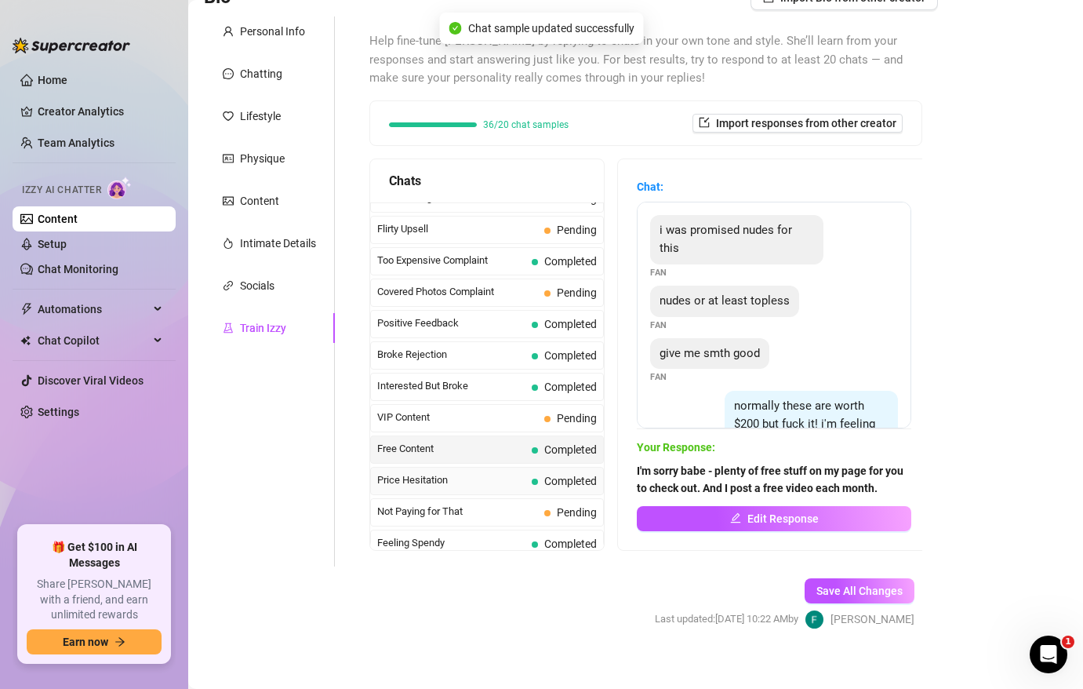
click at [503, 473] on span "Price Hesitation" at bounding box center [451, 480] width 148 height 16
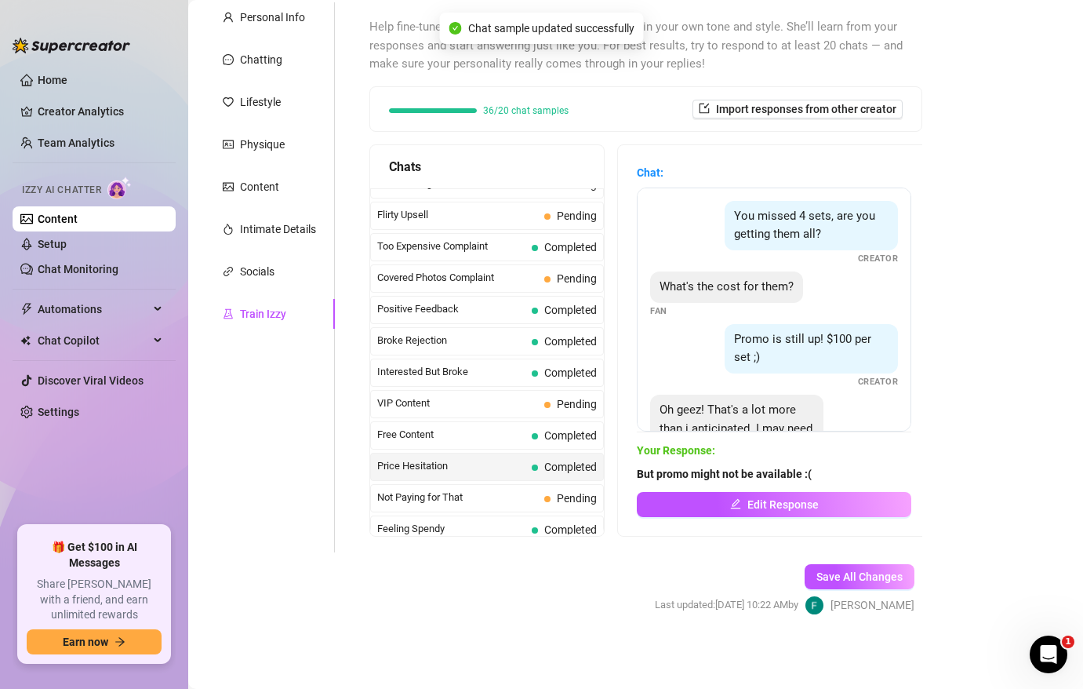
scroll to position [66, 0]
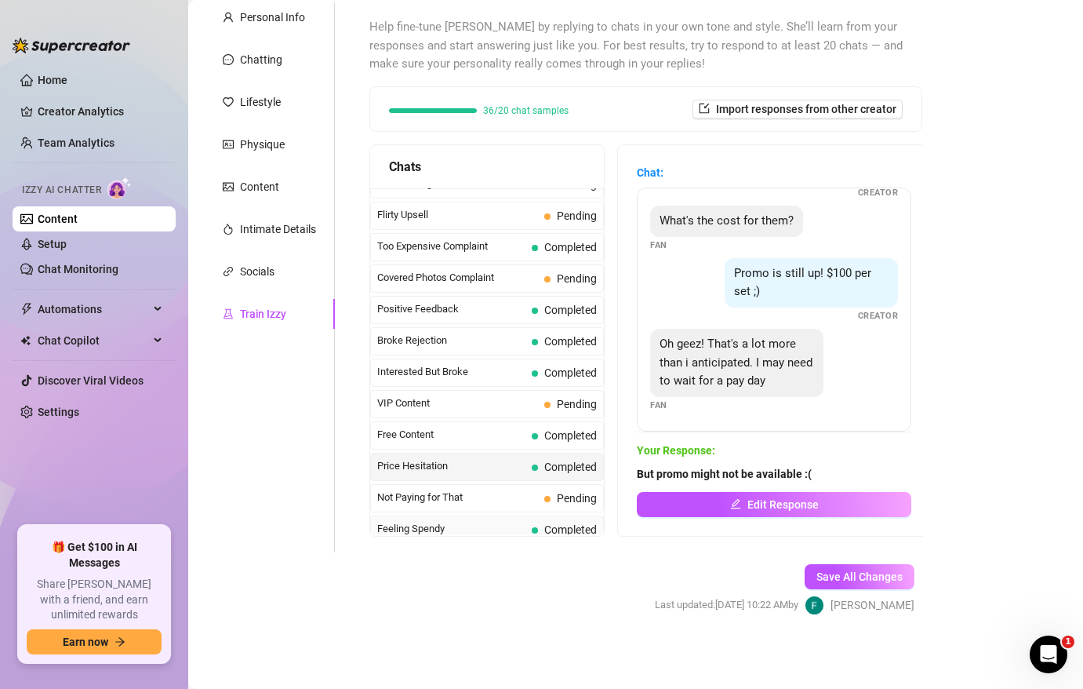
click at [464, 529] on span "Feeling Spendy" at bounding box center [451, 529] width 148 height 16
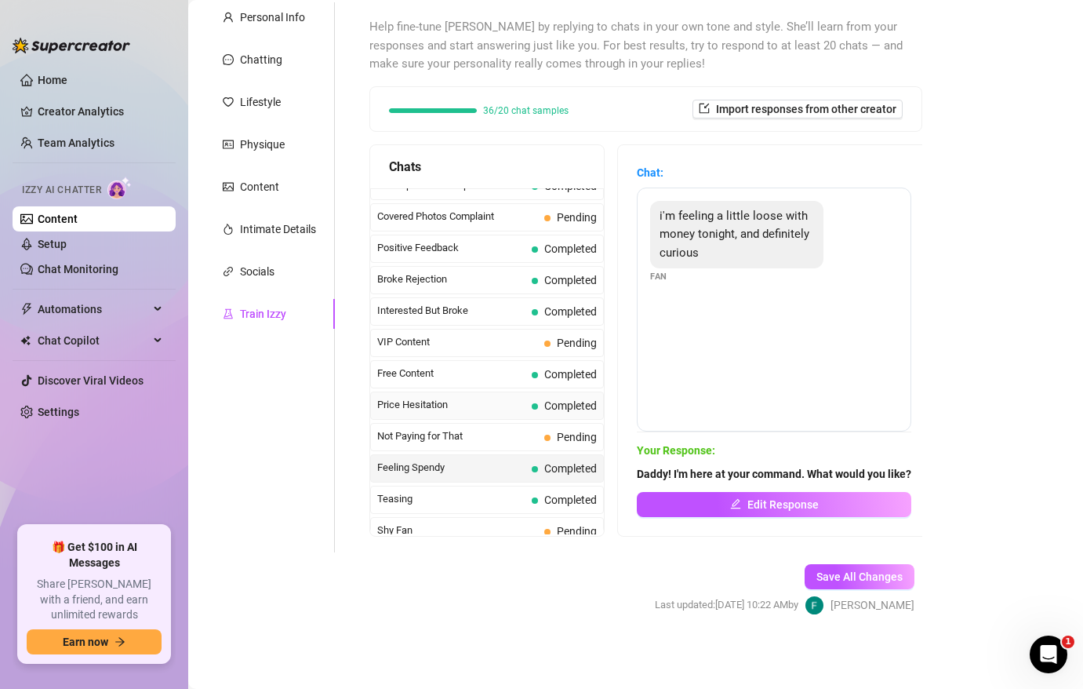
scroll to position [260, 0]
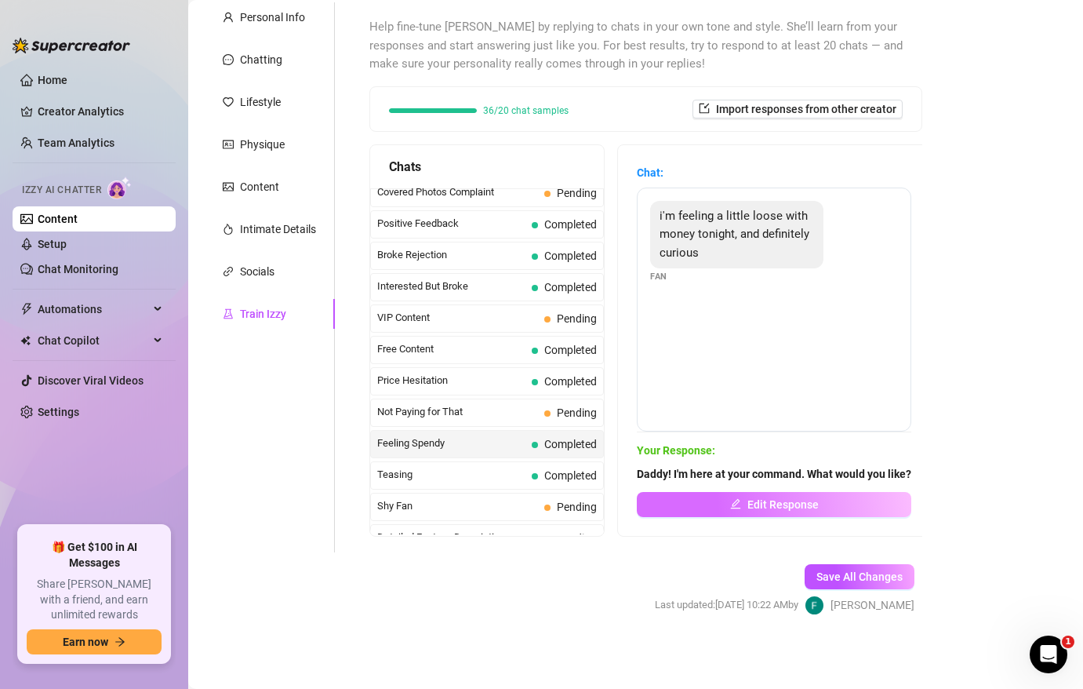
click at [762, 498] on span "Edit Response" at bounding box center [782, 504] width 71 height 13
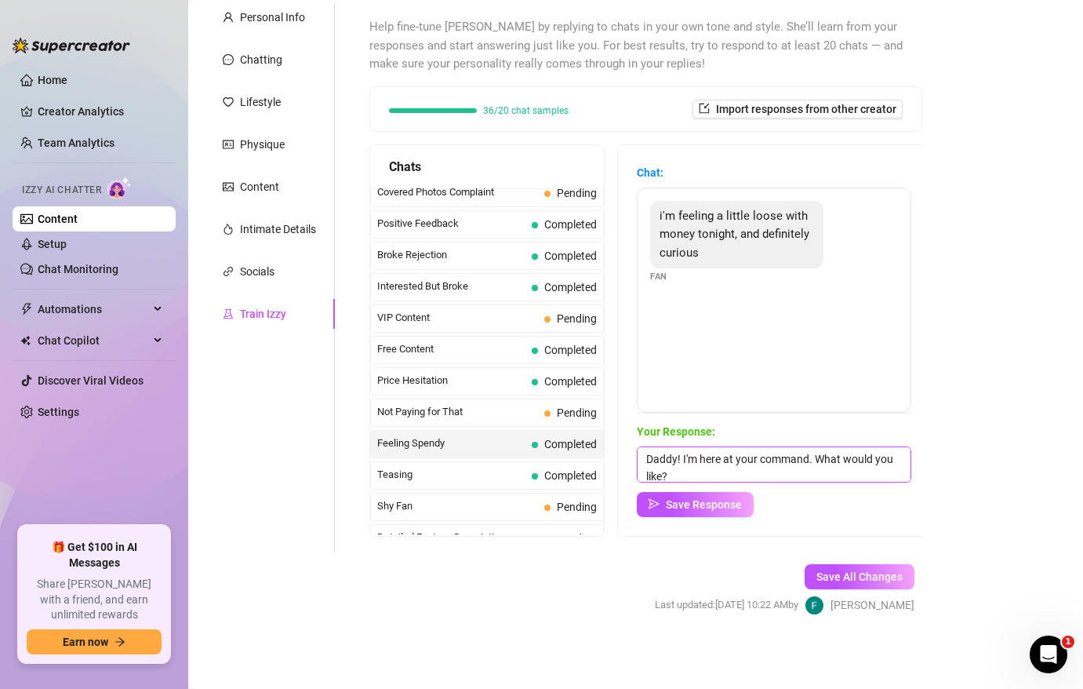
drag, startPoint x: 679, startPoint y: 458, endPoint x: 626, endPoint y: 456, distance: 53.4
click at [626, 456] on div "Chat: i'm feeling a little loose with money tonight, and definitely curious Fan…" at bounding box center [774, 340] width 312 height 391
click at [776, 458] on textarea "I'm here at your command. What would you like?" at bounding box center [774, 464] width 275 height 36
type textarea "I'm here at your command! What would you like?"
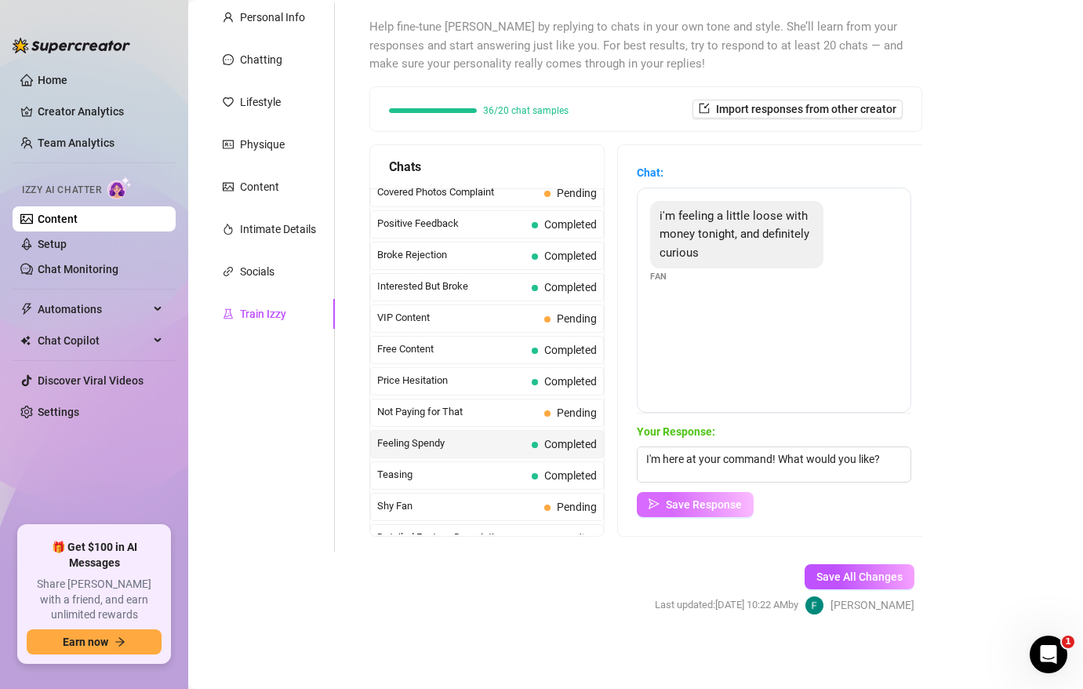
click at [719, 511] on button "Save Response" at bounding box center [695, 504] width 117 height 25
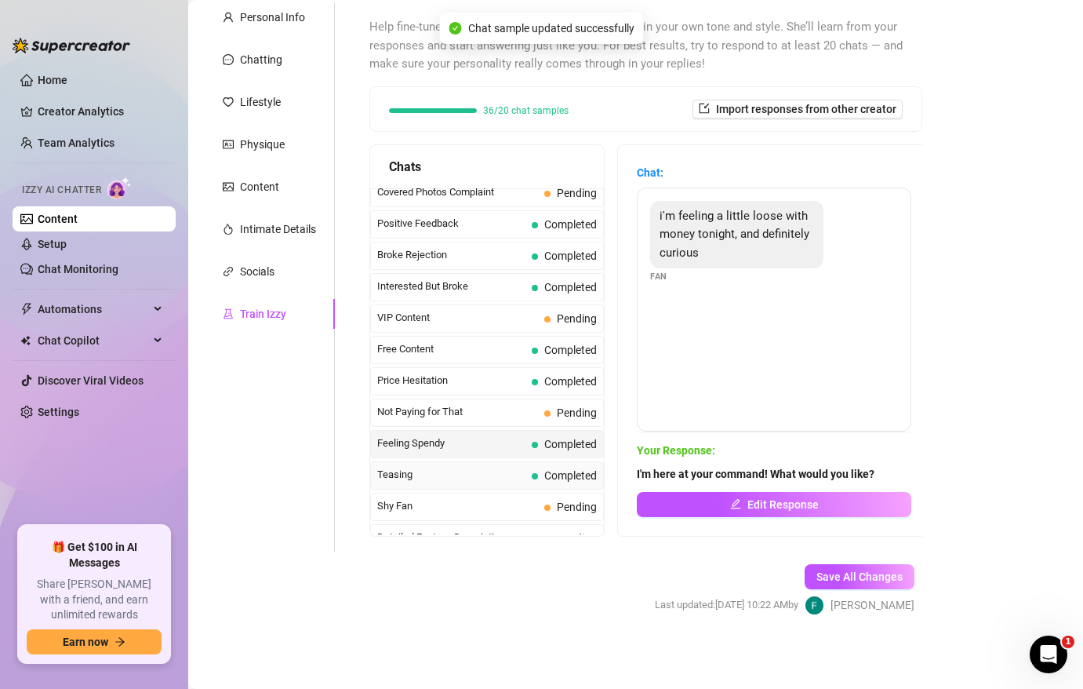
click at [479, 475] on span "Teasing" at bounding box center [451, 475] width 148 height 16
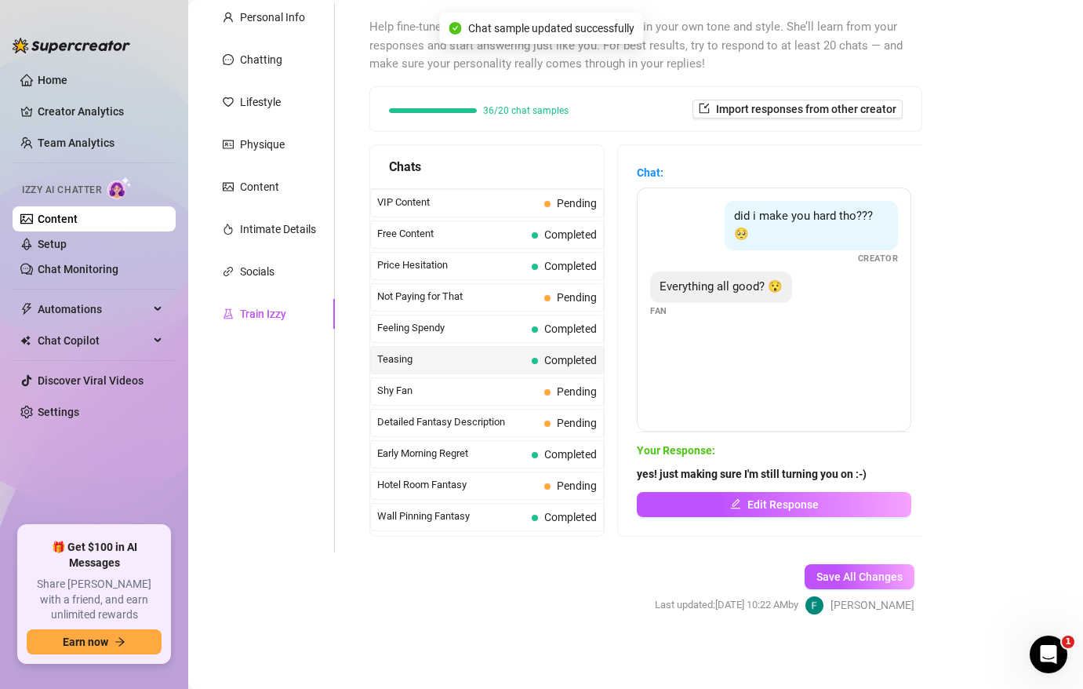
scroll to position [409, 0]
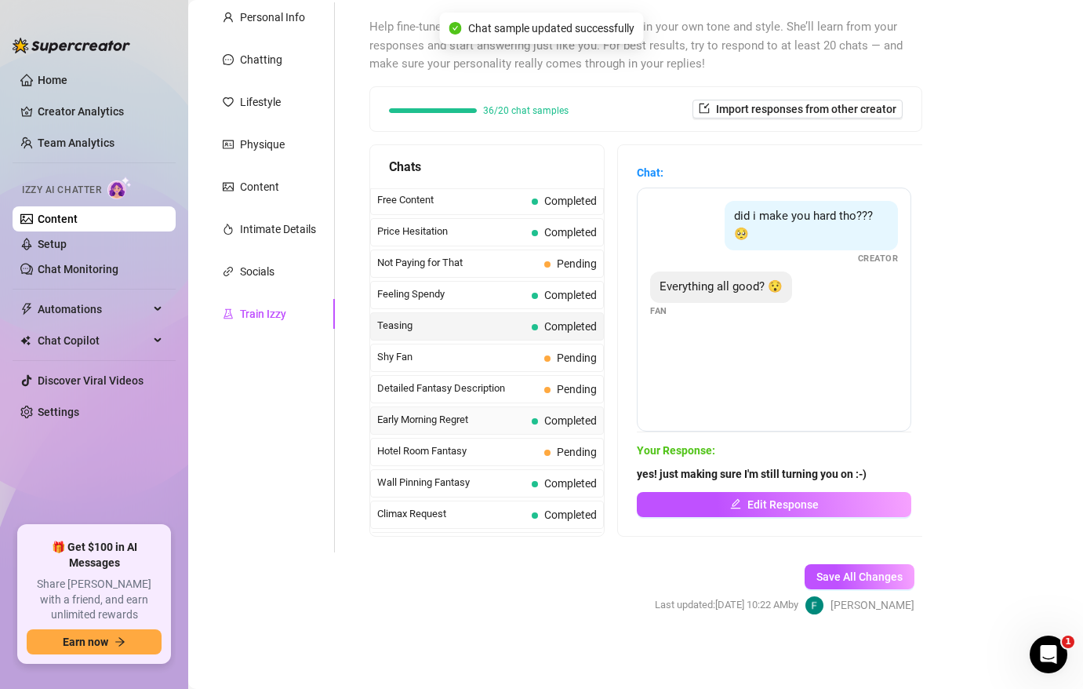
click at [515, 418] on span "Early Morning Regret" at bounding box center [451, 420] width 148 height 16
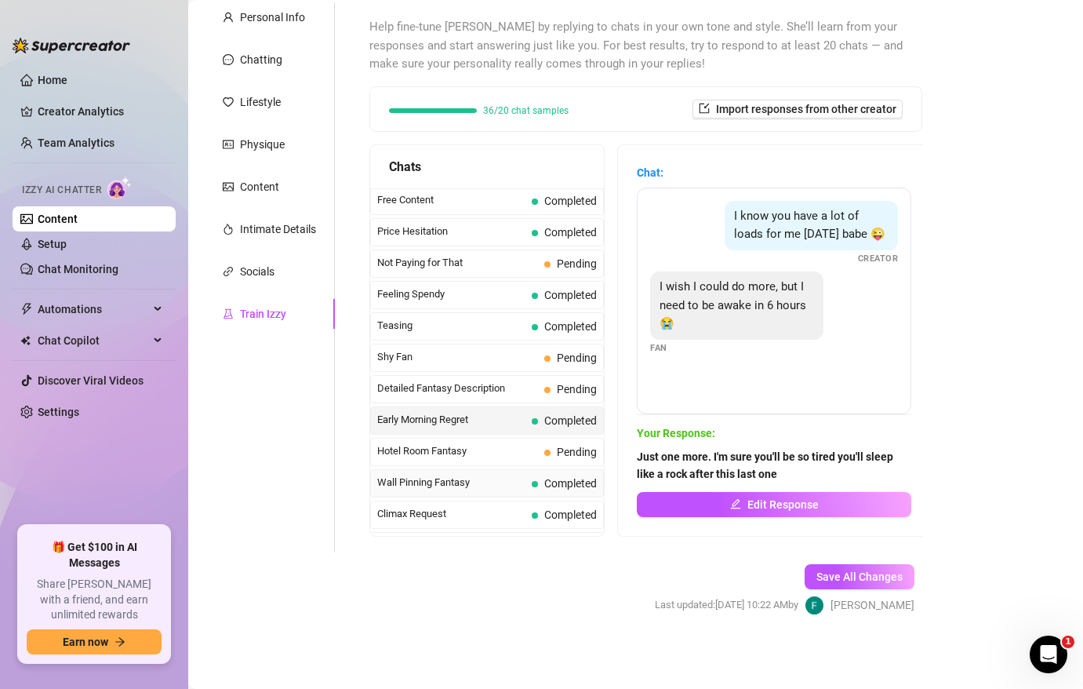
scroll to position [431, 0]
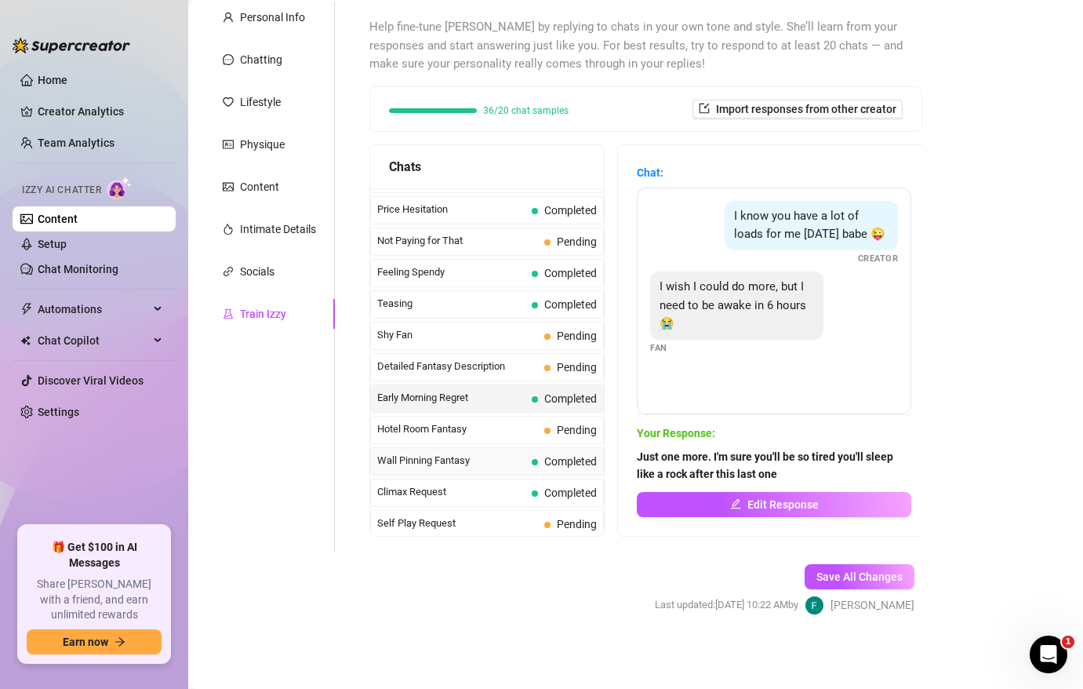
click at [486, 460] on span "Wall Pinning Fantasy" at bounding box center [451, 461] width 148 height 16
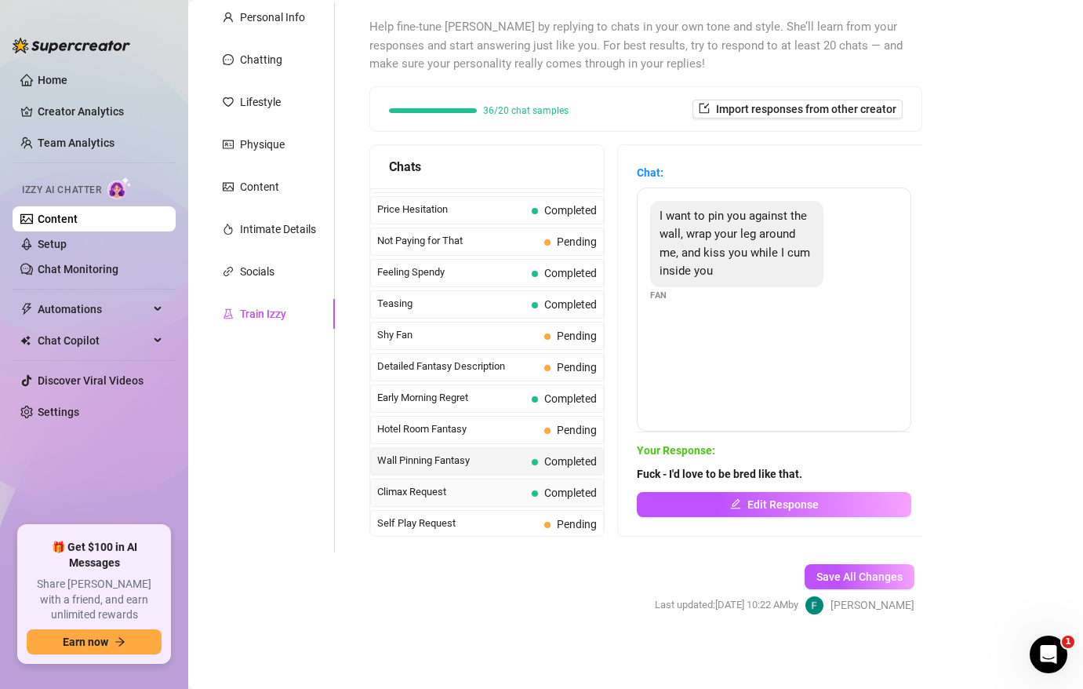
click at [522, 492] on span "Climax Request" at bounding box center [451, 492] width 148 height 16
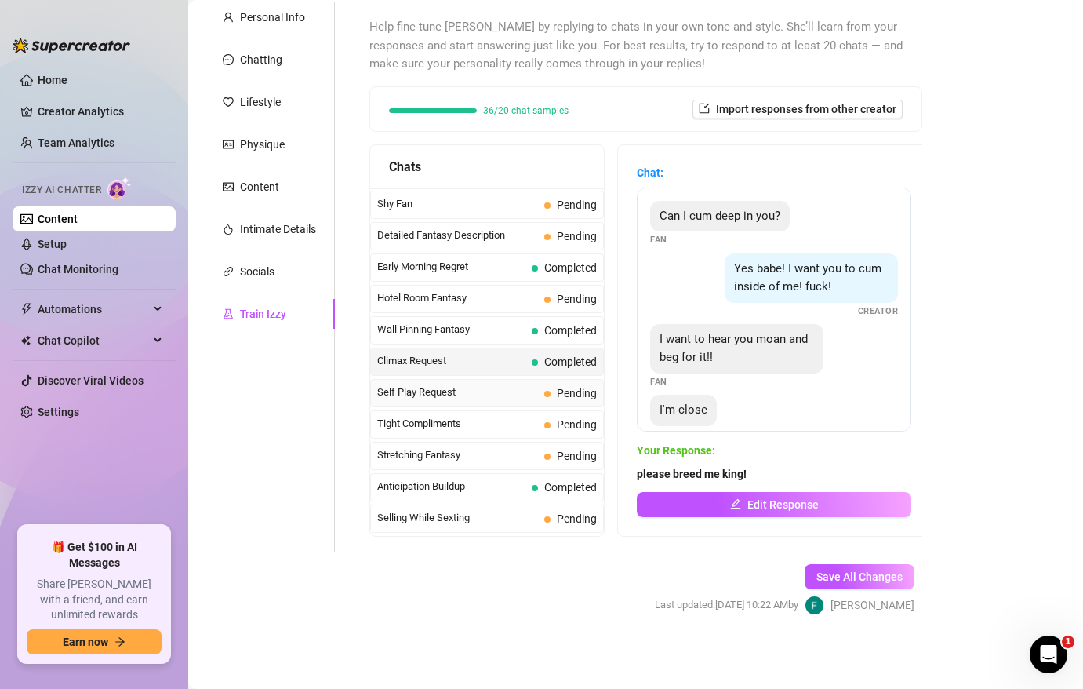
scroll to position [599, 0]
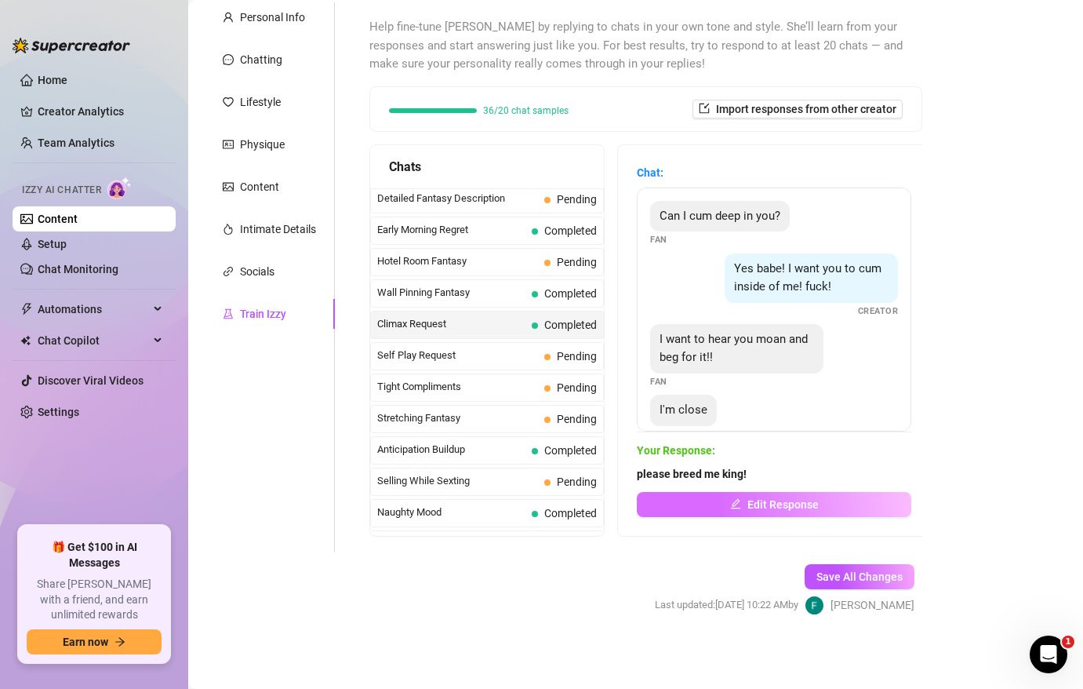
click at [749, 496] on button "Edit Response" at bounding box center [774, 504] width 275 height 25
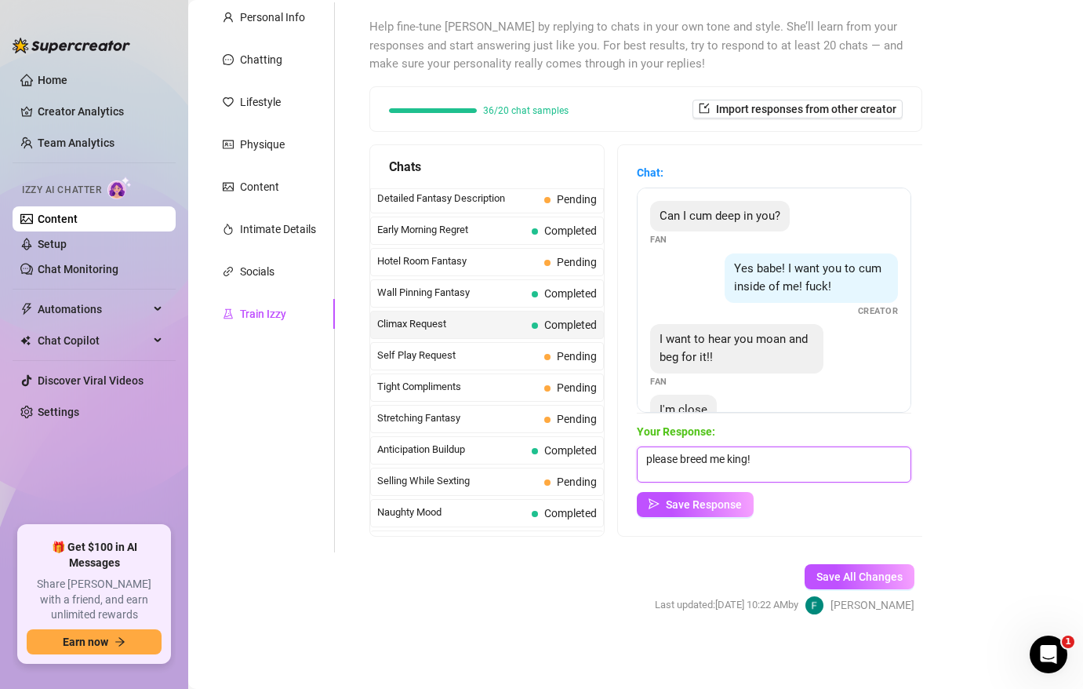
click at [748, 462] on textarea "please breed me king!" at bounding box center [774, 464] width 275 height 36
click at [744, 462] on textarea "please breed me king!" at bounding box center [774, 464] width 275 height 36
type textarea "please breed me!"
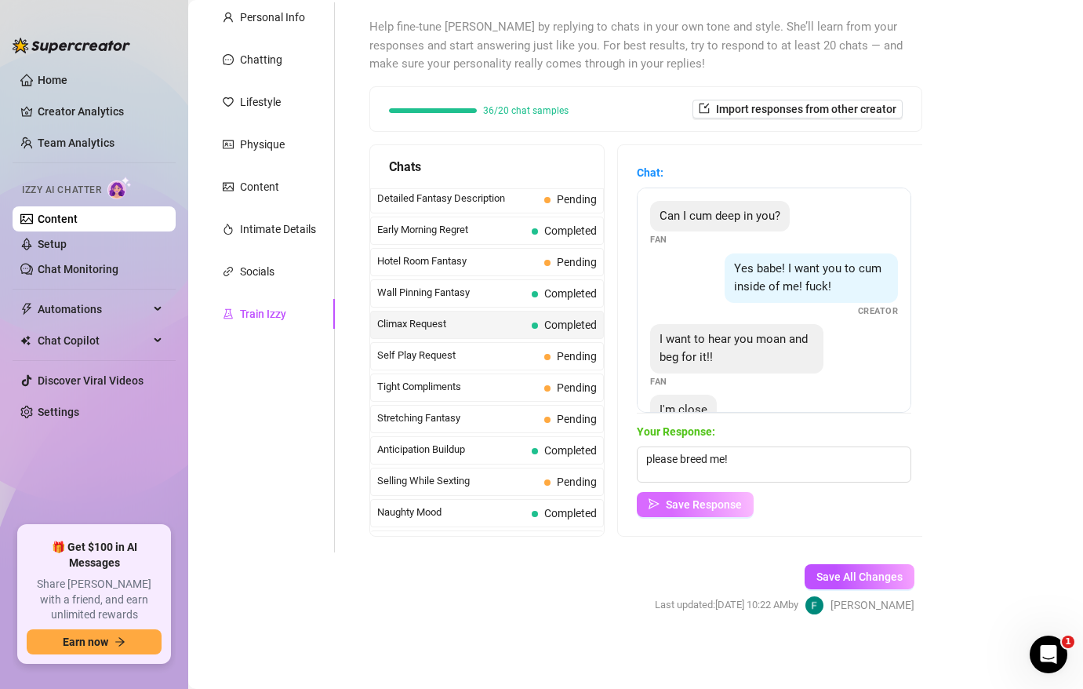
click at [703, 506] on span "Save Response" at bounding box center [704, 504] width 76 height 13
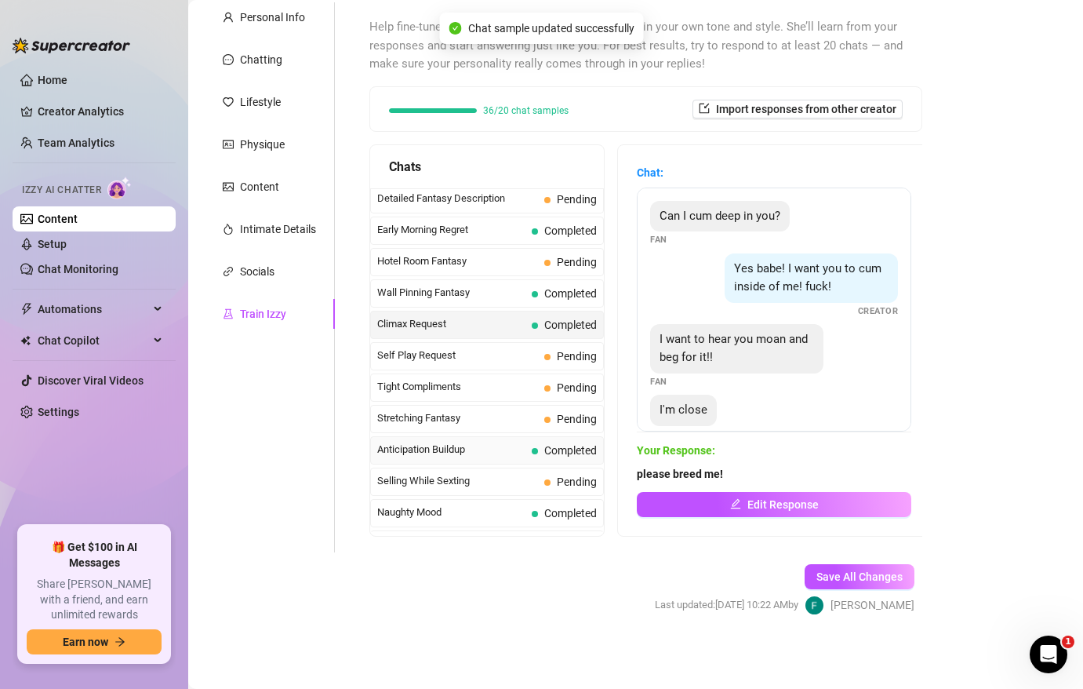
click at [494, 449] on span "Anticipation Buildup" at bounding box center [451, 450] width 148 height 16
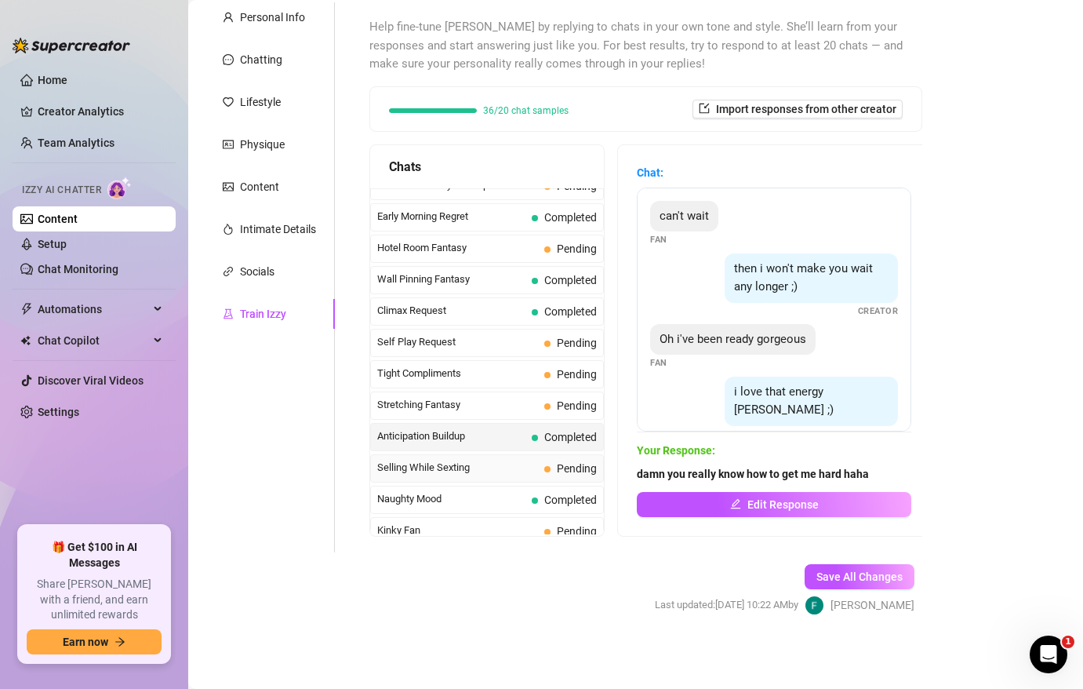
scroll to position [610, 0]
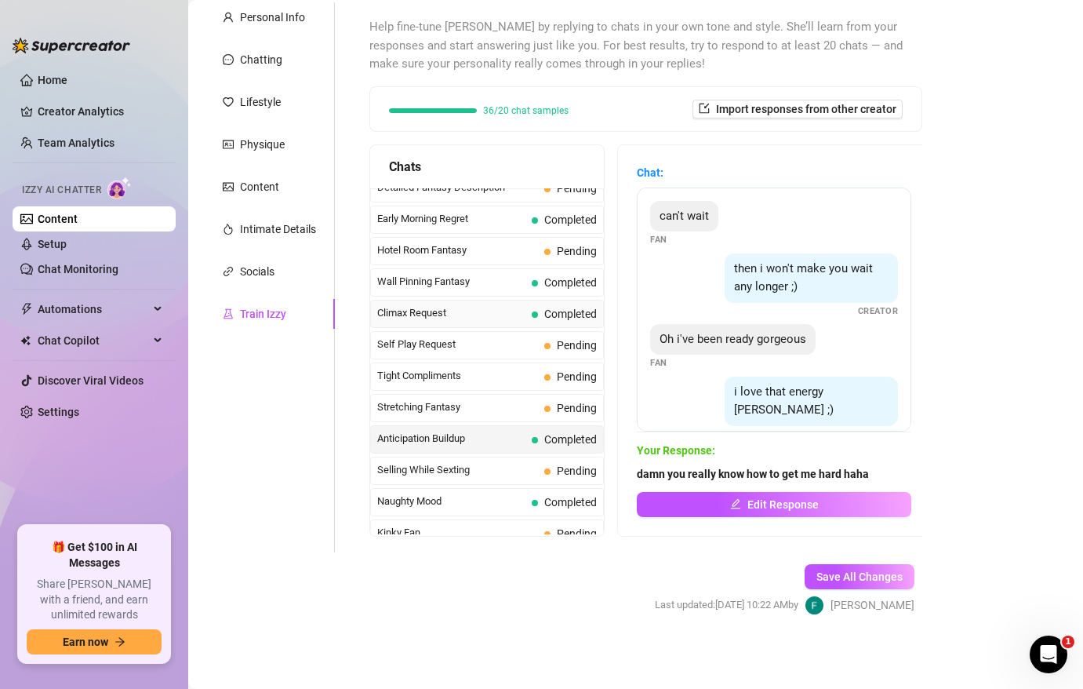
click at [490, 315] on span "Climax Request" at bounding box center [451, 313] width 148 height 16
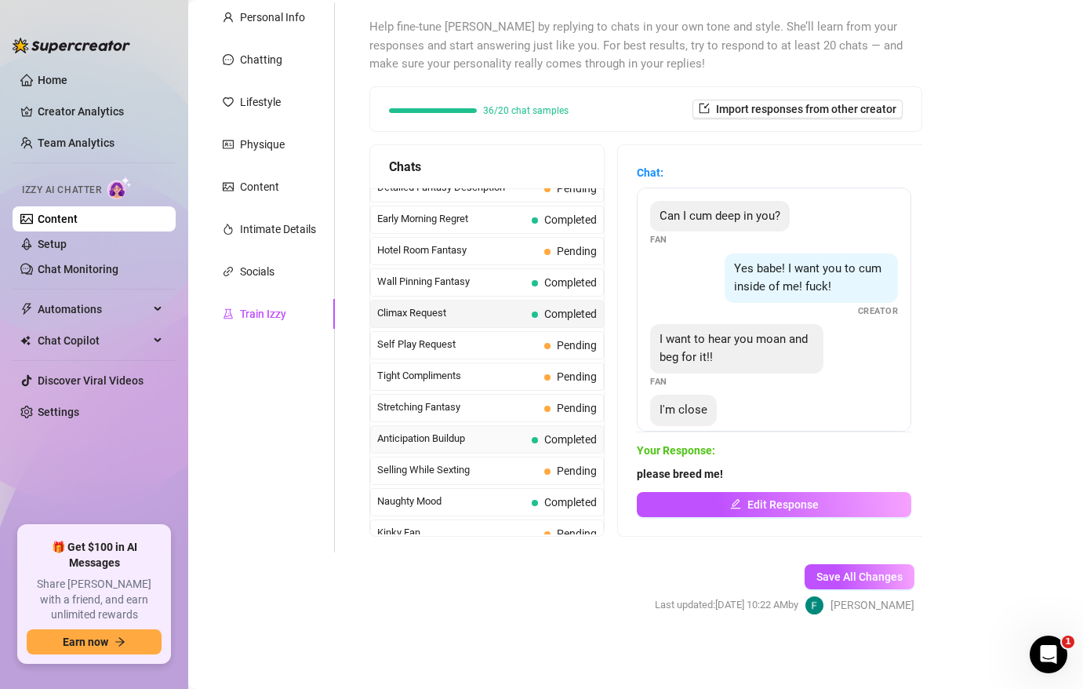
click at [496, 437] on span "Anticipation Buildup" at bounding box center [451, 439] width 148 height 16
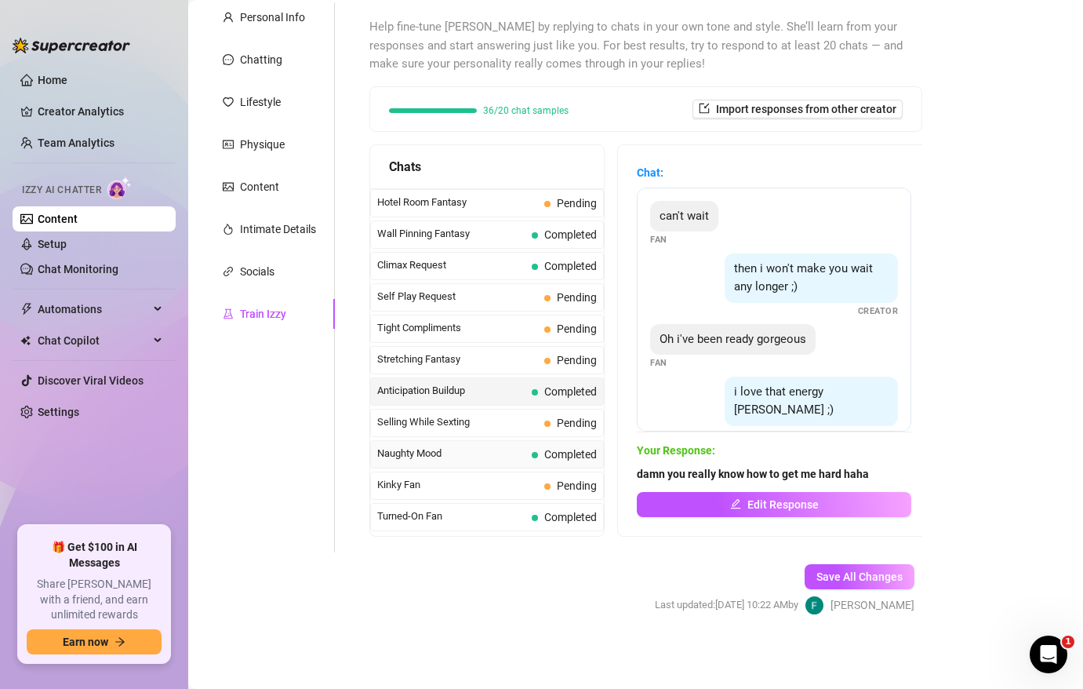
scroll to position [693, 0]
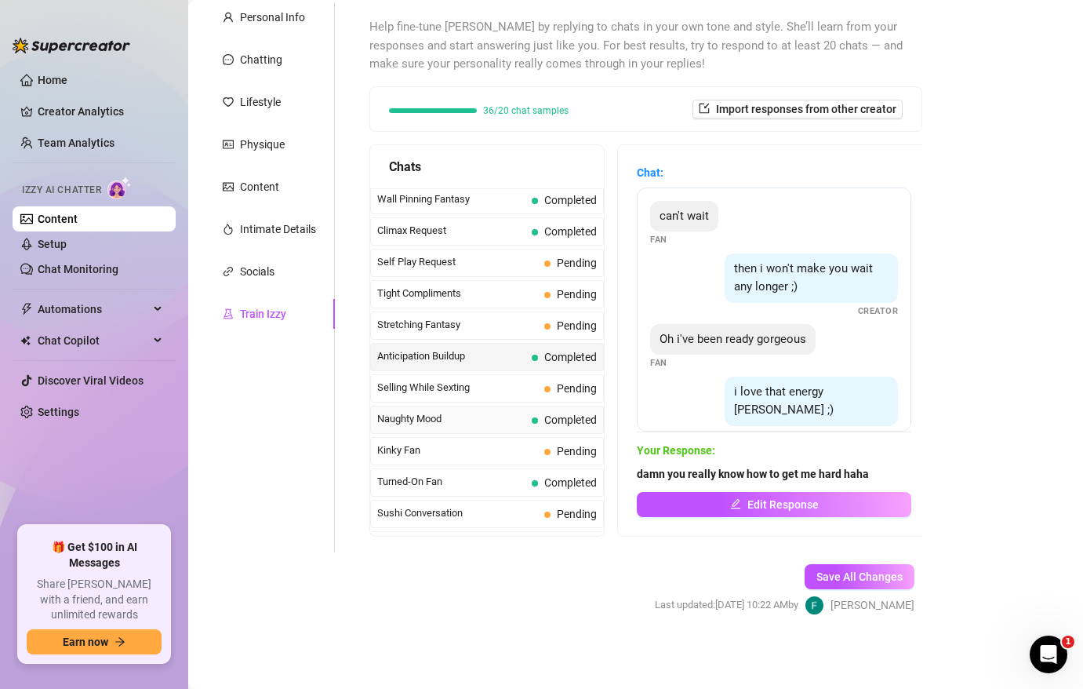
click at [522, 420] on span "Naughty Mood" at bounding box center [451, 419] width 148 height 16
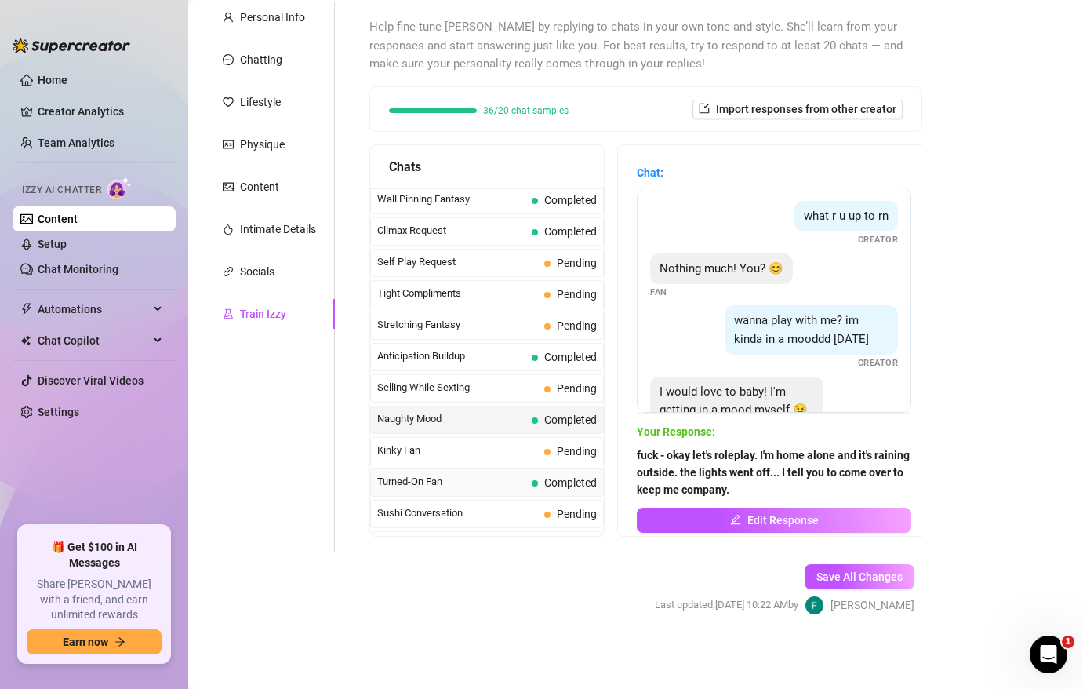
scroll to position [736, 0]
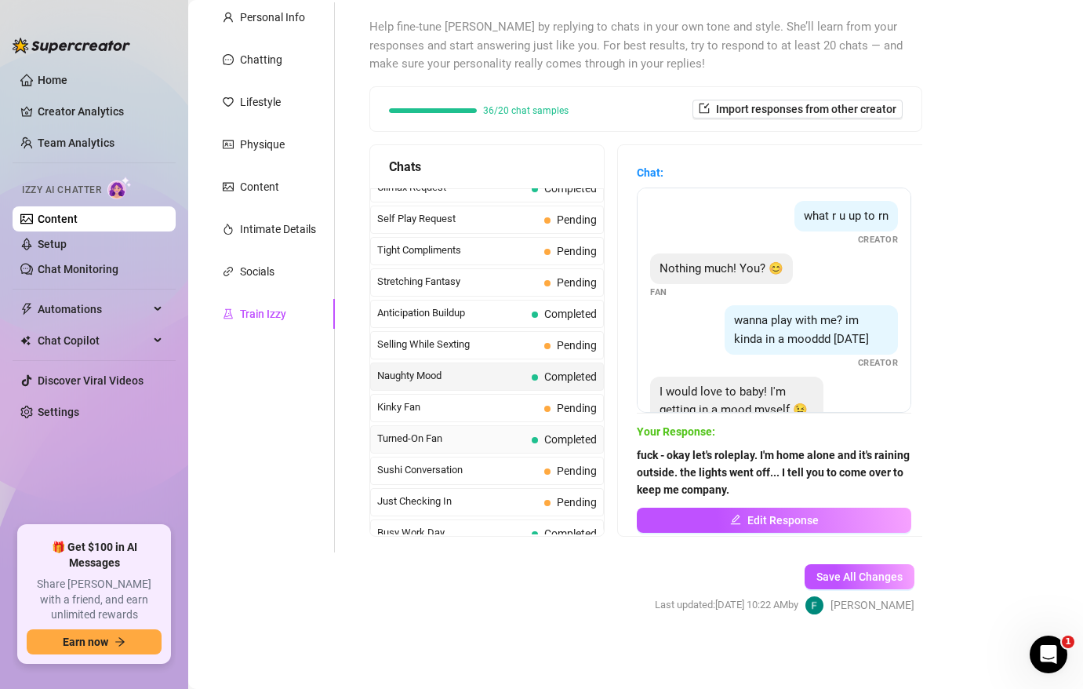
click at [511, 438] on span "Turned-On Fan" at bounding box center [451, 439] width 148 height 16
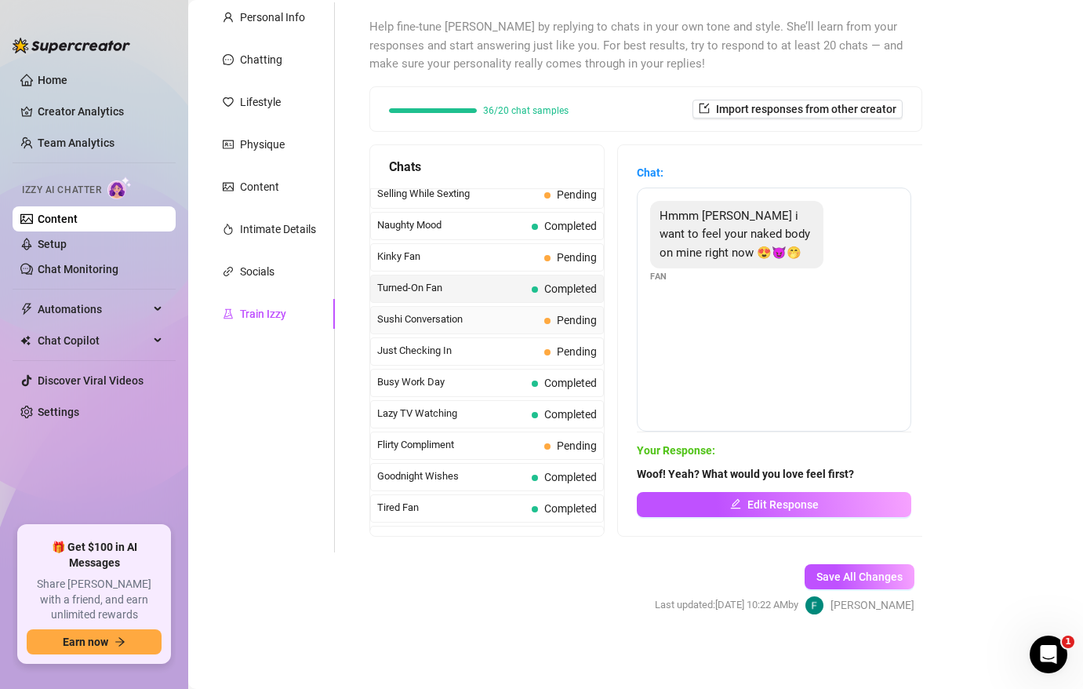
scroll to position [902, 0]
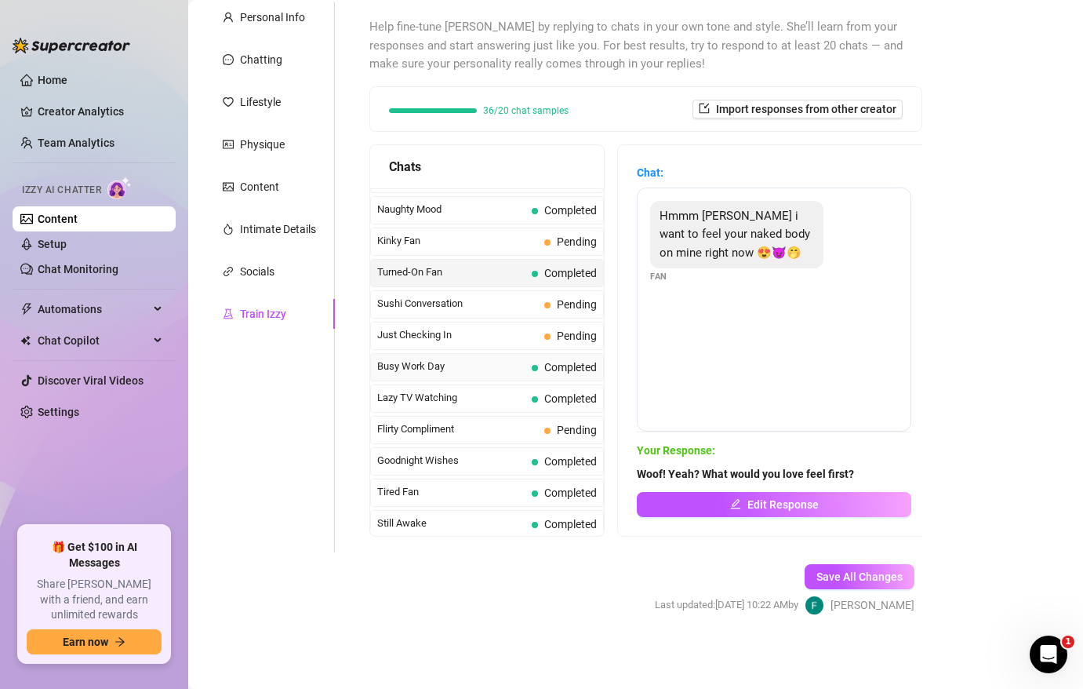
click at [517, 374] on span "Busy Work Day" at bounding box center [451, 366] width 148 height 16
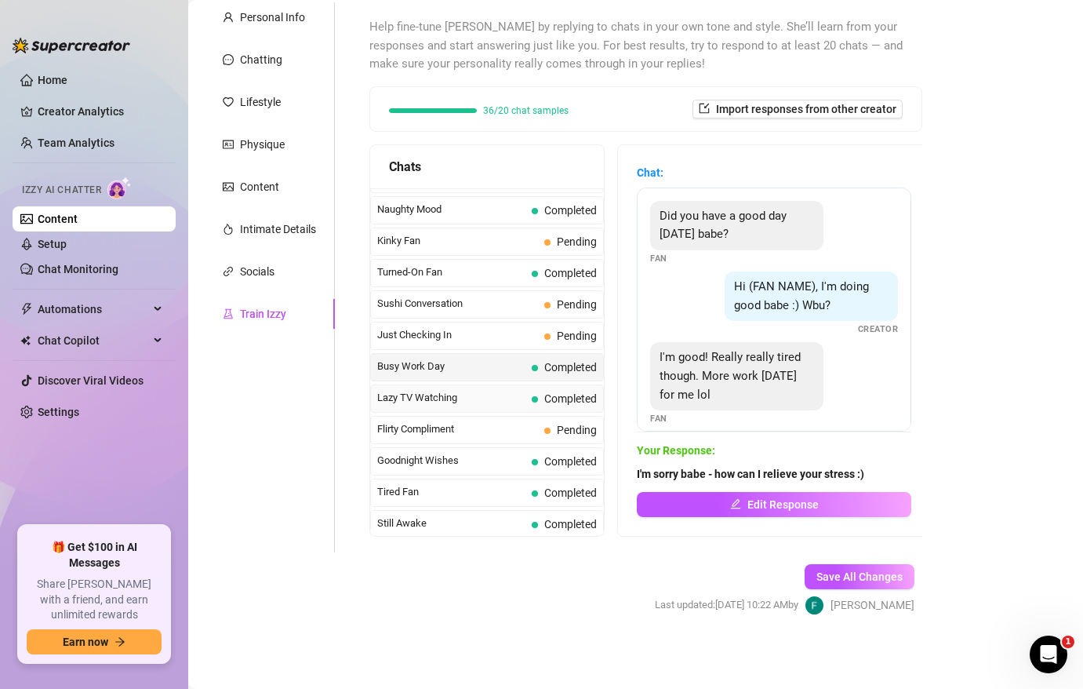
click at [517, 404] on span "Lazy TV Watching" at bounding box center [451, 398] width 148 height 16
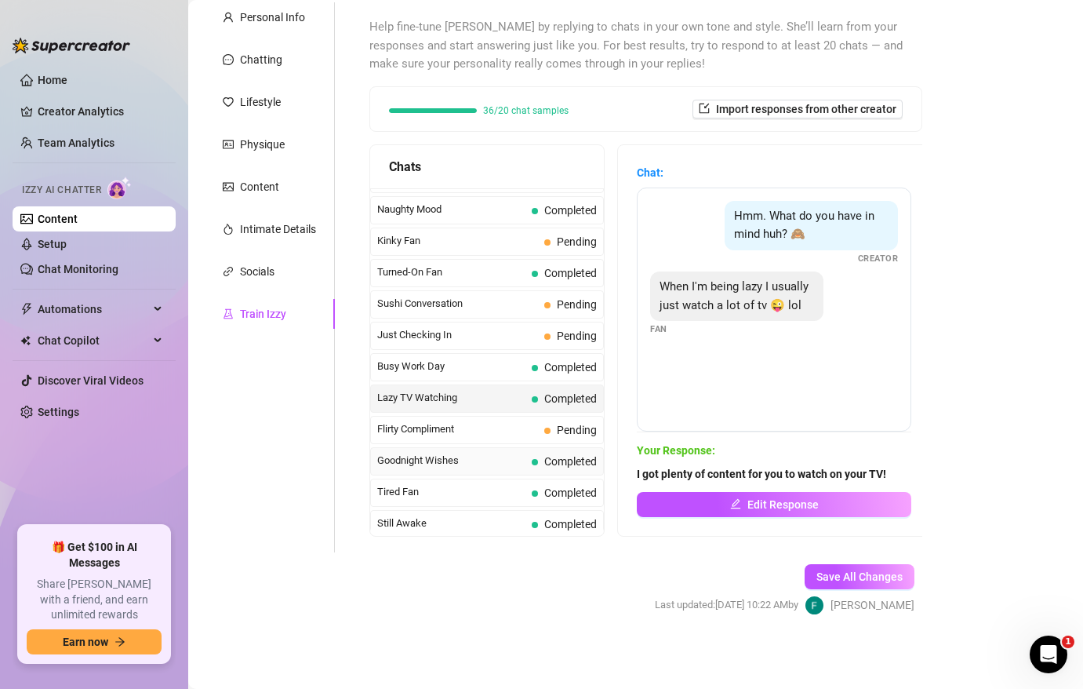
click at [512, 467] on span "Goodnight Wishes" at bounding box center [451, 461] width 148 height 16
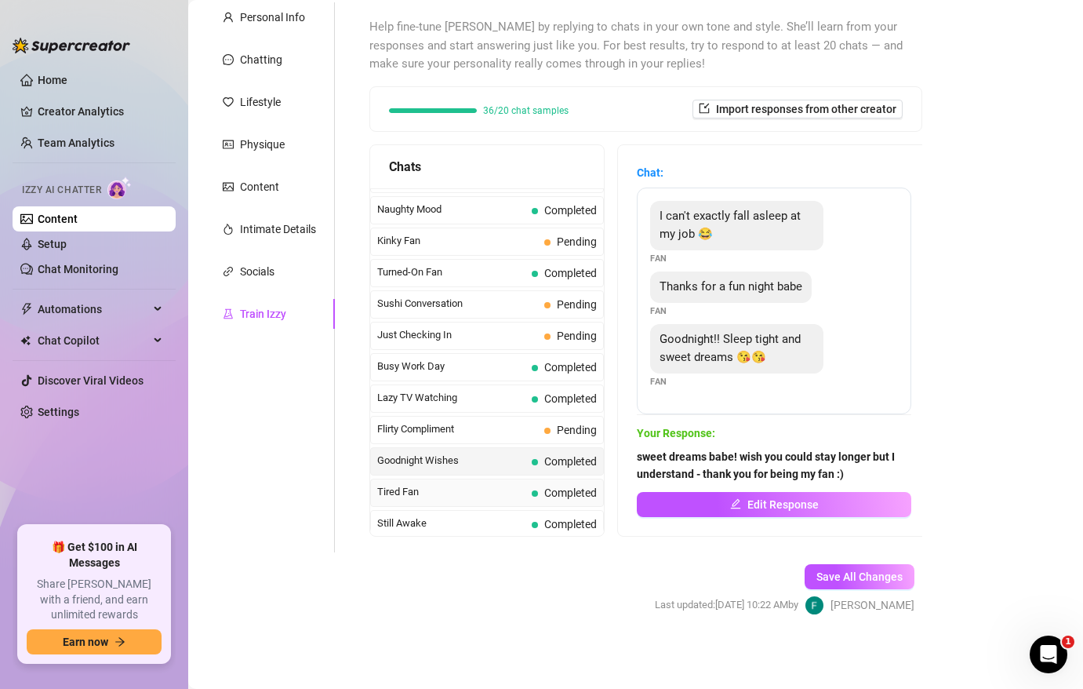
click at [509, 495] on span "Tired Fan" at bounding box center [451, 492] width 148 height 16
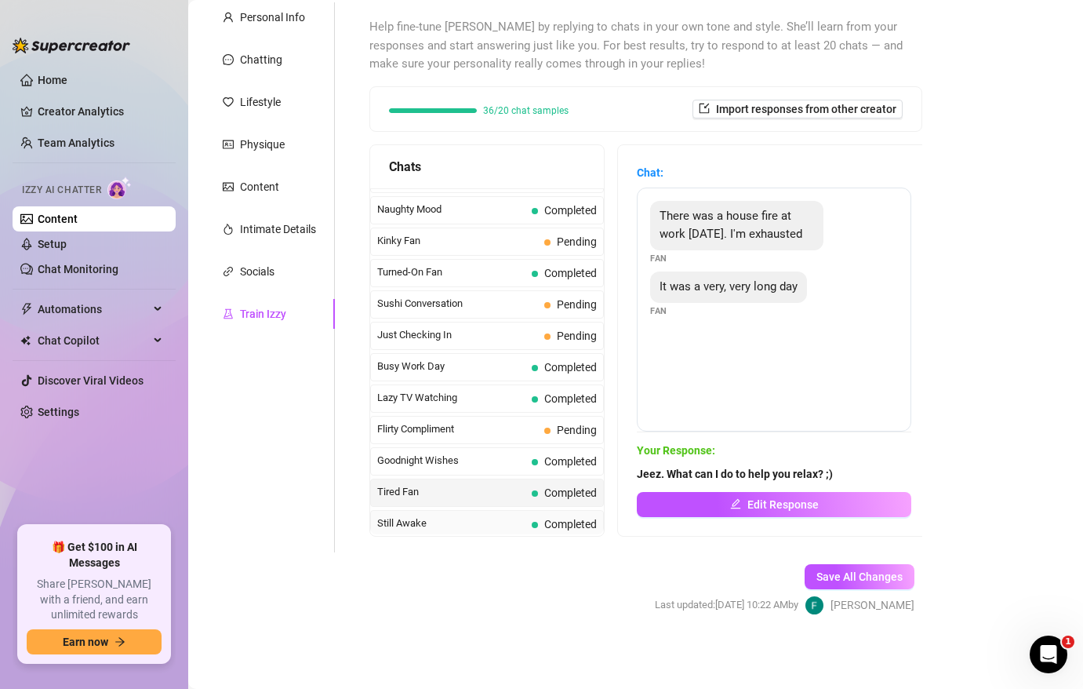
click at [504, 510] on div "Still Awake Completed" at bounding box center [487, 524] width 234 height 28
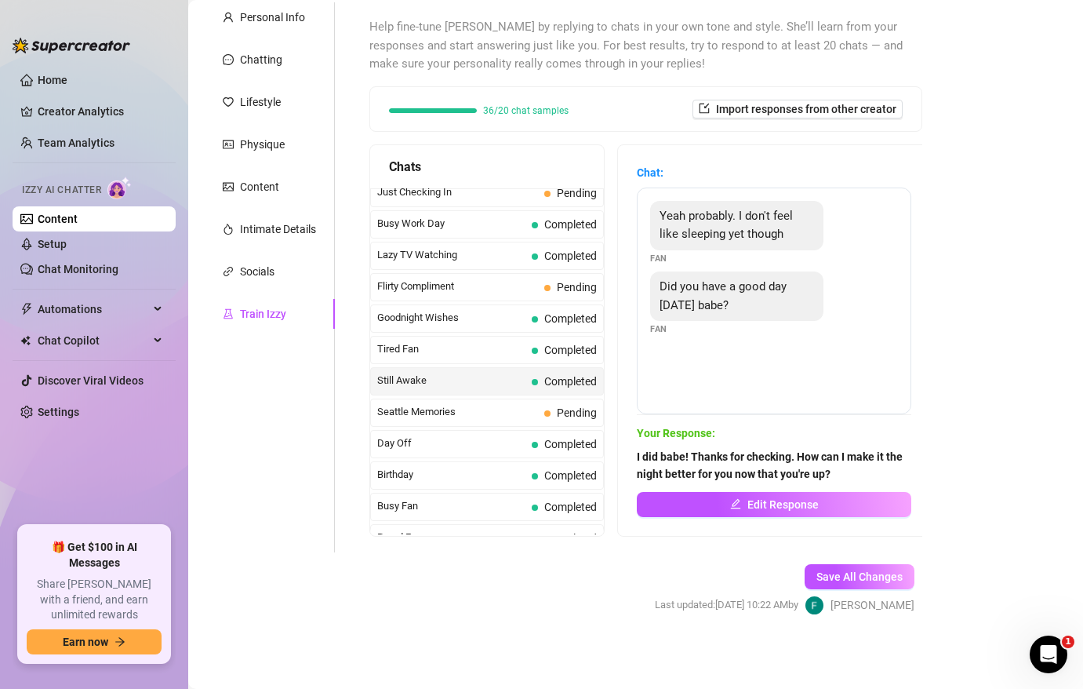
scroll to position [1049, 0]
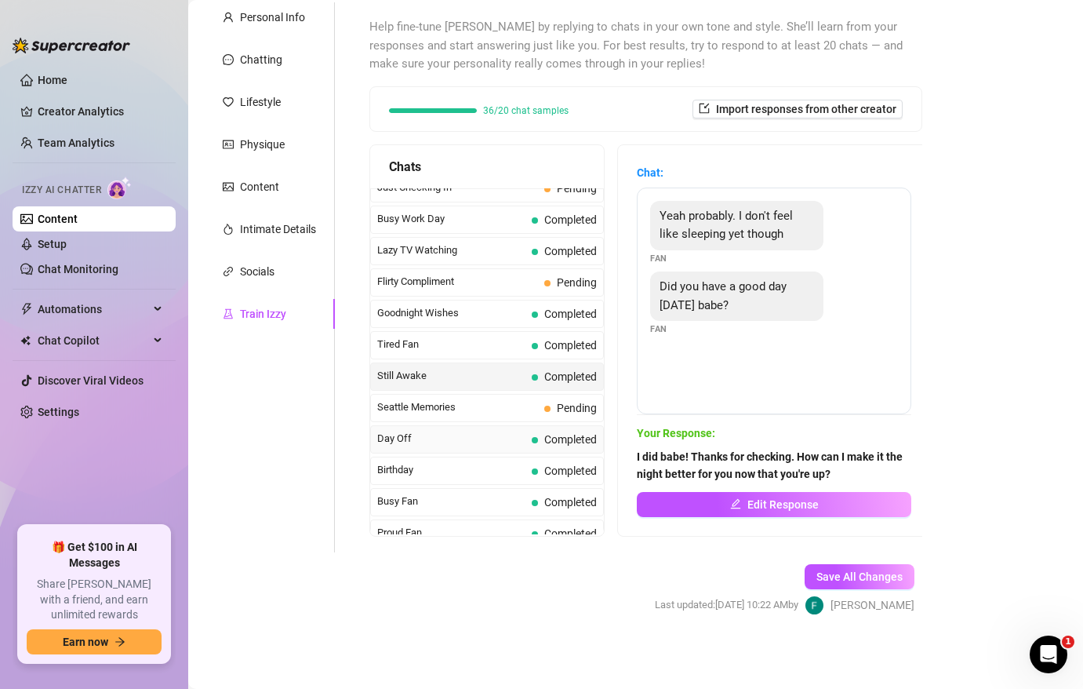
click at [511, 445] on span "Day Off" at bounding box center [451, 439] width 148 height 16
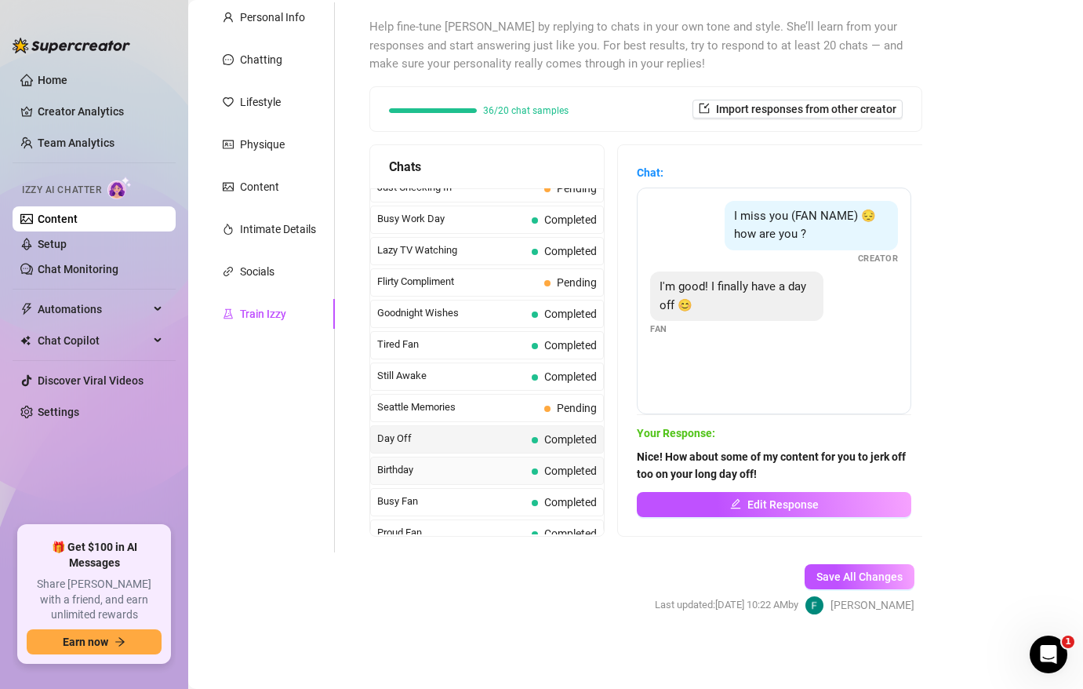
click at [511, 470] on span "Birthday" at bounding box center [451, 470] width 148 height 16
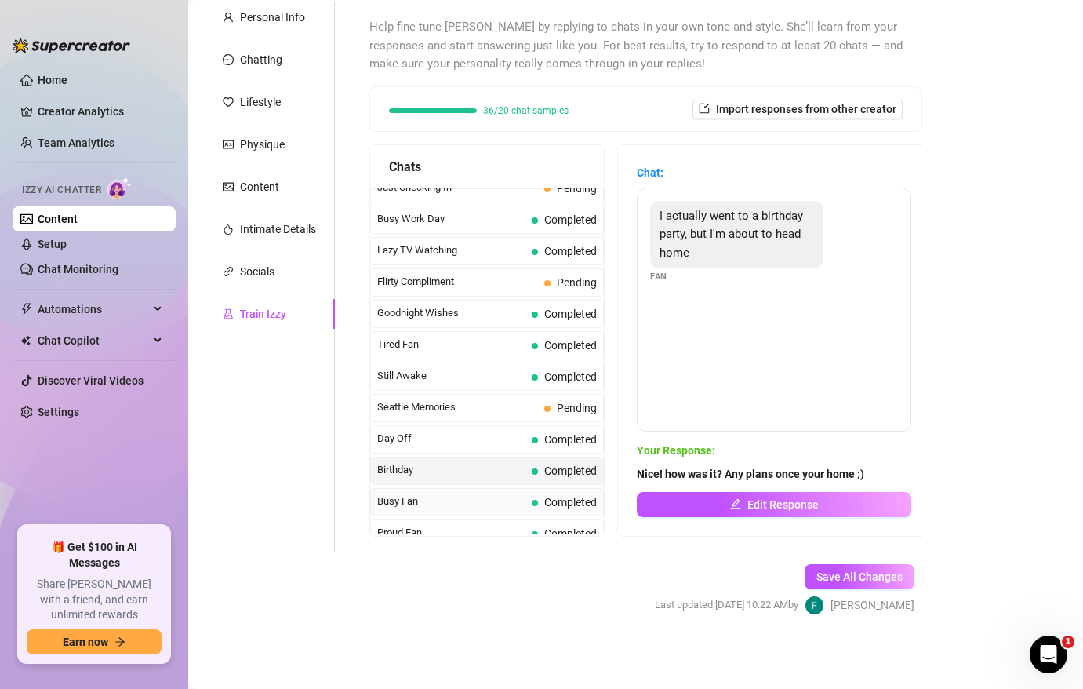
click at [511, 498] on span "Busy Fan" at bounding box center [451, 501] width 148 height 16
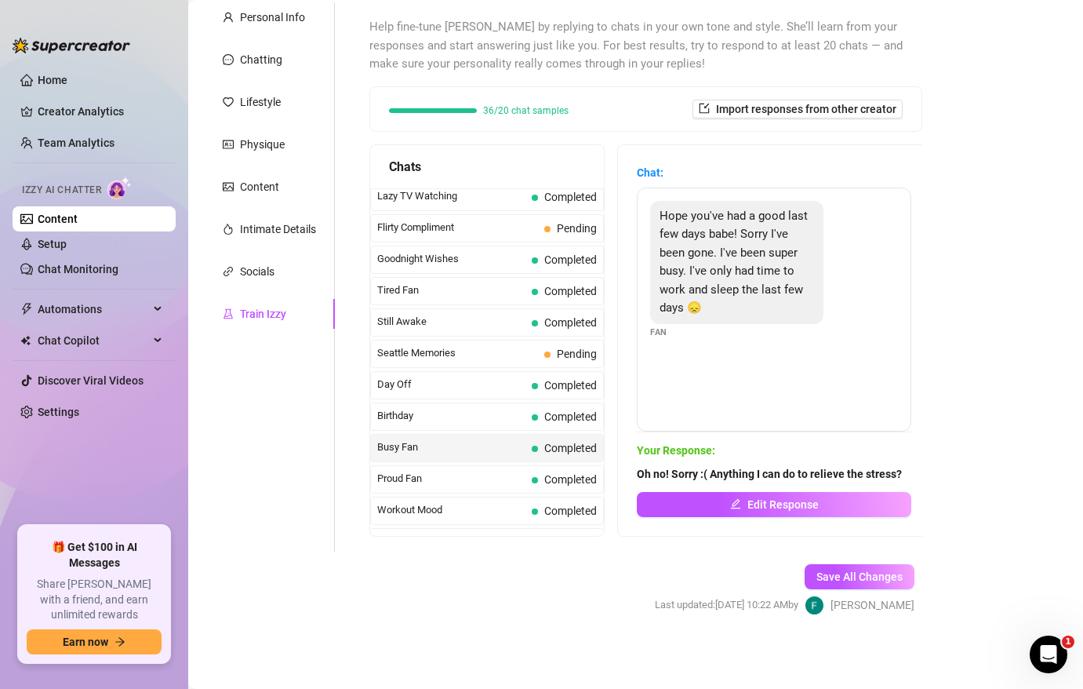
scroll to position [1104, 0]
click at [511, 476] on span "Proud Fan" at bounding box center [451, 478] width 148 height 16
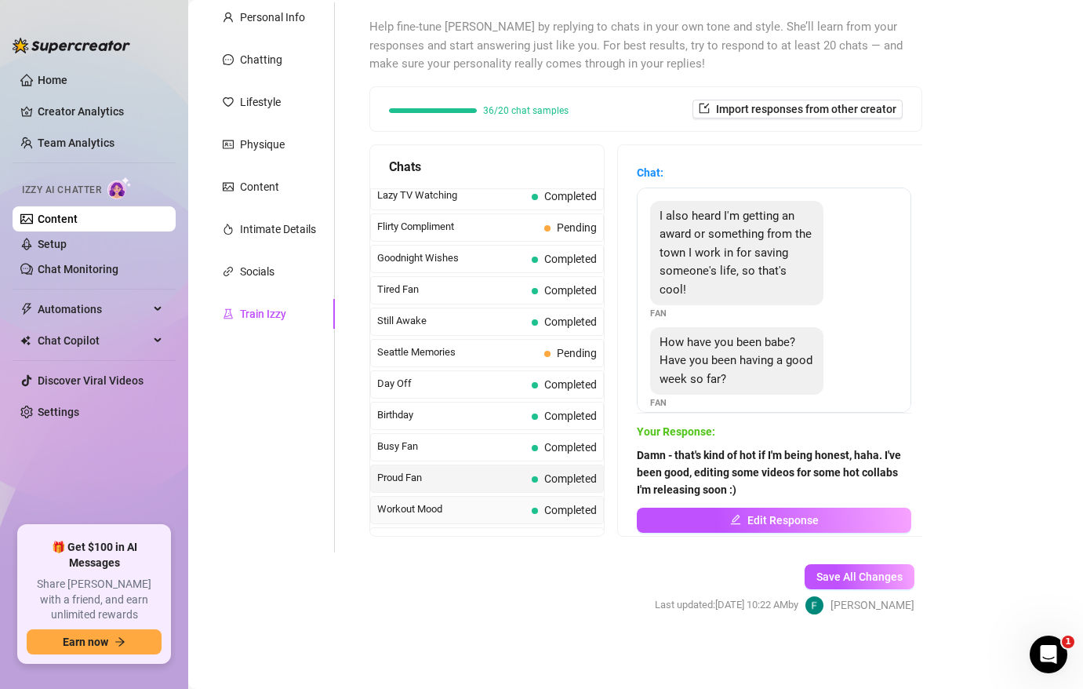
click at [511, 509] on span "Workout Mood" at bounding box center [451, 509] width 148 height 16
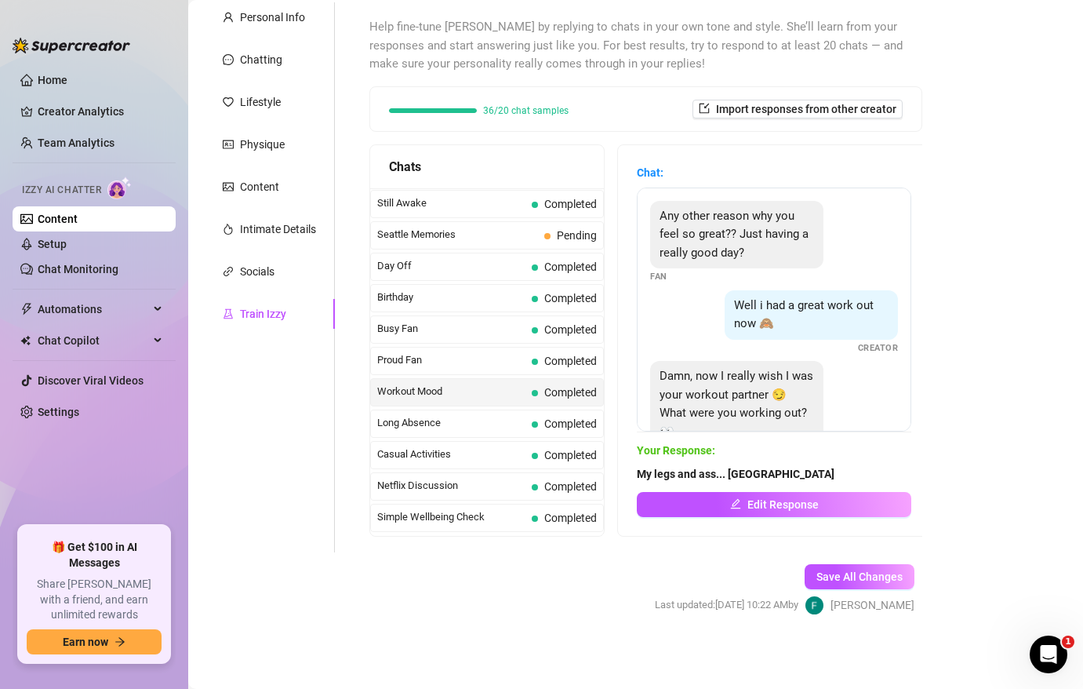
scroll to position [1224, 0]
click at [505, 424] on span "Long Absence" at bounding box center [451, 421] width 148 height 16
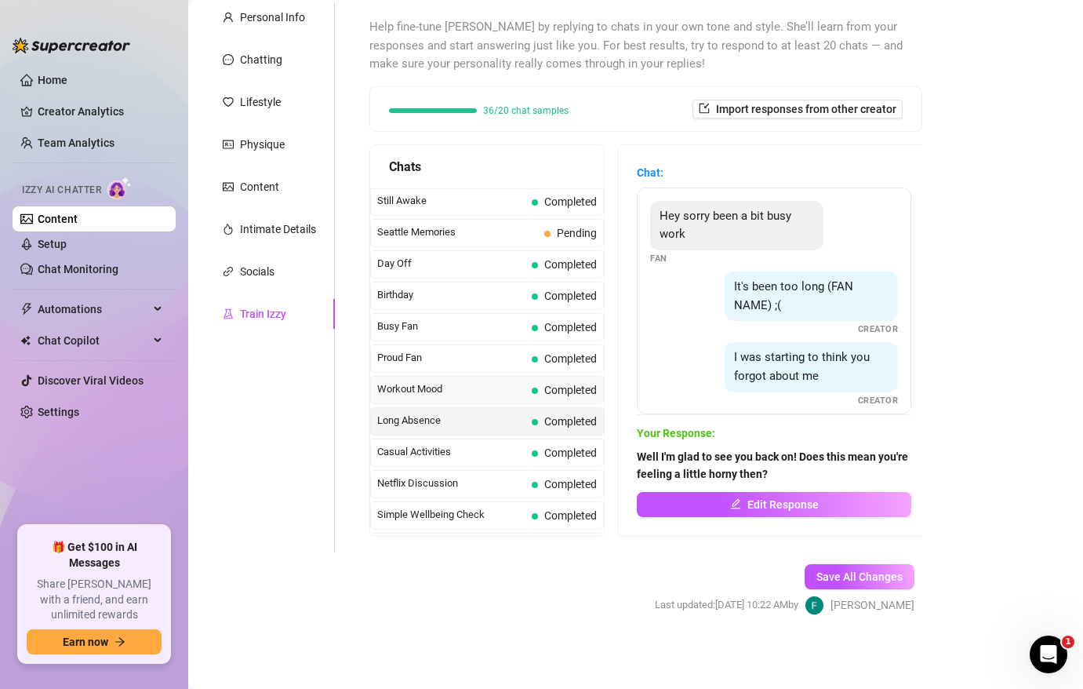
click at [503, 388] on span "Workout Mood" at bounding box center [451, 389] width 148 height 16
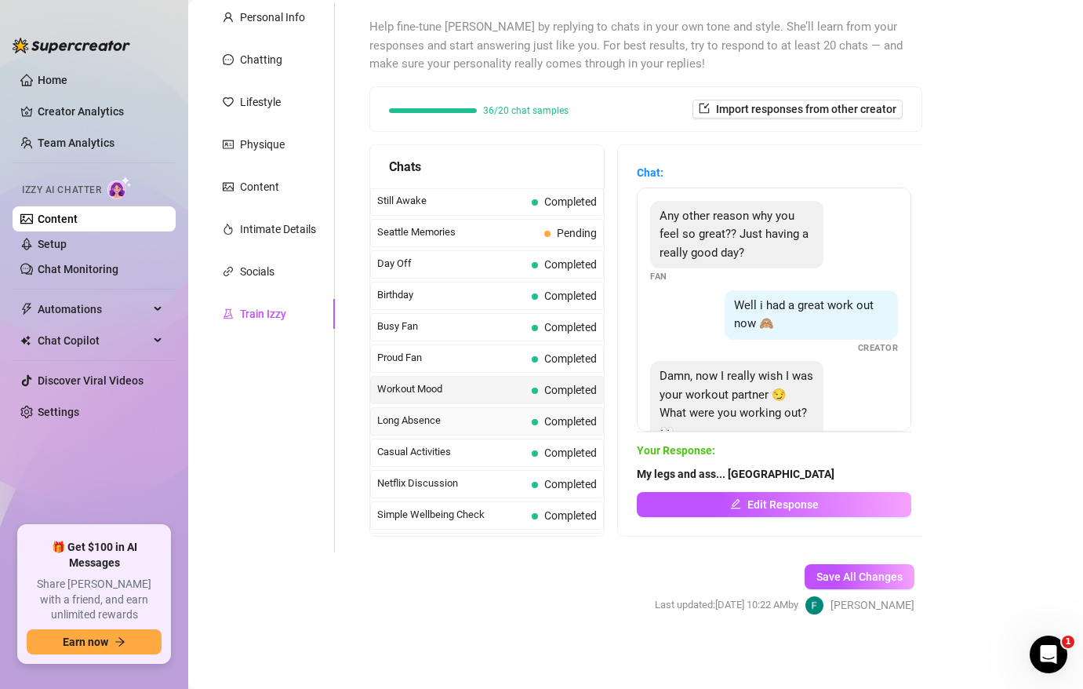
click at [475, 415] on span "Long Absence" at bounding box center [451, 421] width 148 height 16
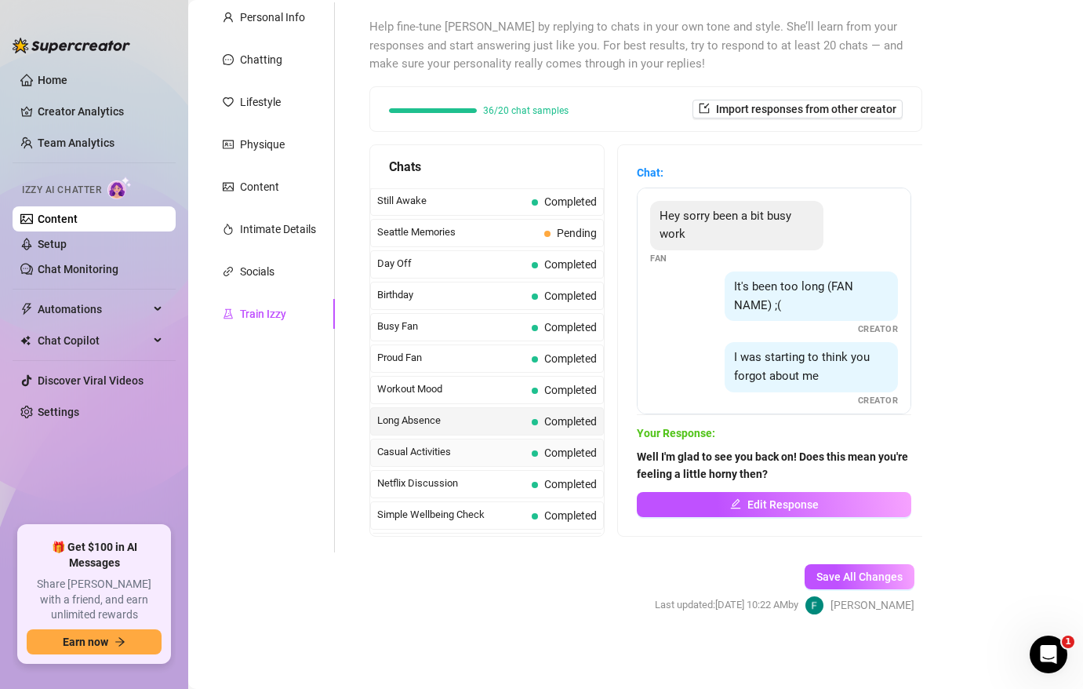
click at [482, 452] on span "Casual Activities" at bounding box center [451, 452] width 148 height 16
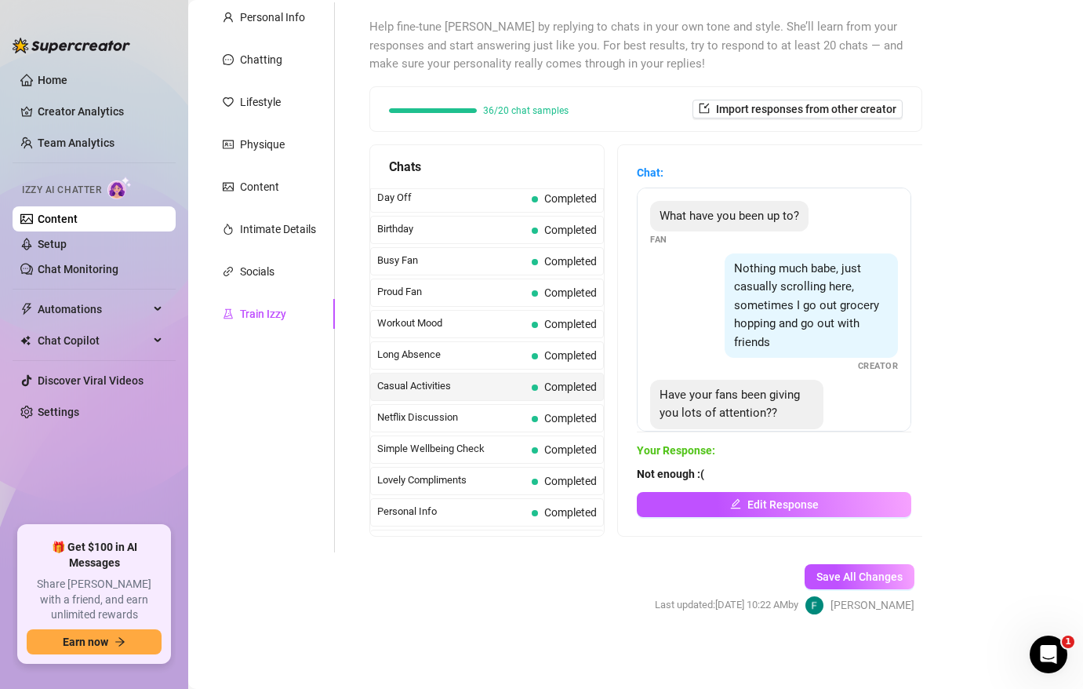
scroll to position [1313, 0]
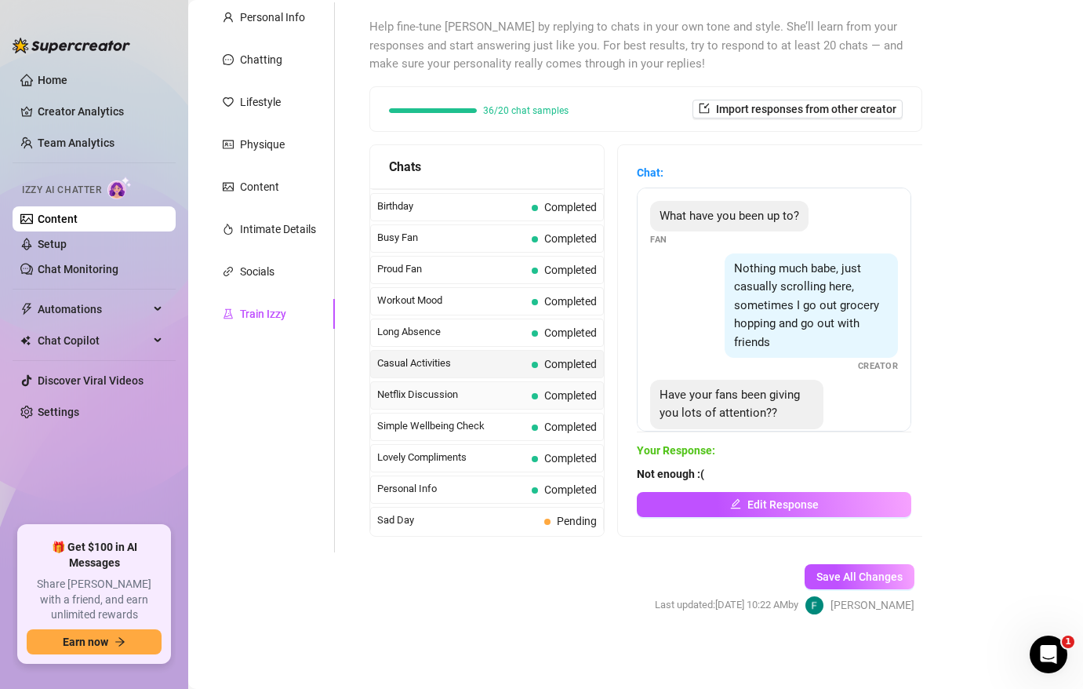
click at [478, 392] on span "Netflix Discussion" at bounding box center [451, 395] width 148 height 16
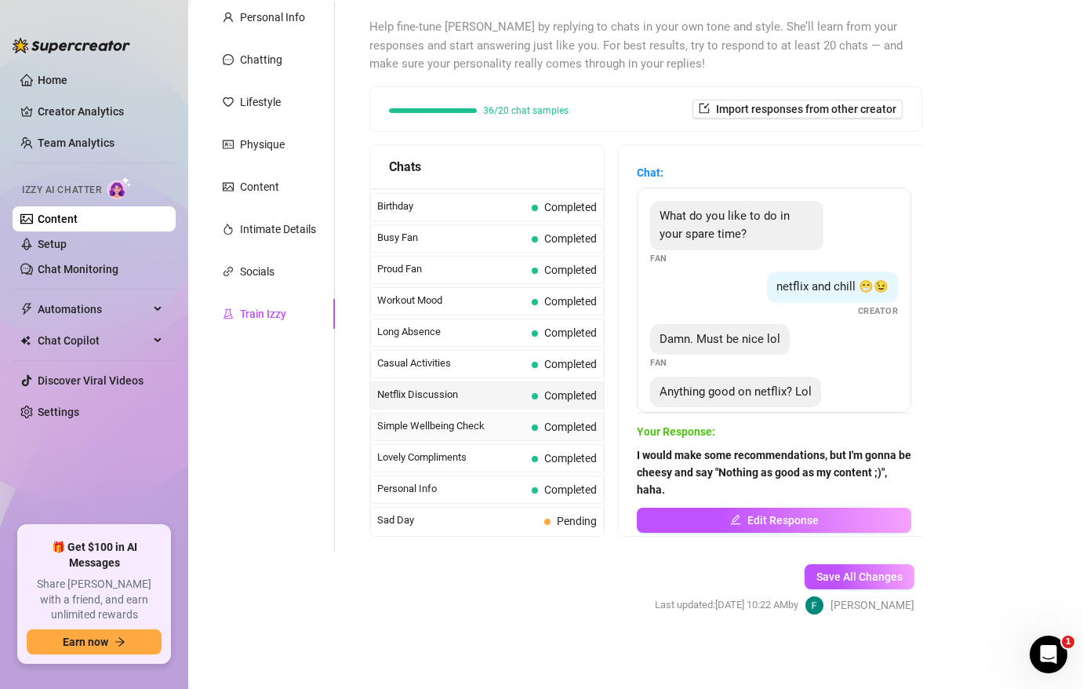
click at [489, 431] on span "Simple Wellbeing Check" at bounding box center [451, 426] width 148 height 16
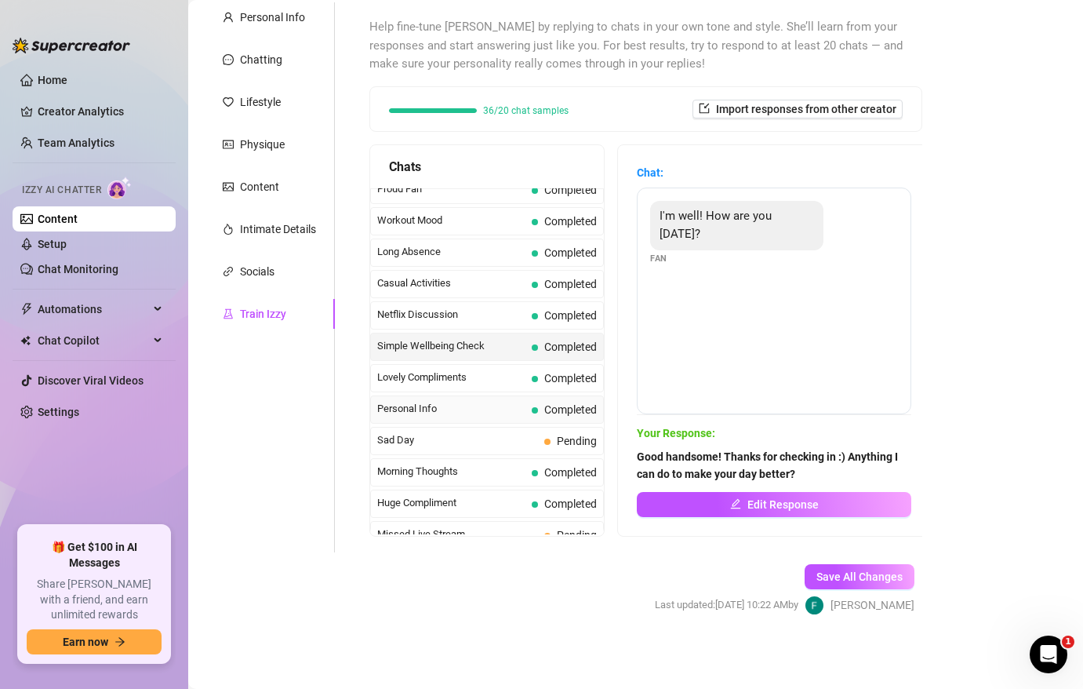
scroll to position [1405, 0]
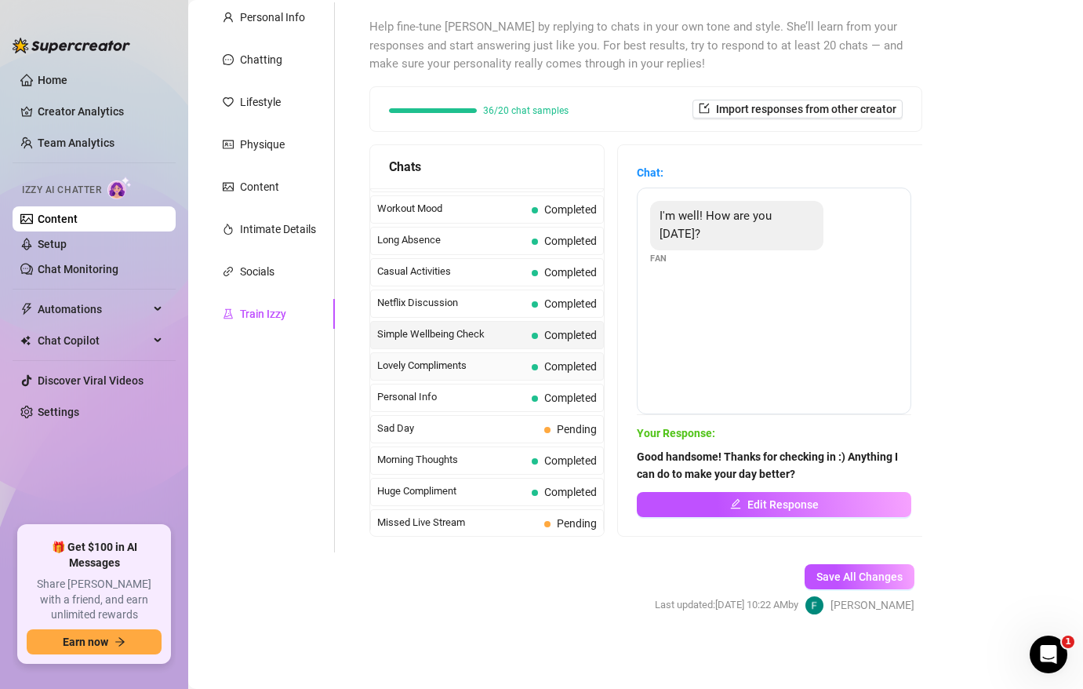
click at [497, 366] on span "Lovely Compliments" at bounding box center [451, 366] width 148 height 16
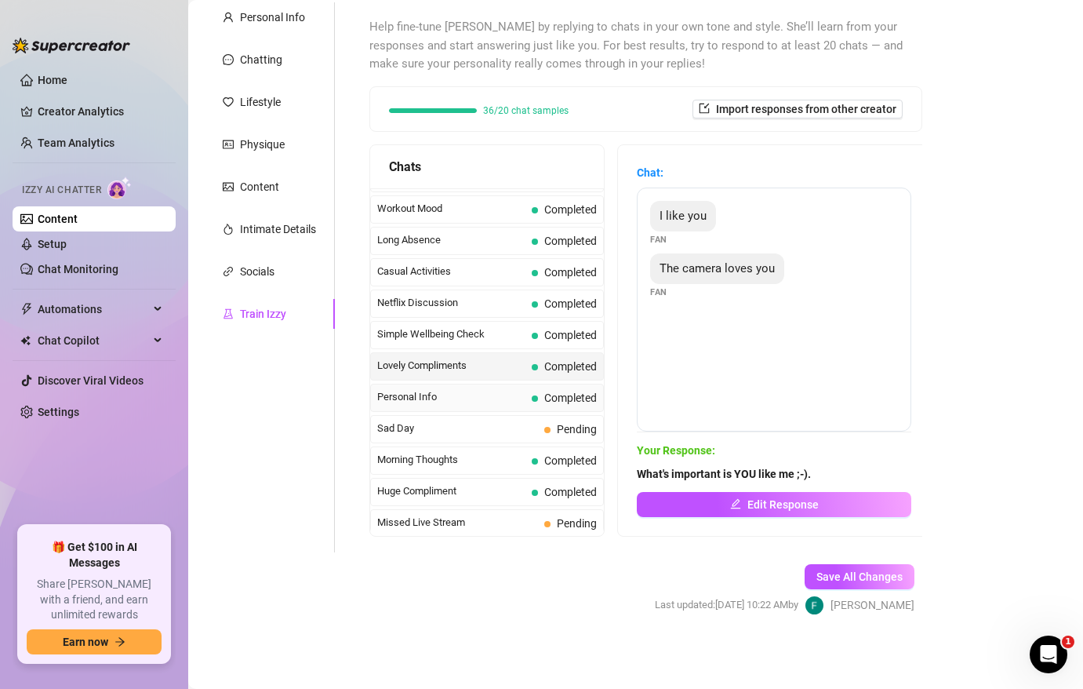
click at [500, 401] on span "Personal Info" at bounding box center [451, 397] width 148 height 16
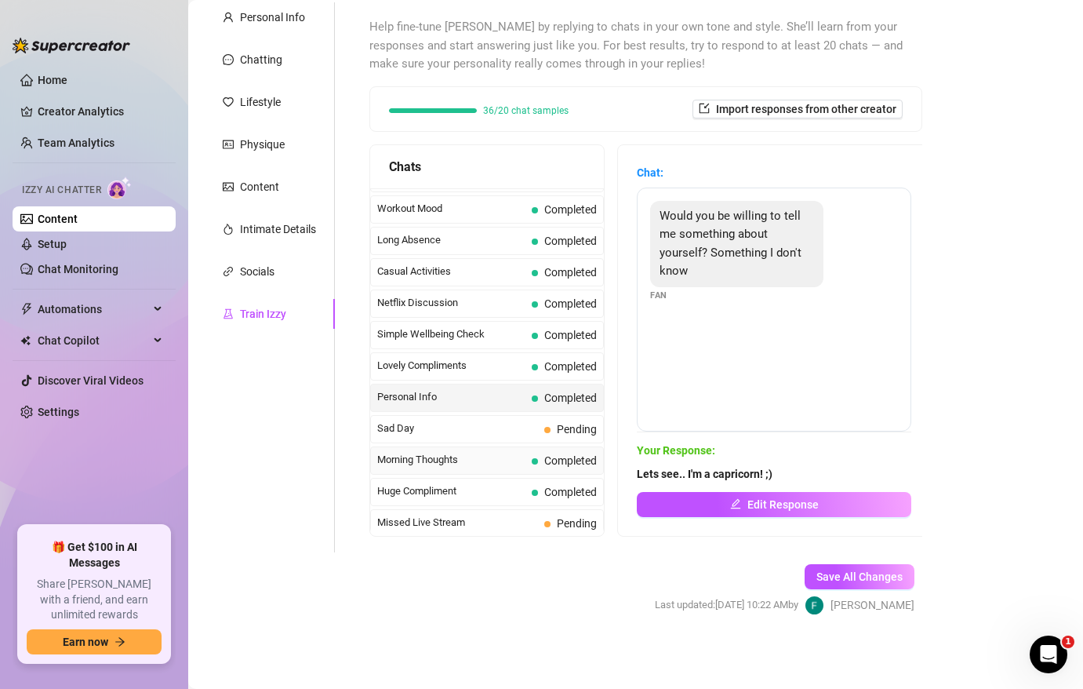
click at [498, 471] on div "Morning Thoughts Completed" at bounding box center [487, 460] width 234 height 28
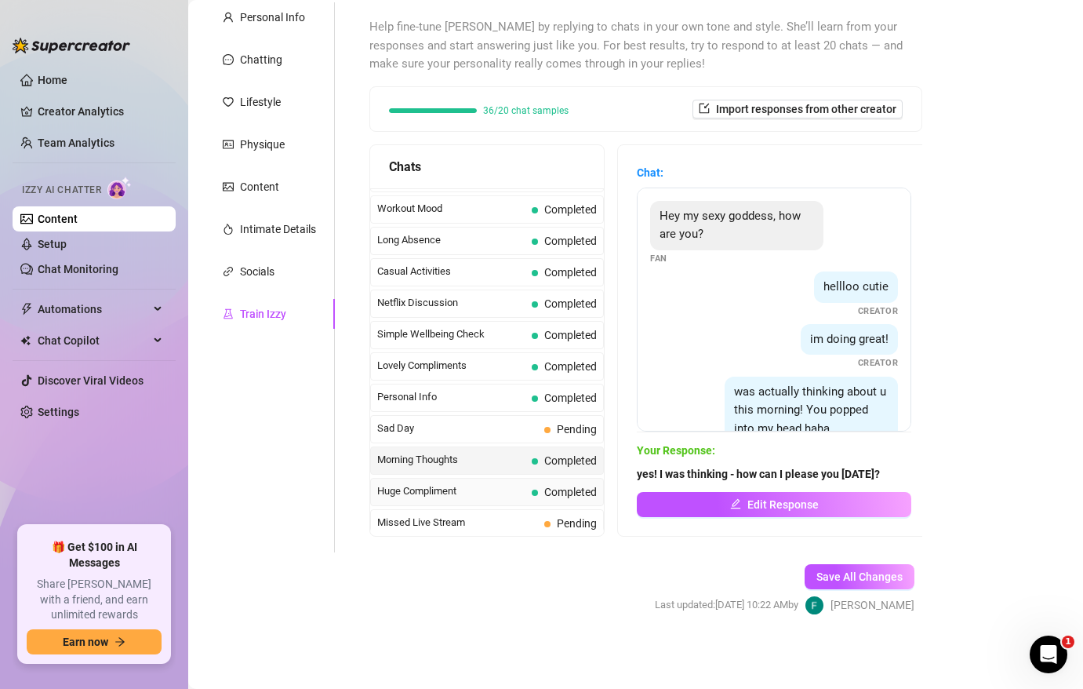
click at [503, 491] on span "Huge Compliment" at bounding box center [451, 491] width 148 height 16
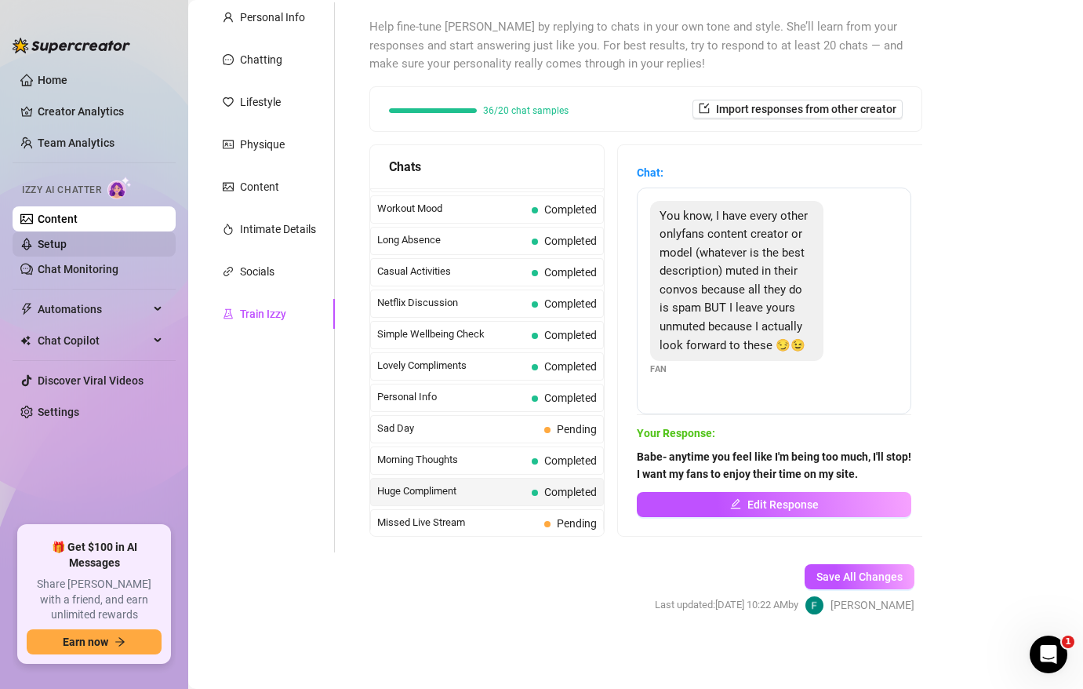
click at [67, 238] on link "Setup" at bounding box center [52, 244] width 29 height 13
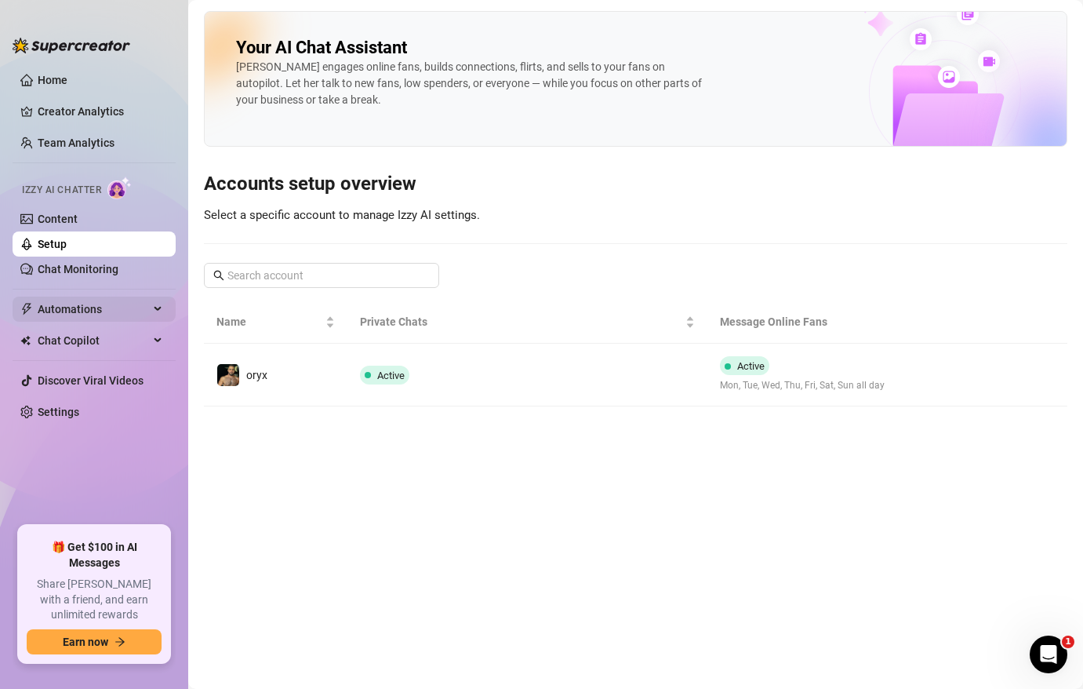
click at [129, 302] on span "Automations" at bounding box center [93, 308] width 111 height 25
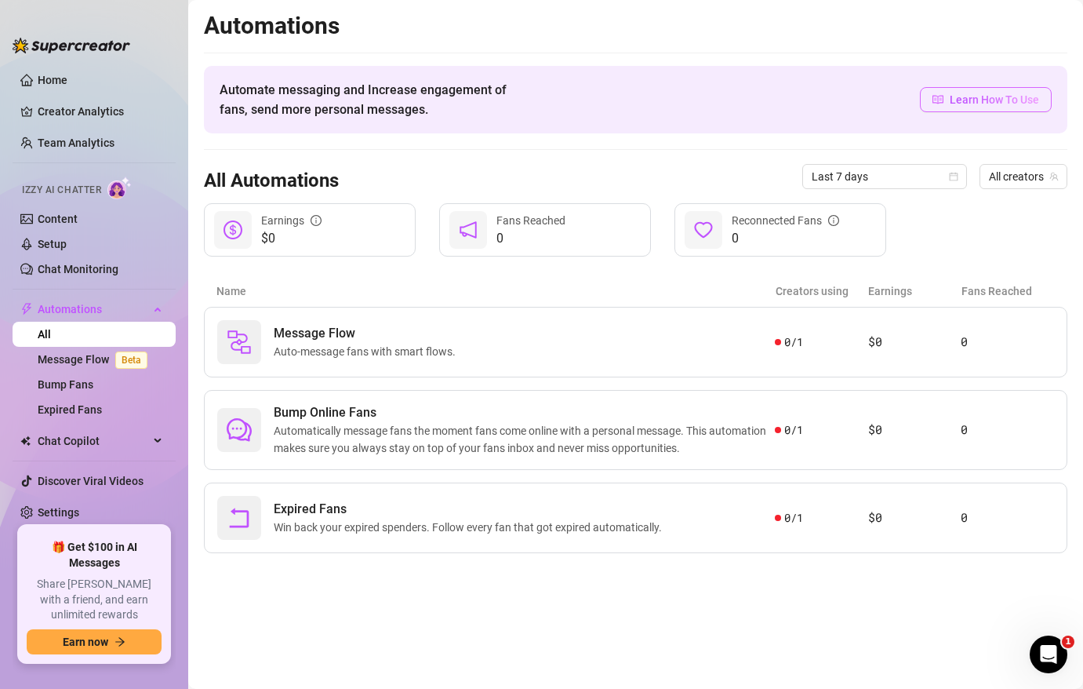
click at [1036, 104] on span "Learn How To Use" at bounding box center [994, 99] width 89 height 17
click at [60, 358] on link "Message Flow Beta" at bounding box center [96, 359] width 116 height 13
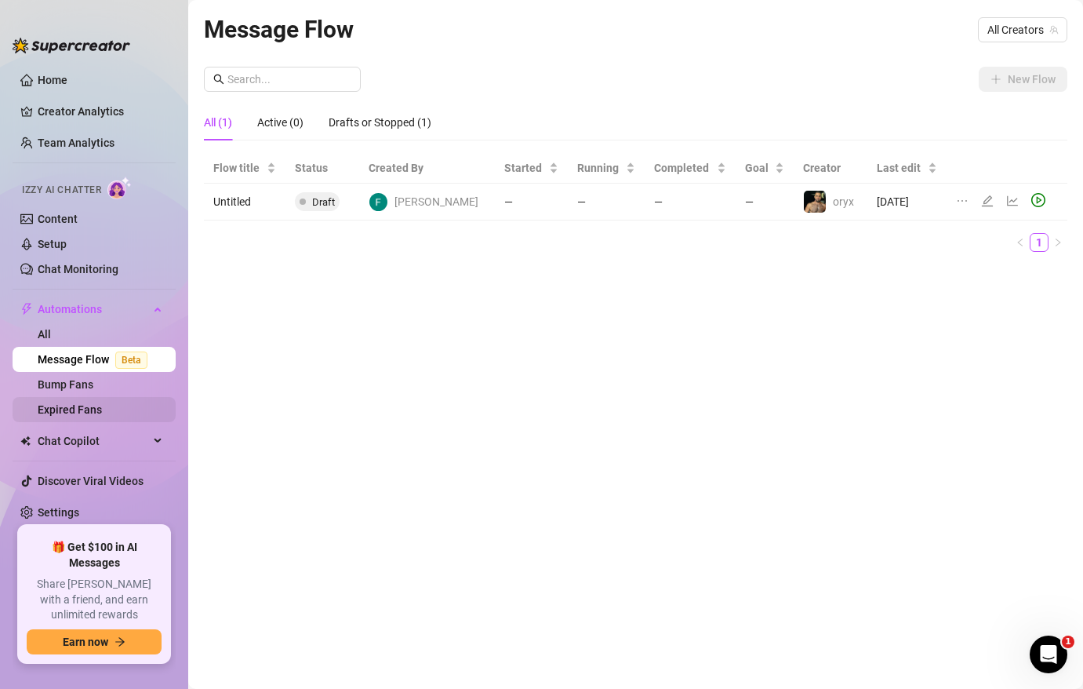
click at [65, 407] on link "Expired Fans" at bounding box center [70, 409] width 64 height 13
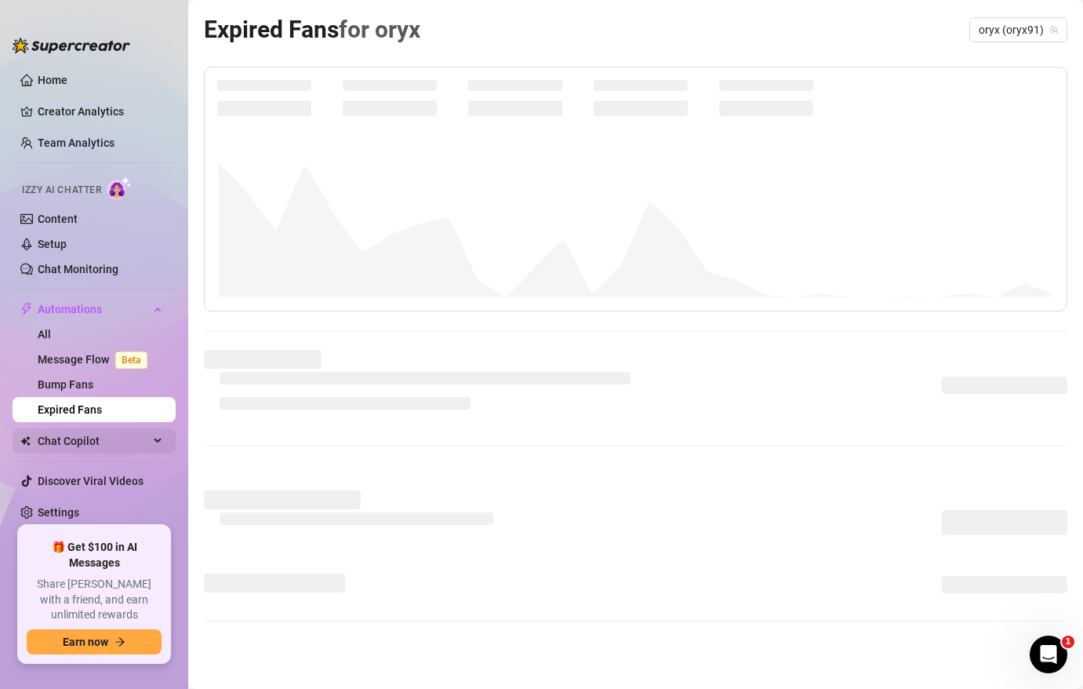
click at [82, 435] on span "Chat Copilot" at bounding box center [93, 440] width 111 height 25
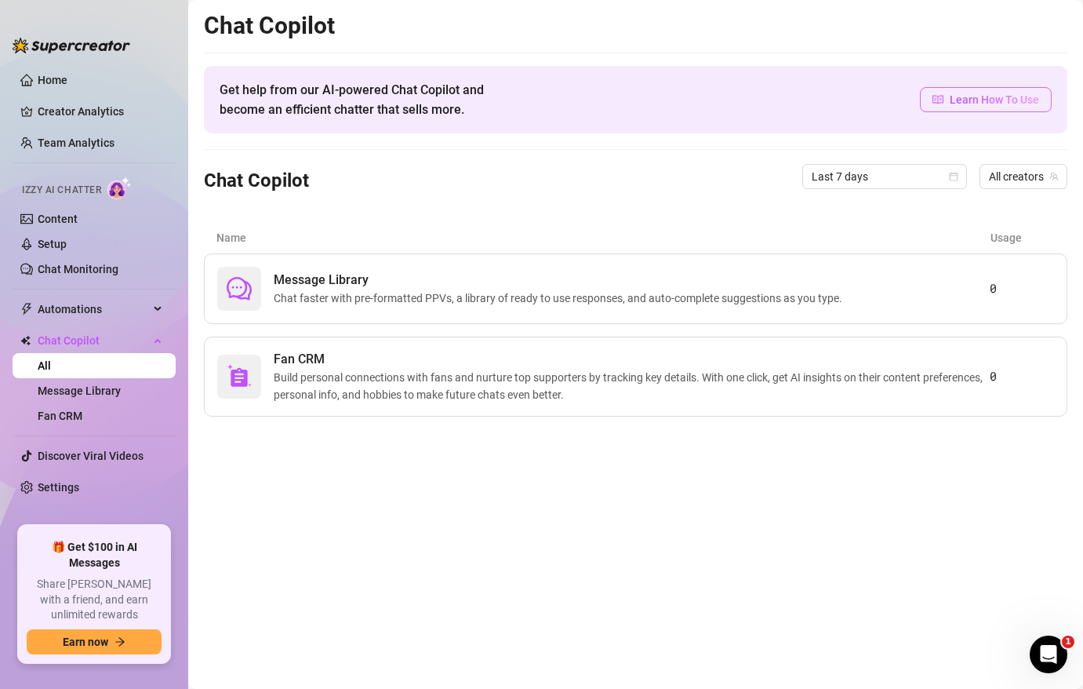
click at [1006, 93] on span "Learn How To Use" at bounding box center [994, 99] width 89 height 17
